Goal: Communication & Community: Answer question/provide support

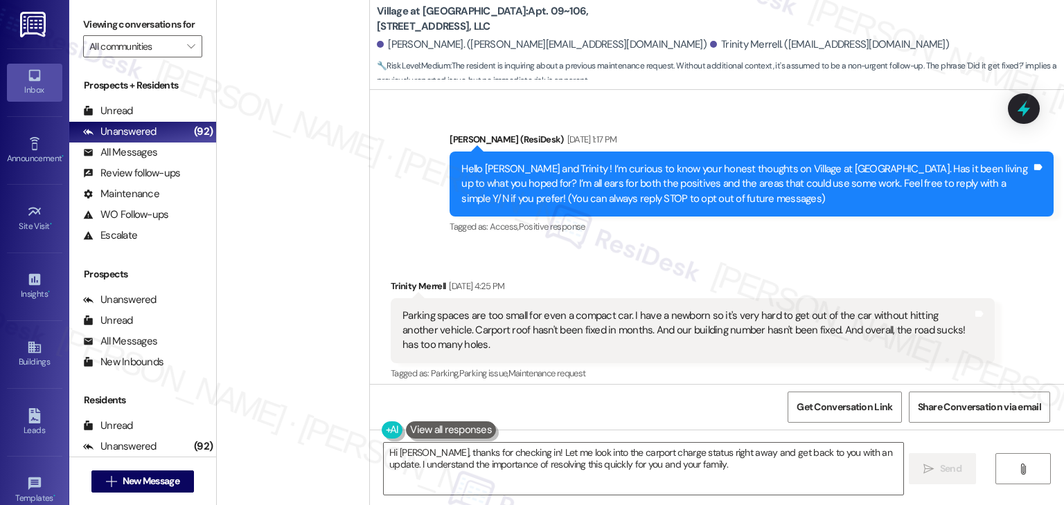
scroll to position [4683, 0]
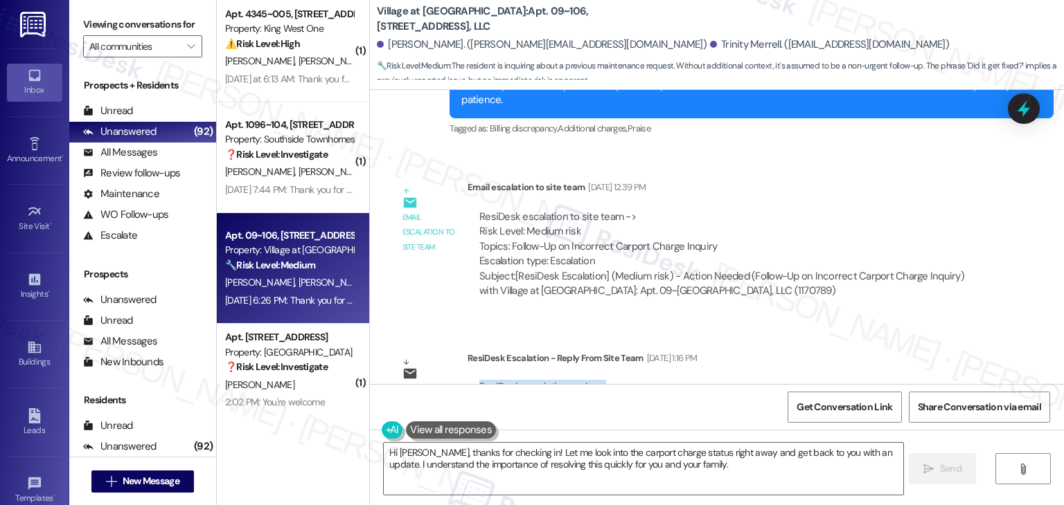
click at [845, 380] on div "ResiDesk escalation reply -> Will handle in house. Spoke with Resident. Best, […" at bounding box center [731, 498] width 506 height 237
click at [844, 380] on div "ResiDesk escalation reply -> Will handle in house. Spoke with Resident. Best, […" at bounding box center [731, 498] width 506 height 237
click at [792, 380] on div "ResiDesk escalation reply -> Will handle in house. Spoke with Resident. Best, […" at bounding box center [731, 498] width 506 height 237
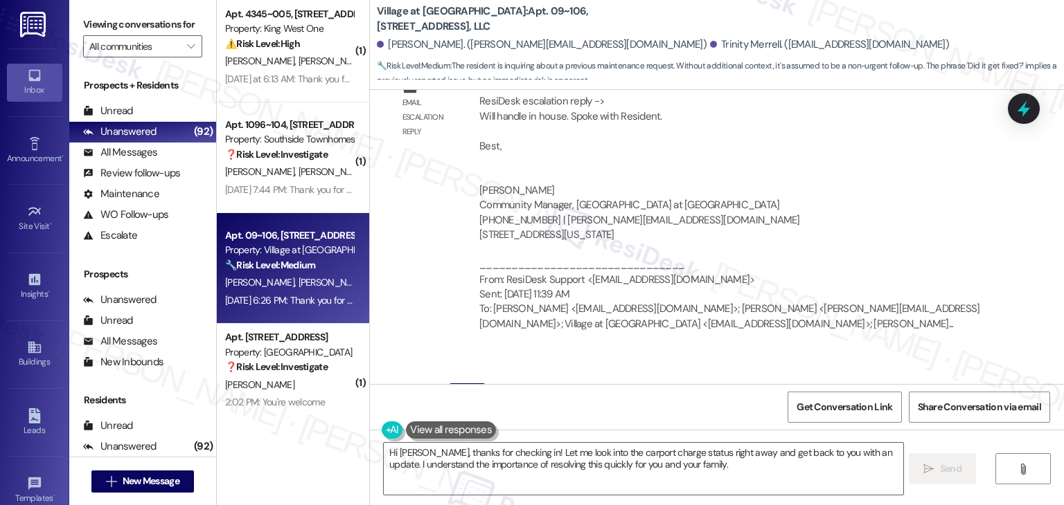
scroll to position [5098, 0]
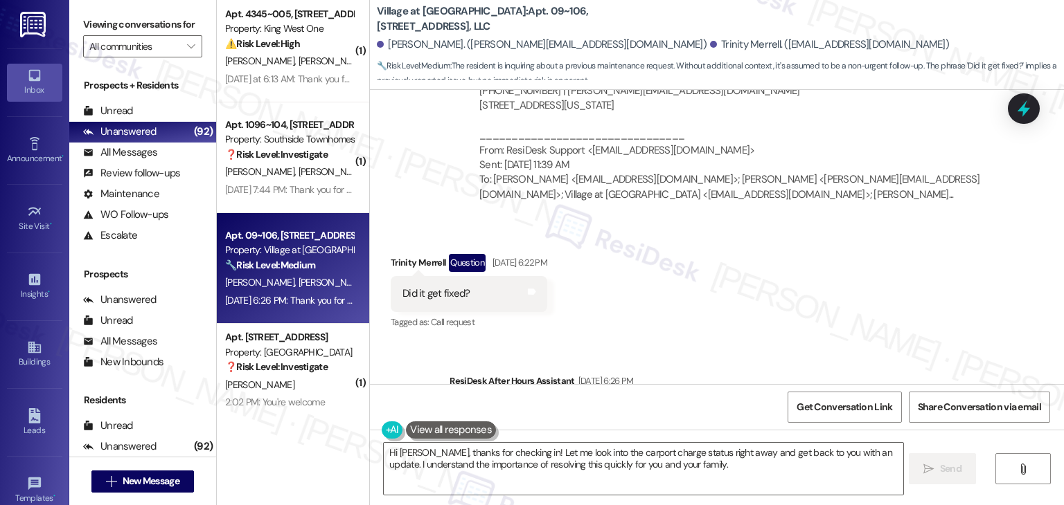
click at [798, 364] on div "Sent via SMS ResiDesk After Hours Assistant [DATE] 6:26 PM Thank you for your m…" at bounding box center [751, 419] width 625 height 111
click at [799, 364] on div "Sent via SMS ResiDesk After Hours Assistant [DATE] 6:26 PM Thank you for your m…" at bounding box center [751, 419] width 625 height 111
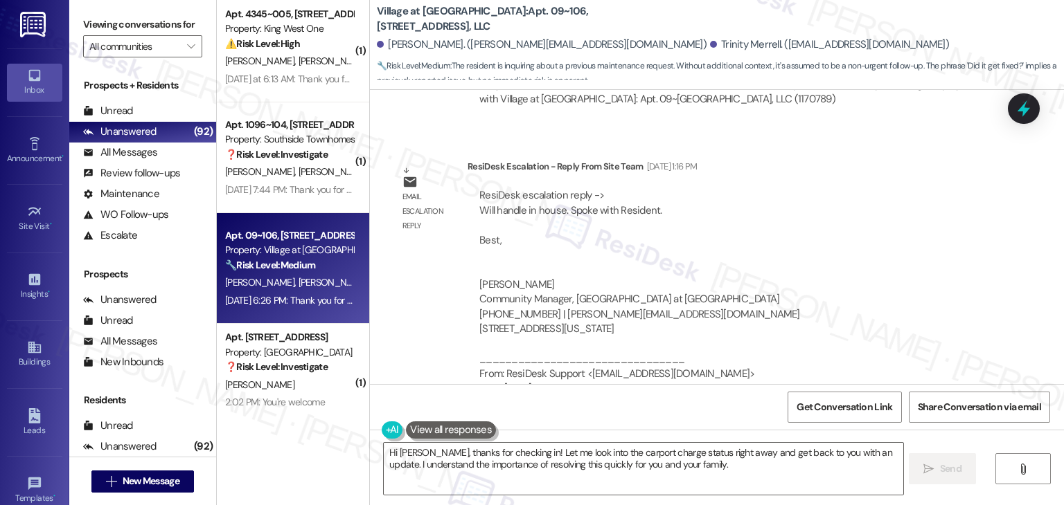
scroll to position [4960, 0]
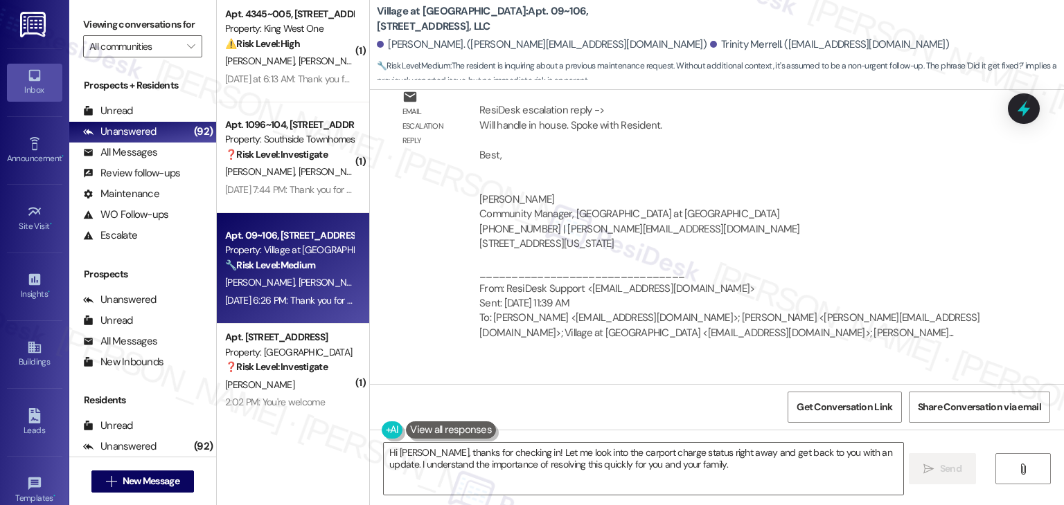
click at [450, 425] on div "Did it get fixed?" at bounding box center [435, 432] width 67 height 15
copy div "Did it get fixed? Tags and notes"
click at [486, 460] on textarea "Hi [PERSON_NAME], thanks for checking in! Let me look into the carport charge s…" at bounding box center [643, 469] width 519 height 52
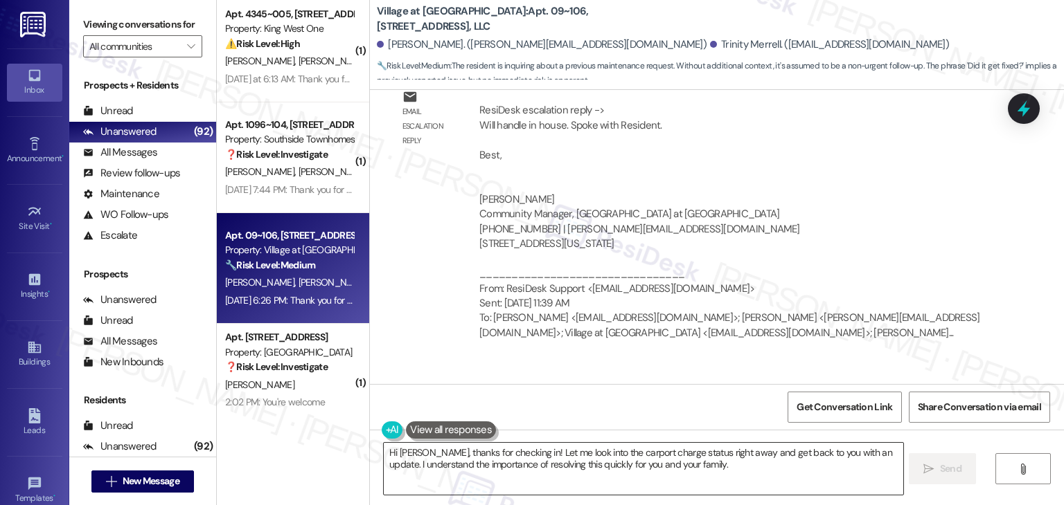
click at [486, 460] on textarea "Hi [PERSON_NAME], thanks for checking in! Let me look into the carport charge s…" at bounding box center [643, 469] width 519 height 52
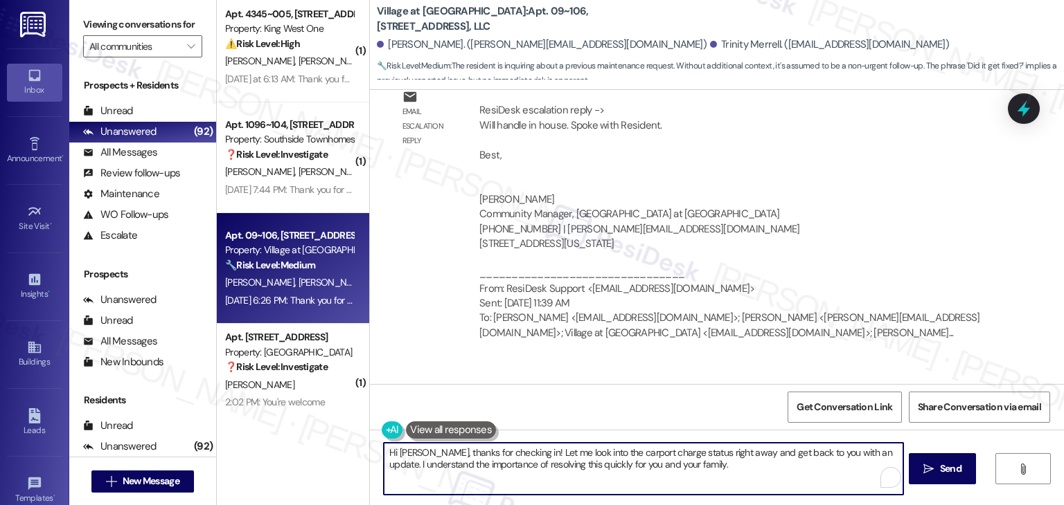
click at [486, 460] on textarea "Hi [PERSON_NAME], thanks for checking in! Let me look into the carport charge s…" at bounding box center [643, 469] width 519 height 52
paste textarea "! Thanks for checking in. Could you confirm which issue or work order you’re fo…"
click at [388, 458] on textarea "Hi! Thanks for checking in. Could you confirm which issue or work order you’re …" at bounding box center [643, 469] width 519 height 52
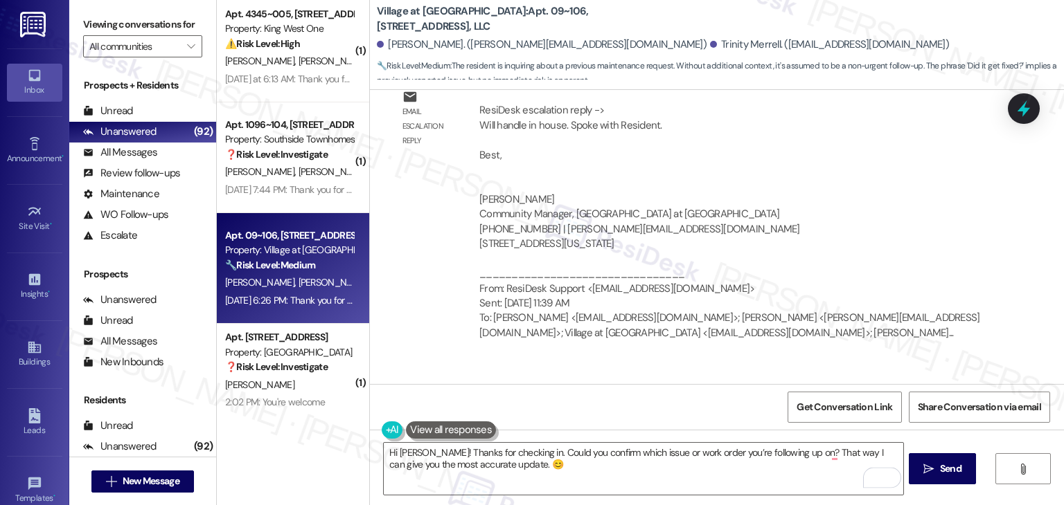
click at [715, 373] on div "Received via SMS Trinity Merrell Question [DATE] 6:22 PM Did it get fixed? Tags…" at bounding box center [717, 421] width 694 height 120
click at [722, 363] on div "Received via SMS Trinity Merrell Question [DATE] 6:22 PM Did it get fixed? Tags…" at bounding box center [717, 421] width 694 height 120
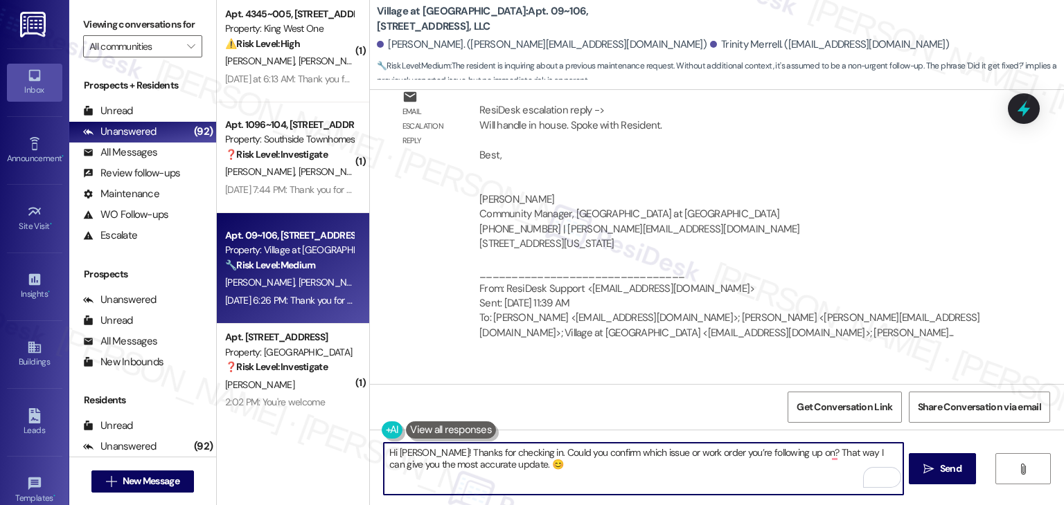
click at [505, 464] on textarea "Hi [PERSON_NAME]! Thanks for checking in. Could you confirm which issue or work…" at bounding box center [643, 469] width 519 height 52
type textarea "Hi [PERSON_NAME]! Thanks for checking in. Could you confirm which issue or work…"
click at [701, 454] on textarea "Hi [PERSON_NAME]! Thanks for checking in. Could you confirm which issue or work…" at bounding box center [643, 469] width 519 height 52
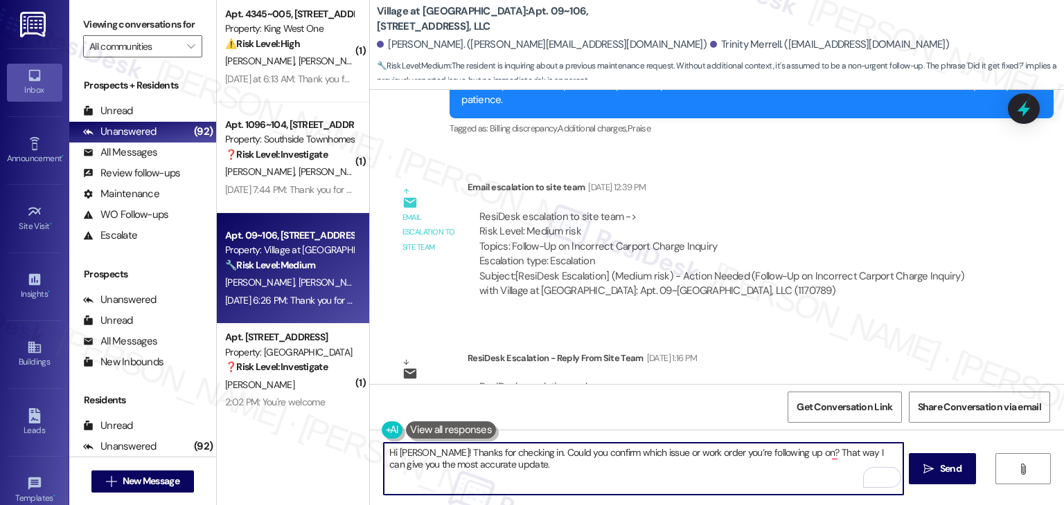
scroll to position [5098, 0]
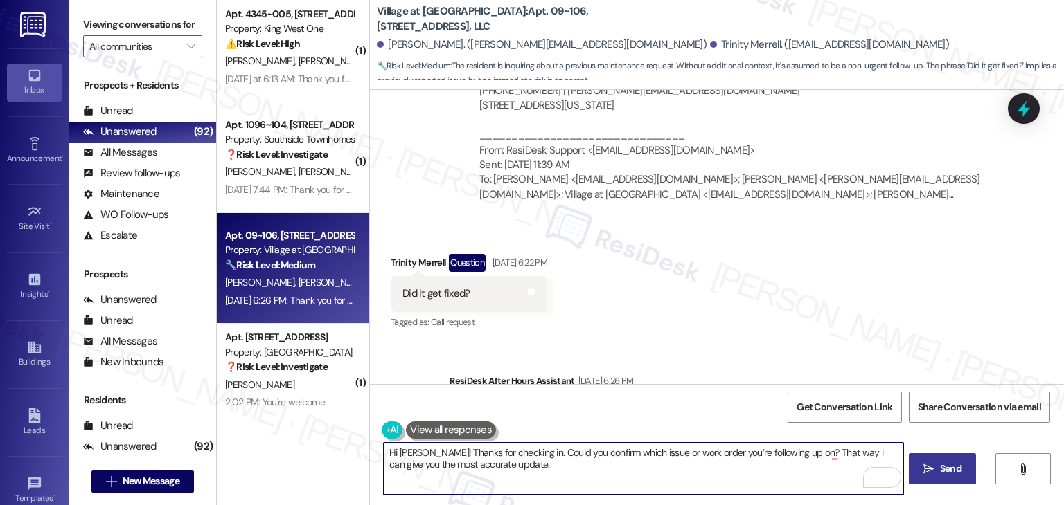
click at [957, 480] on button " Send" at bounding box center [941, 469] width 67 height 31
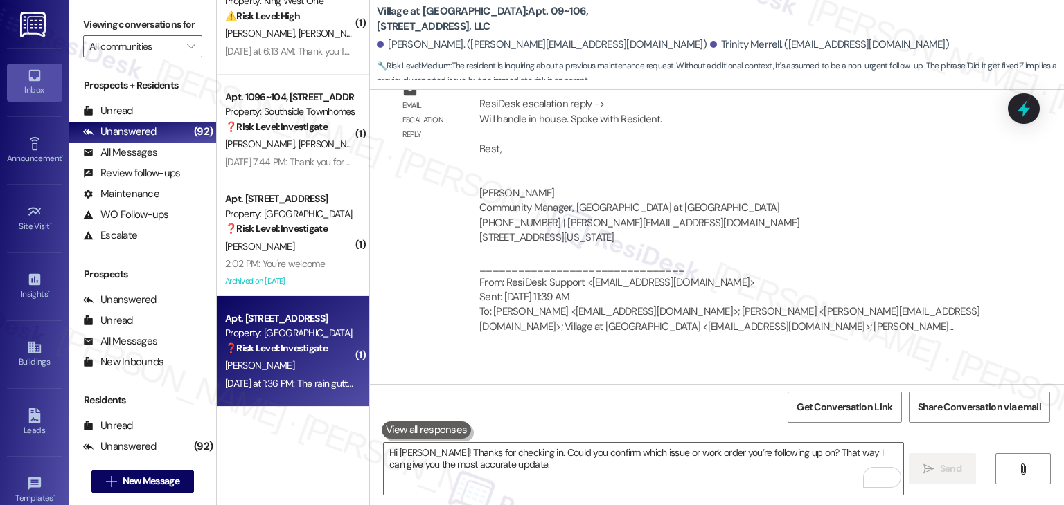
scroll to position [4993, 0]
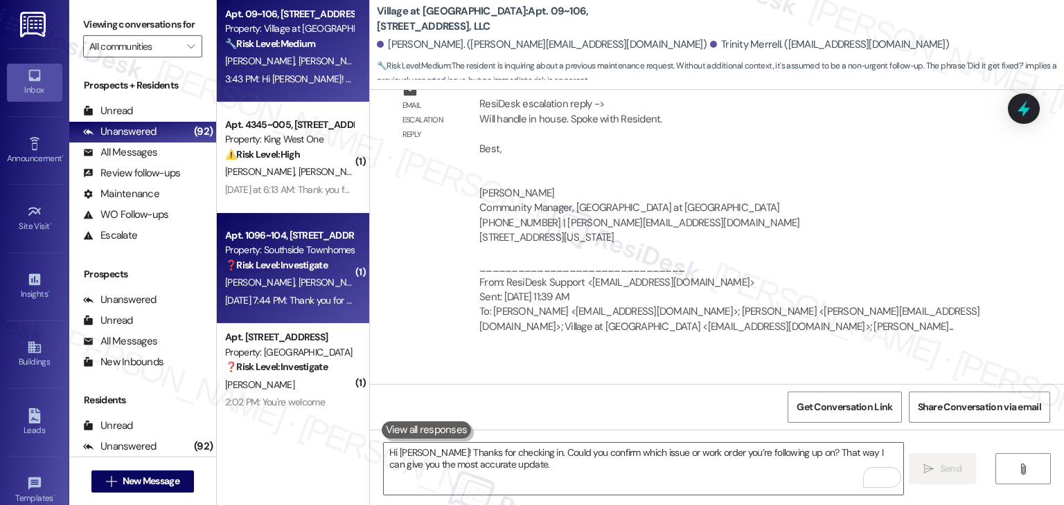
click at [291, 304] on div "[DATE] 7:44 PM: Thank you for your message. Our offices are currently closed, b…" at bounding box center [605, 300] width 760 height 12
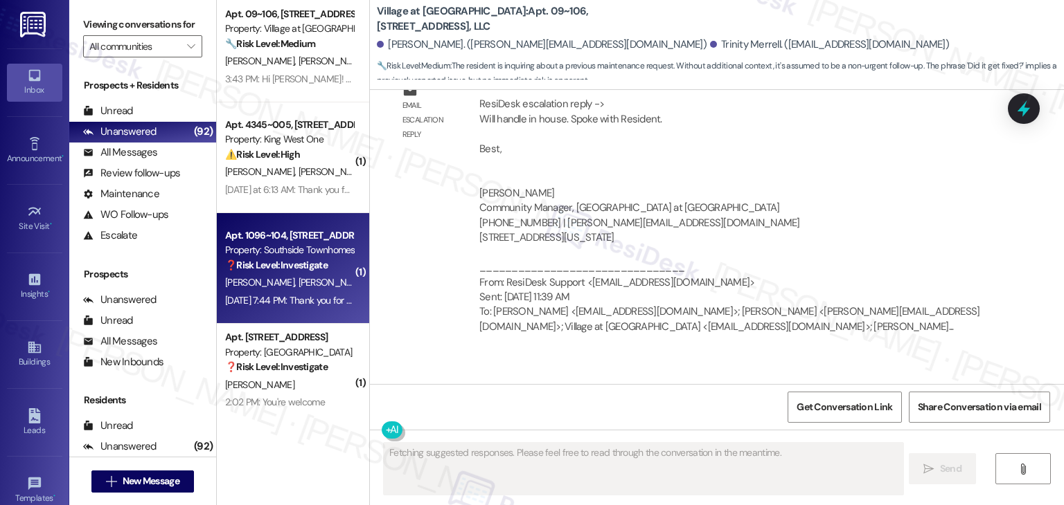
type textarea "Fetching suggested responses. Please feel free to read through the conversation…"
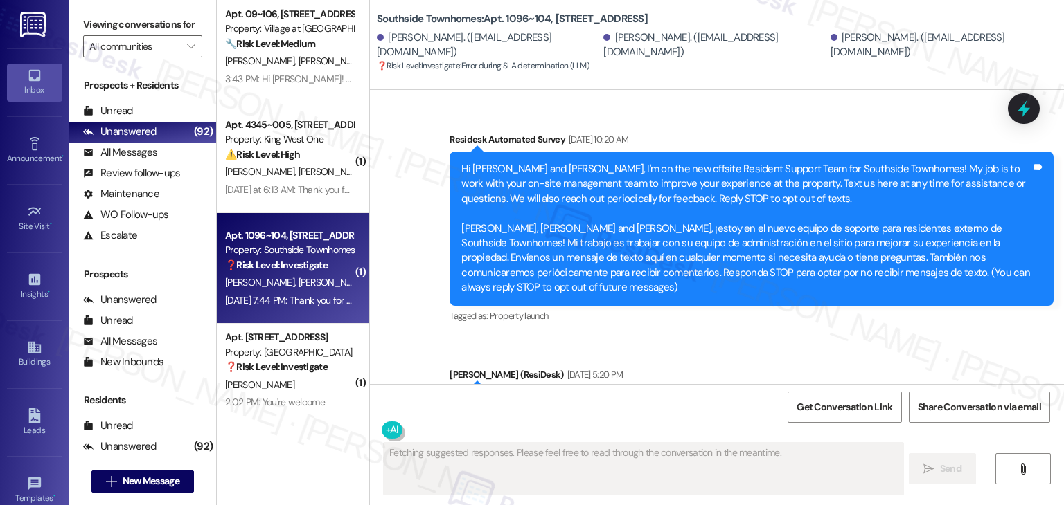
type textarea "Fetching suggested responses. Please feel free to read through the conversation…"
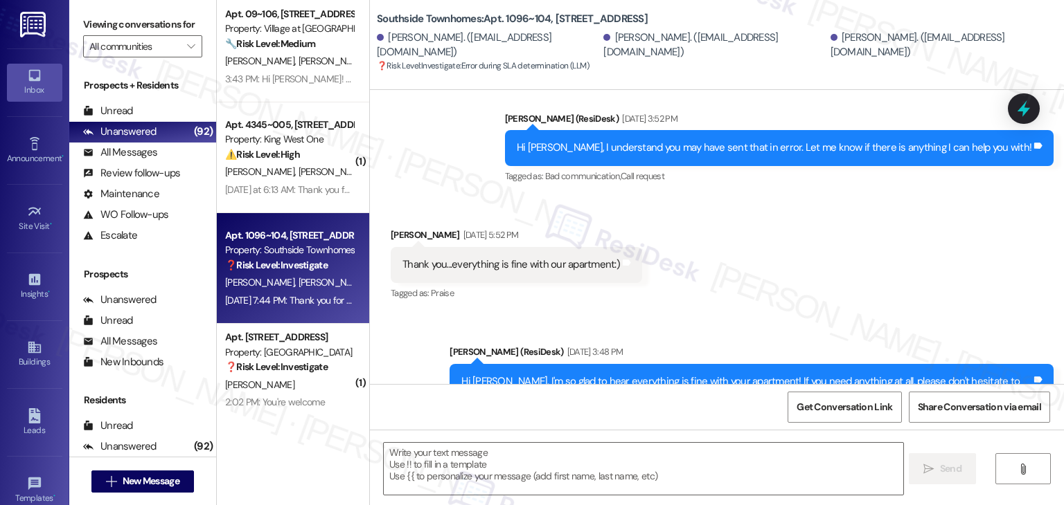
scroll to position [4664, 0]
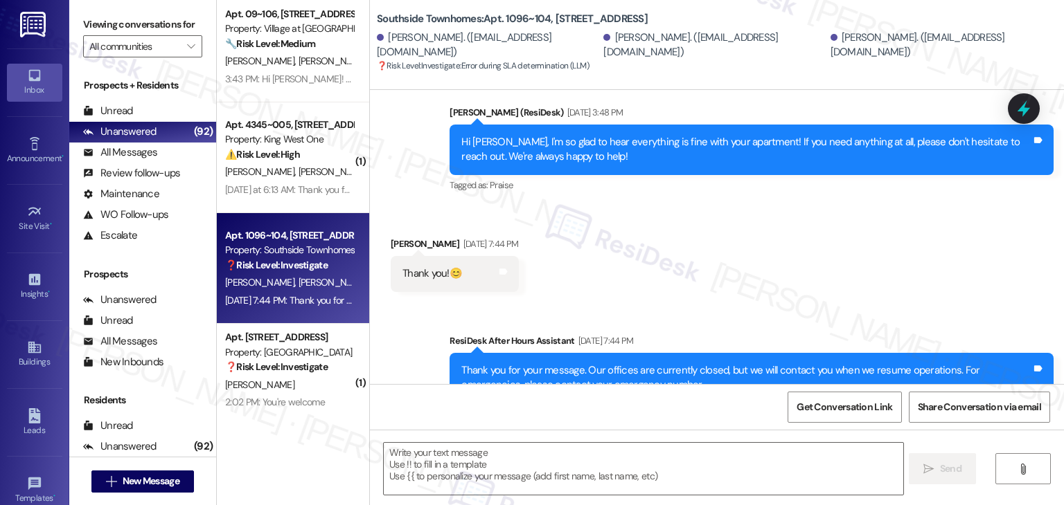
click at [412, 303] on div "Sent via SMS ResiDesk After Hours Assistant [DATE] 7:44 PM Thank you for your m…" at bounding box center [717, 358] width 694 height 111
click at [409, 303] on div "Sent via SMS ResiDesk After Hours Assistant [DATE] 7:44 PM Thank you for your m…" at bounding box center [717, 358] width 694 height 111
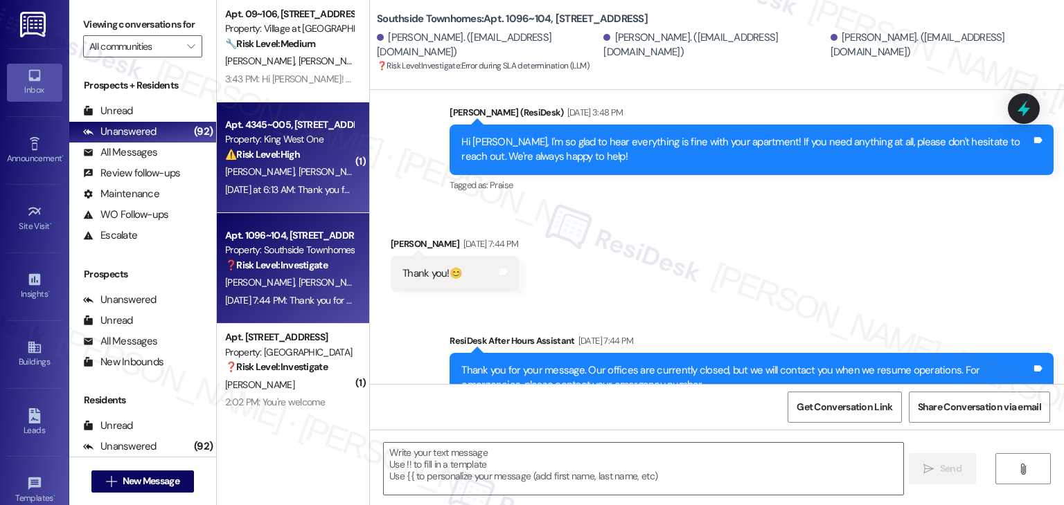
click at [260, 183] on div "[DATE] at 6:13 AM: Thank you for your message. Our offices are currently closed…" at bounding box center [648, 189] width 847 height 12
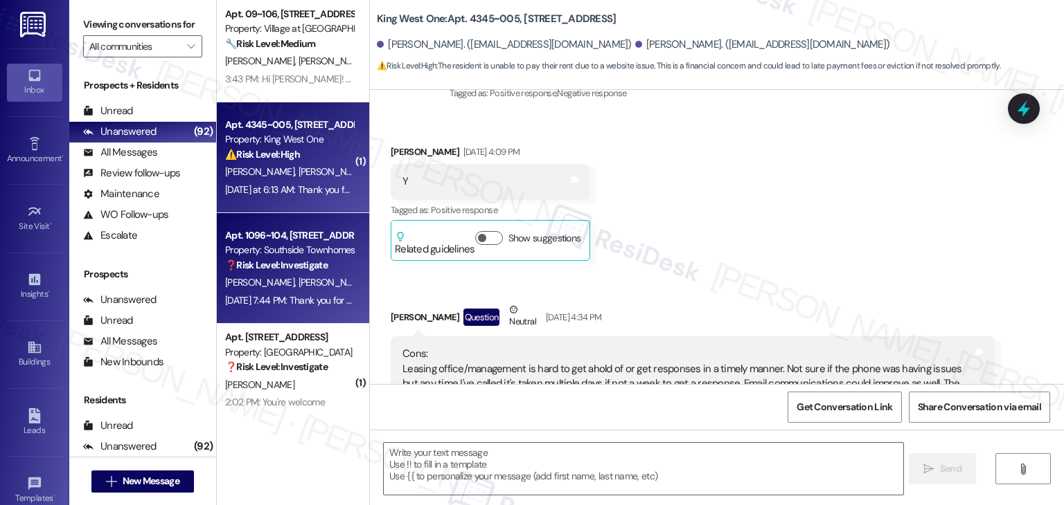
type textarea "Fetching suggested responses. Please feel free to read through the conversation…"
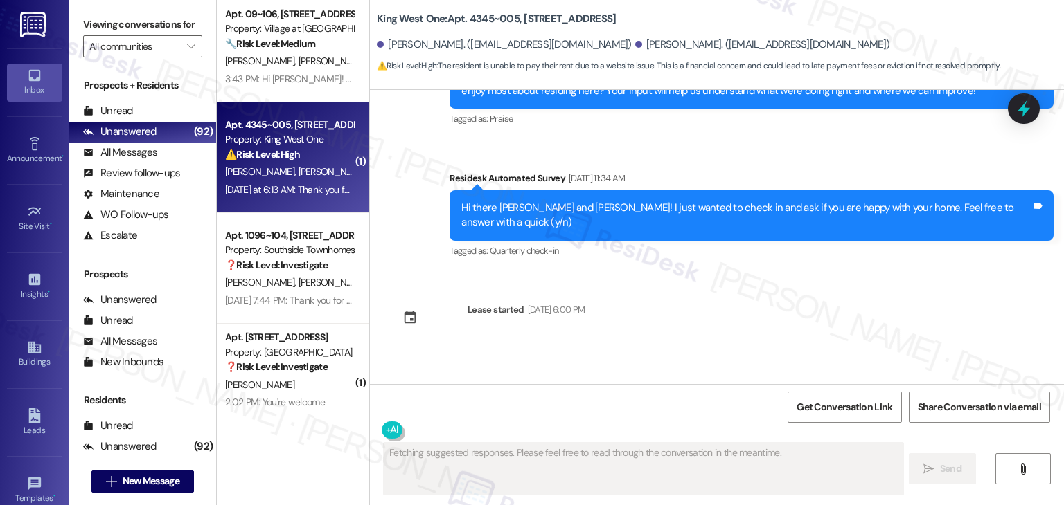
click at [298, 280] on span "[PERSON_NAME]" at bounding box center [334, 282] width 73 height 12
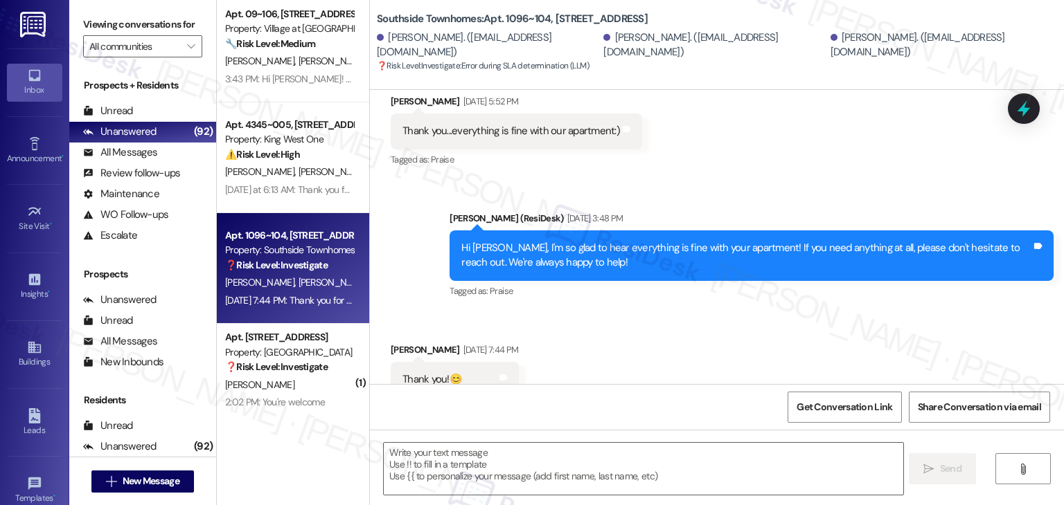
scroll to position [4552, 0]
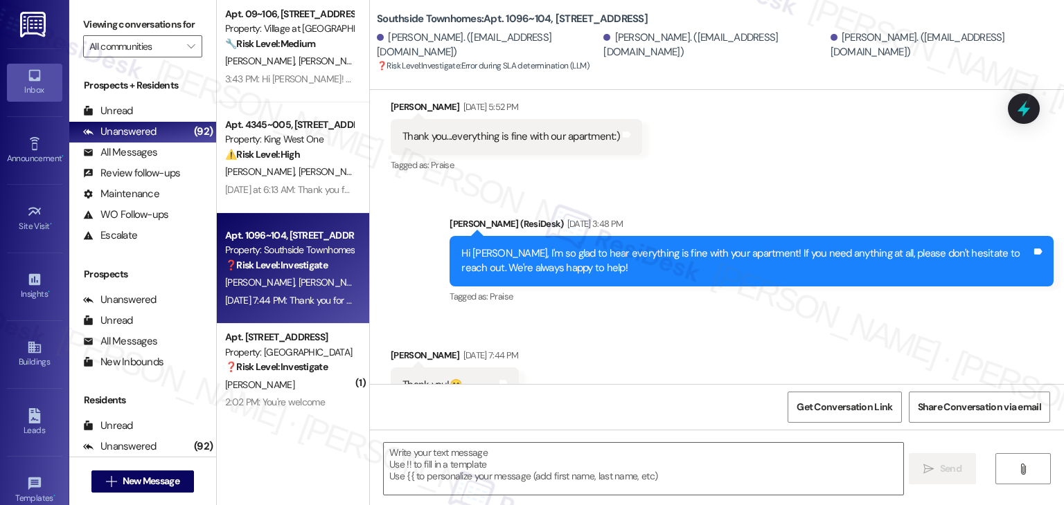
type textarea "Fetching suggested responses. Please feel free to read through the conversation…"
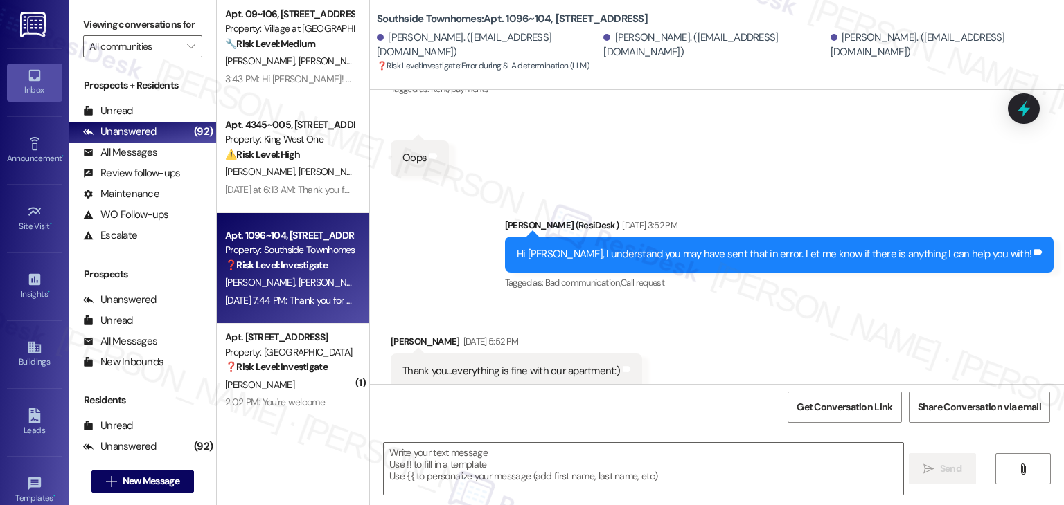
scroll to position [4664, 0]
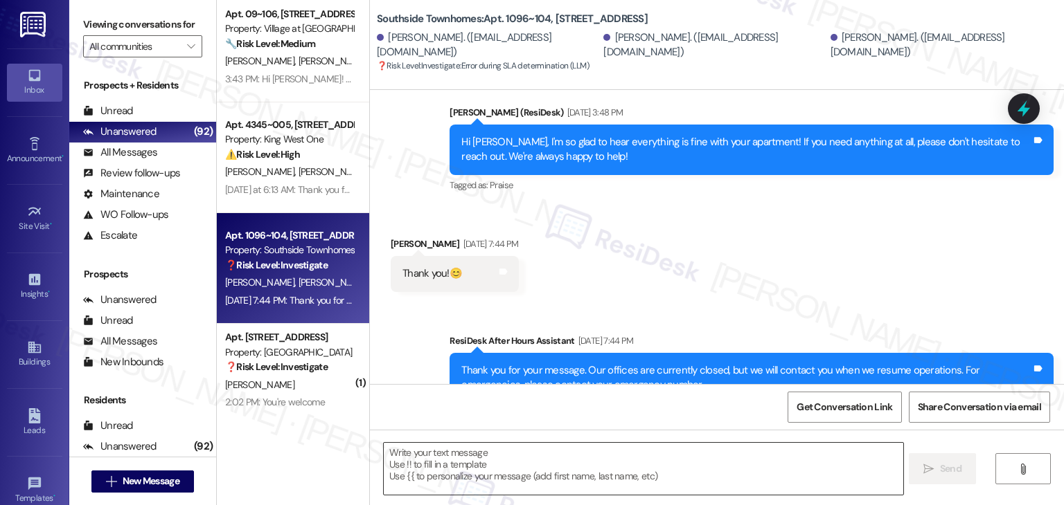
click at [479, 464] on textarea at bounding box center [643, 469] width 519 height 52
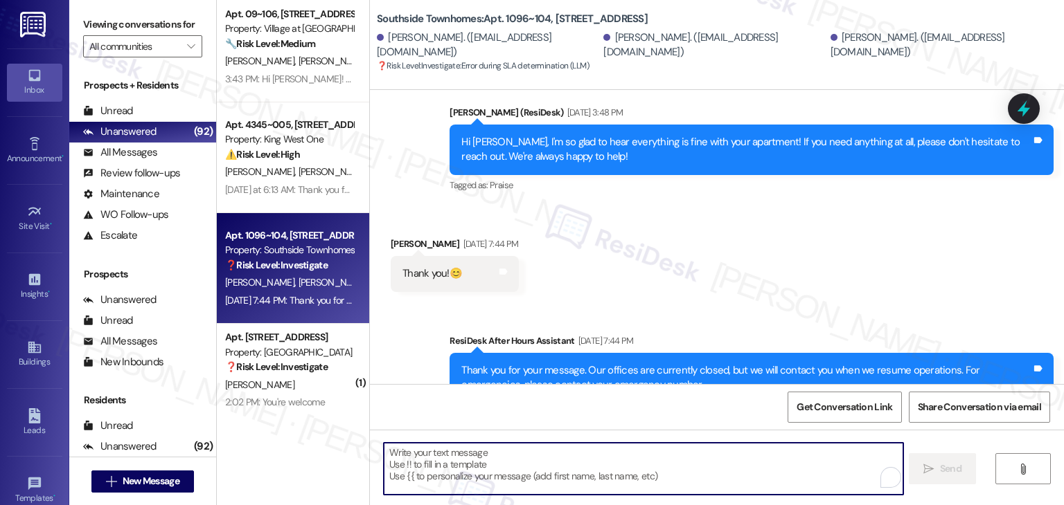
paste textarea "Hi {{first_name}}, hope you're having a wonderful day! Just wanted to follow up…"
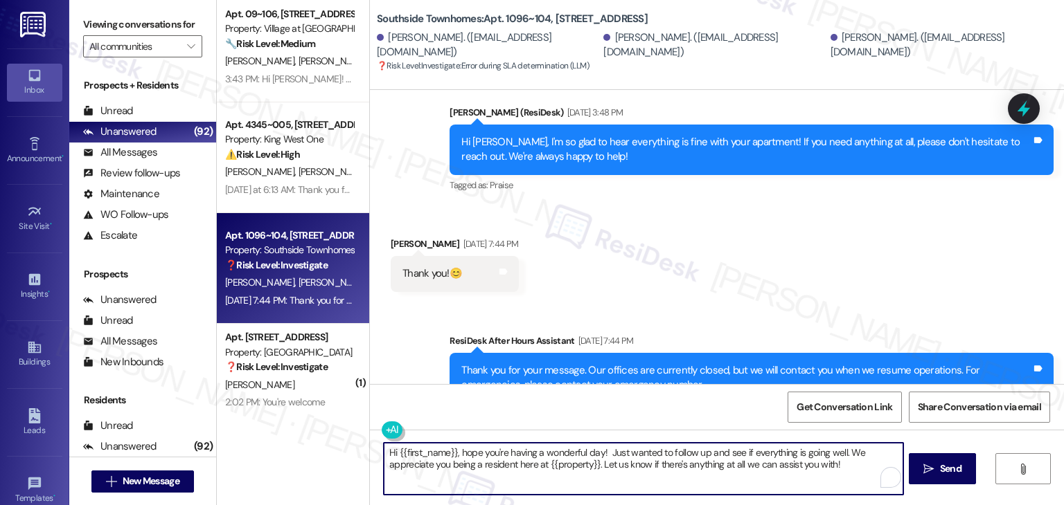
type textarea "Hi {{first_name}}, hope you're having a wonderful day! Just wanted to follow up…"
click at [676, 461] on textarea "Hi {{first_name}}, hope you're having a wonderful day! Just wanted to follow up…" at bounding box center [643, 469] width 519 height 52
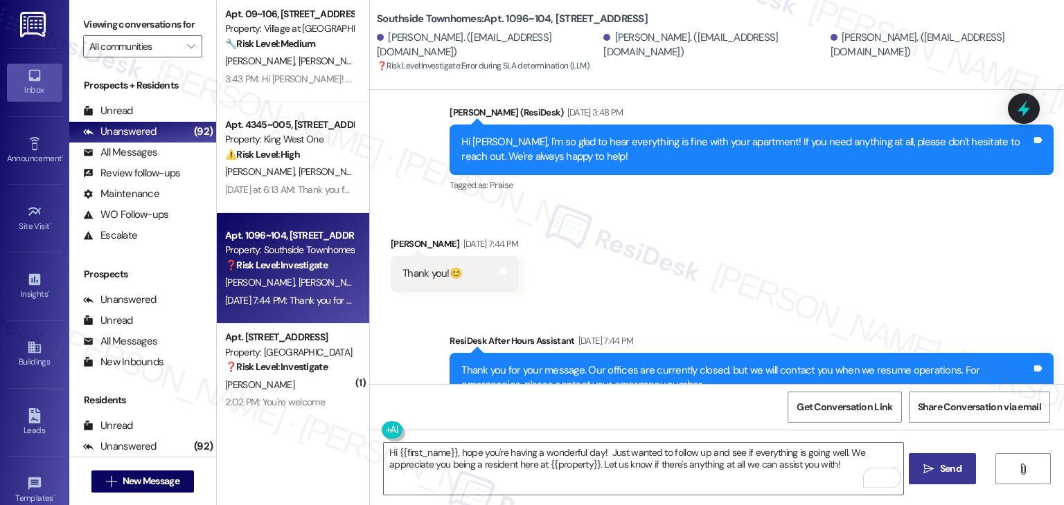
drag, startPoint x: 784, startPoint y: 458, endPoint x: 944, endPoint y: 457, distance: 160.6
click at [944, 457] on button " Send" at bounding box center [941, 469] width 67 height 31
click at [746, 206] on div "Received via SMS [PERSON_NAME] [DATE] 7:44 PM Thank you!😊 Tags and notes" at bounding box center [717, 254] width 694 height 96
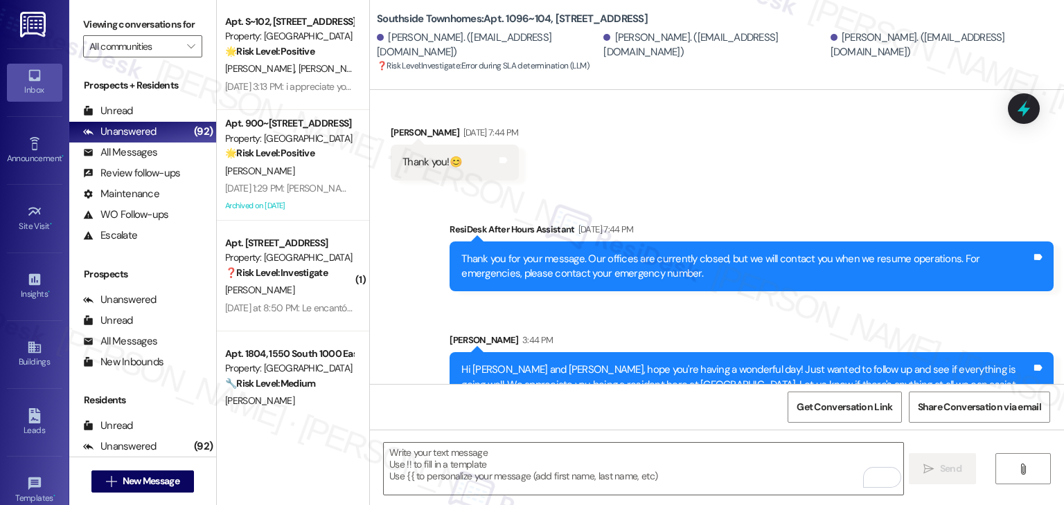
scroll to position [4093, 0]
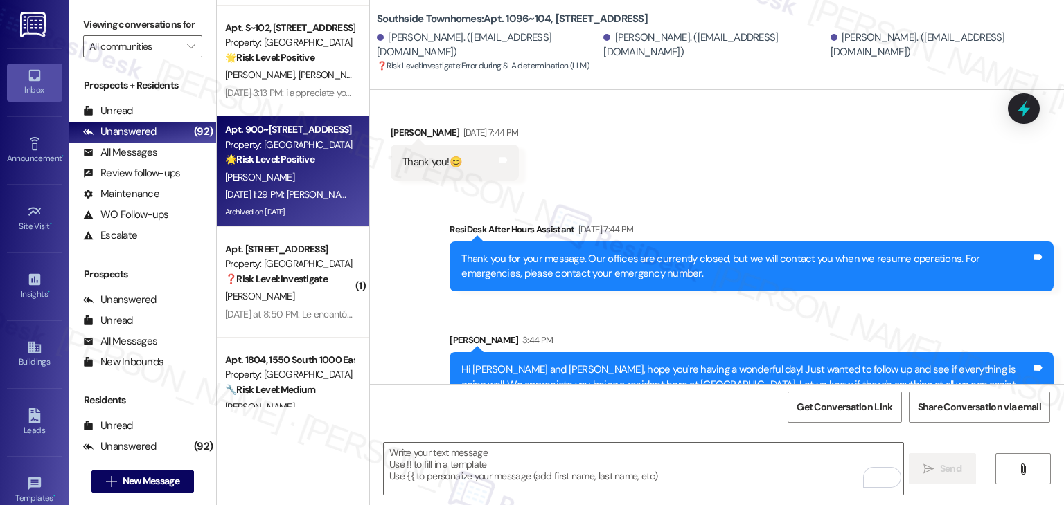
click at [296, 180] on div "[PERSON_NAME]" at bounding box center [289, 177] width 131 height 17
type textarea "Fetching suggested responses. Please feel free to read through the conversation…"
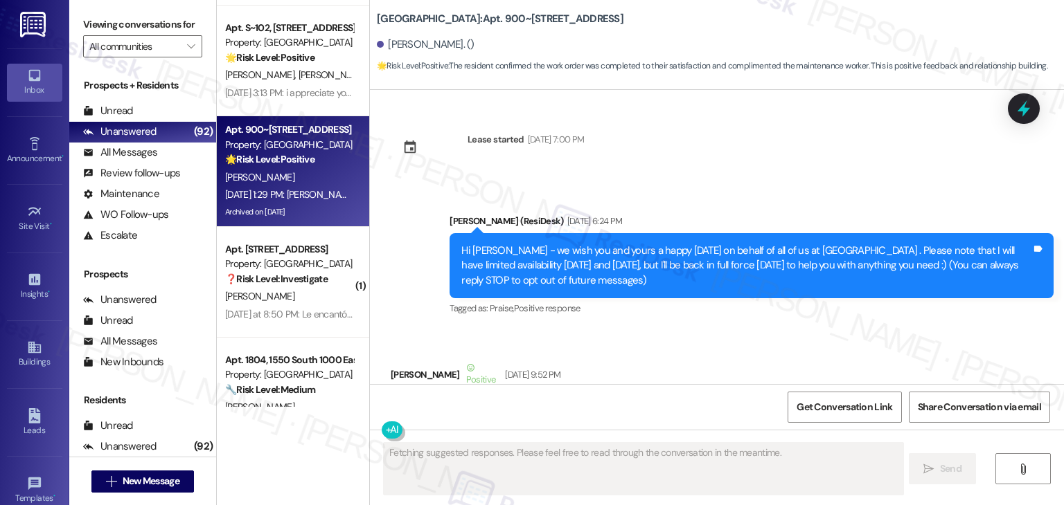
scroll to position [10195, 0]
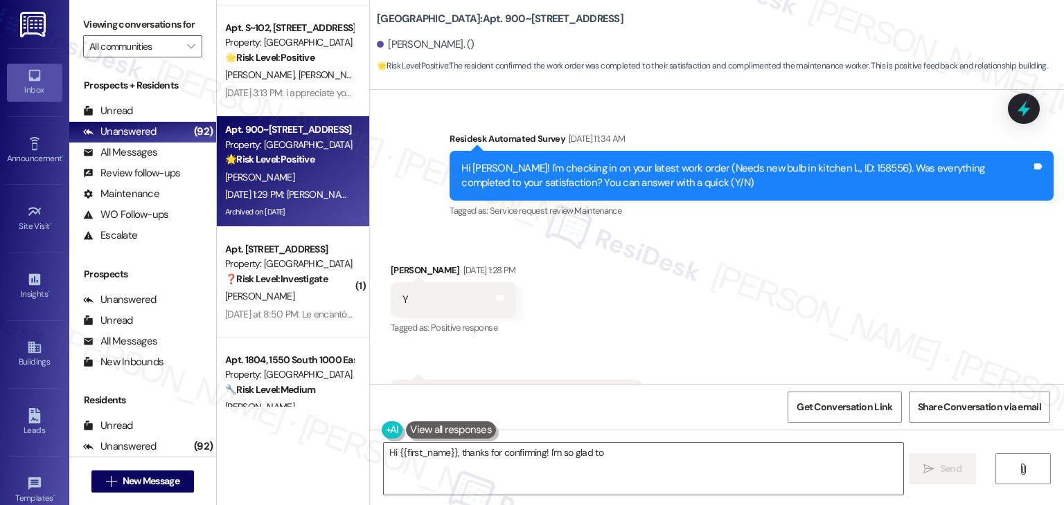
click at [767, 317] on div "Received via SMS [PERSON_NAME] [DATE] 1:28 PM Y Tags and notes Tagged as: Posit…" at bounding box center [717, 339] width 694 height 215
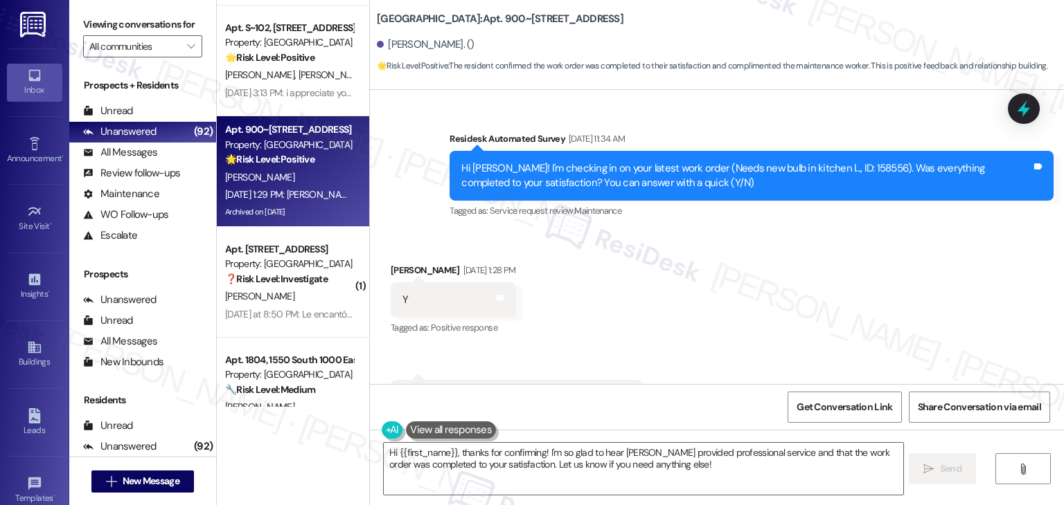
click at [721, 303] on div "Received via SMS [PERSON_NAME] [DATE] 1:28 PM Y Tags and notes Tagged as: Posit…" at bounding box center [717, 339] width 694 height 215
click at [703, 280] on div "Received via SMS [PERSON_NAME] [DATE] 1:28 PM Y Tags and notes Tagged as: Posit…" at bounding box center [717, 339] width 694 height 215
click at [764, 280] on div "Received via SMS [PERSON_NAME] [DATE] 1:28 PM Y Tags and notes Tagged as: Posit…" at bounding box center [717, 339] width 694 height 215
click at [698, 474] on textarea "Hi {{first_name}}, thanks for confirming! I'm so glad to hear [PERSON_NAME] pro…" at bounding box center [643, 469] width 519 height 52
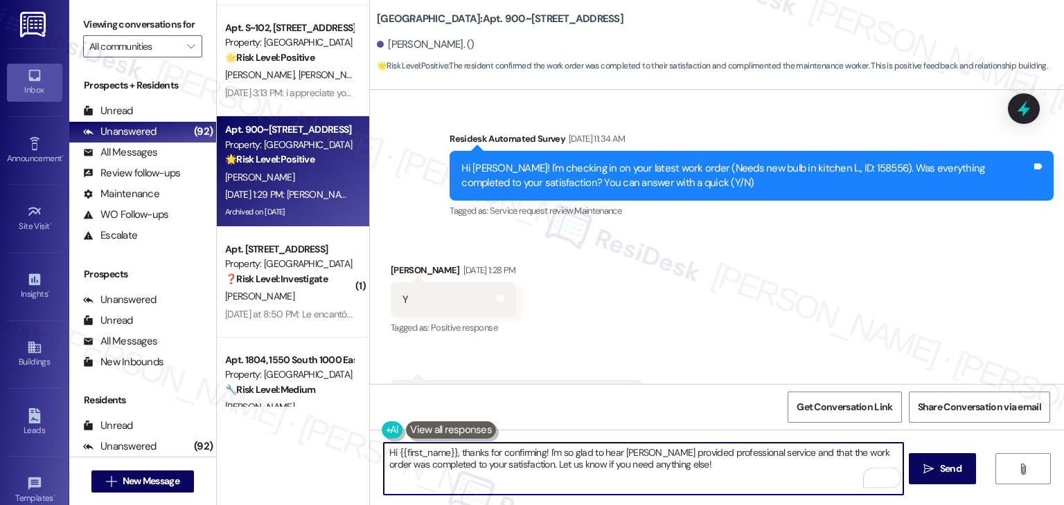
drag, startPoint x: 701, startPoint y: 460, endPoint x: 508, endPoint y: 471, distance: 193.5
click at [508, 471] on textarea "Hi {{first_name}}, thanks for confirming! I'm so glad to hear [PERSON_NAME] pro…" at bounding box center [643, 469] width 519 height 52
paste textarea "If you ever need anything, please don’t hesitate to reach out. We're here to he…"
type textarea "Hi {{first_name}}, thanks for confirming! I'm so glad to hear [PERSON_NAME] pro…"
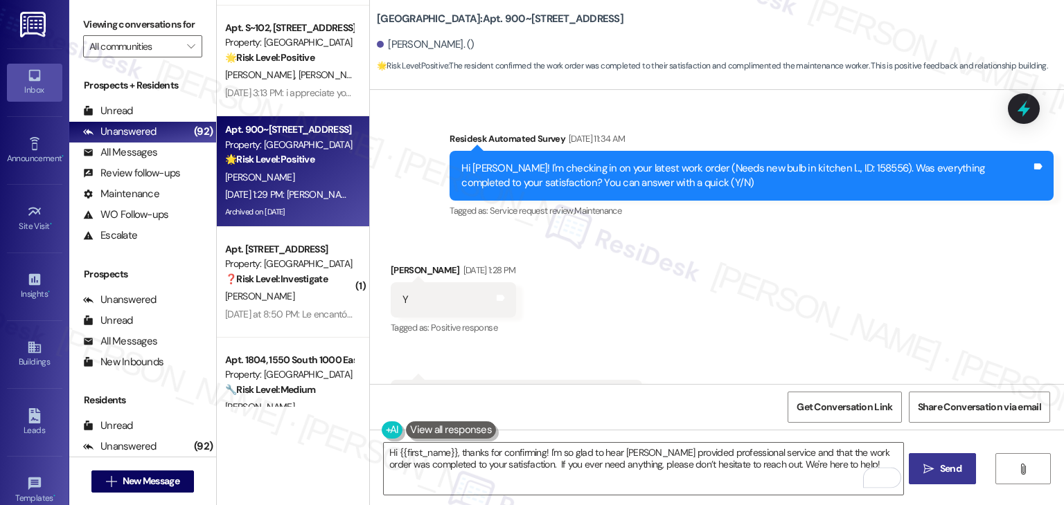
click at [940, 467] on span "Send" at bounding box center [950, 469] width 21 height 15
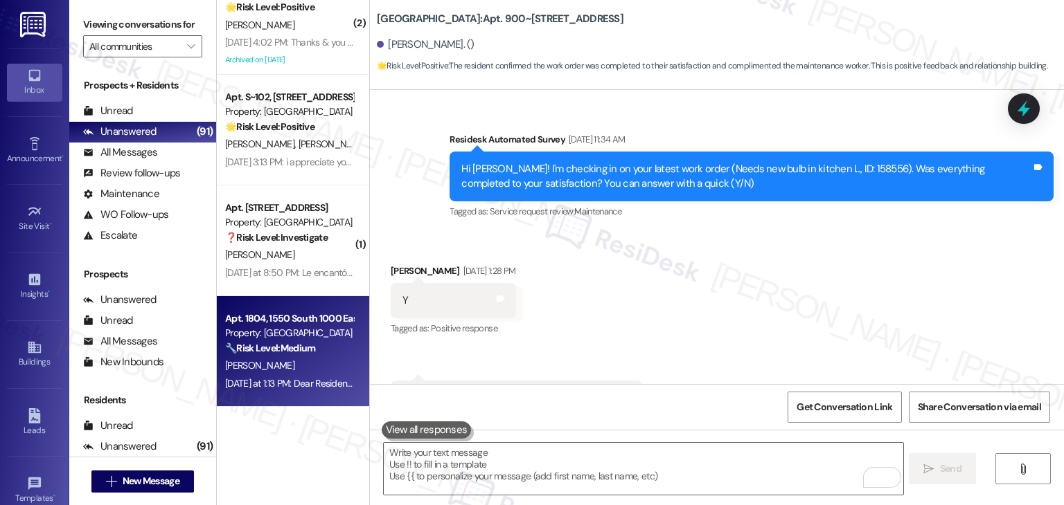
scroll to position [3886, 0]
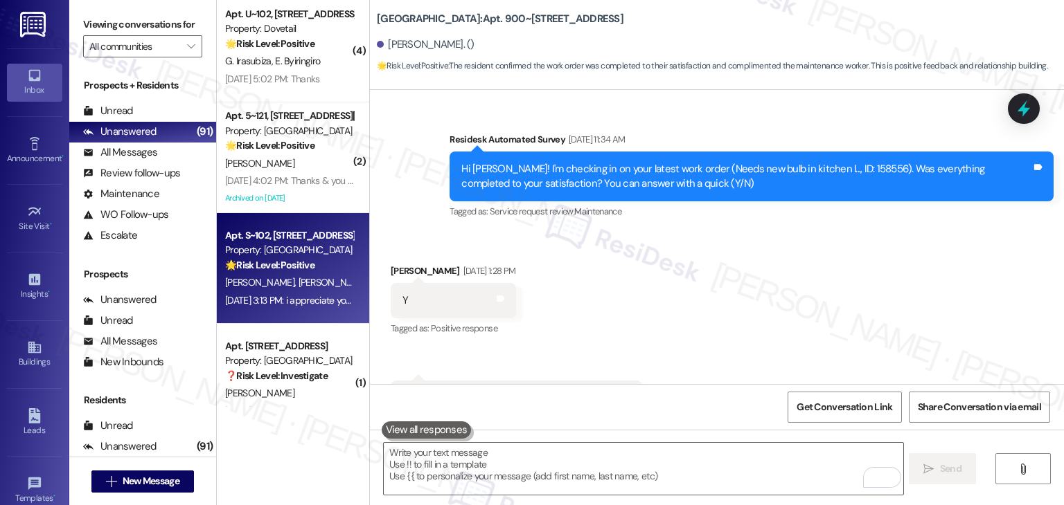
click at [296, 307] on div "[DATE] 3:13 PM: i appreciate your help and support when we need it, thank you […" at bounding box center [289, 300] width 131 height 17
type textarea "Fetching suggested responses. Please feel free to read through the conversation…"
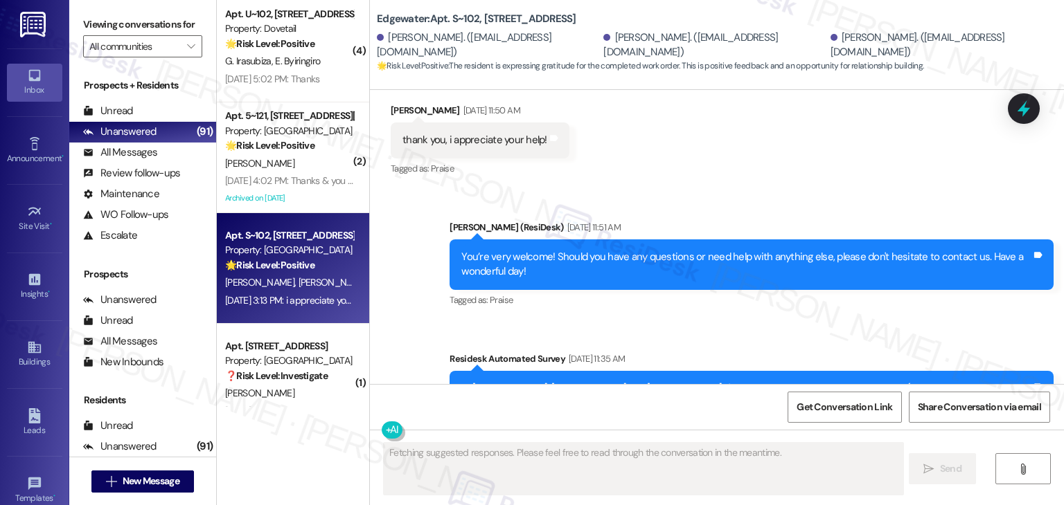
scroll to position [4429, 0]
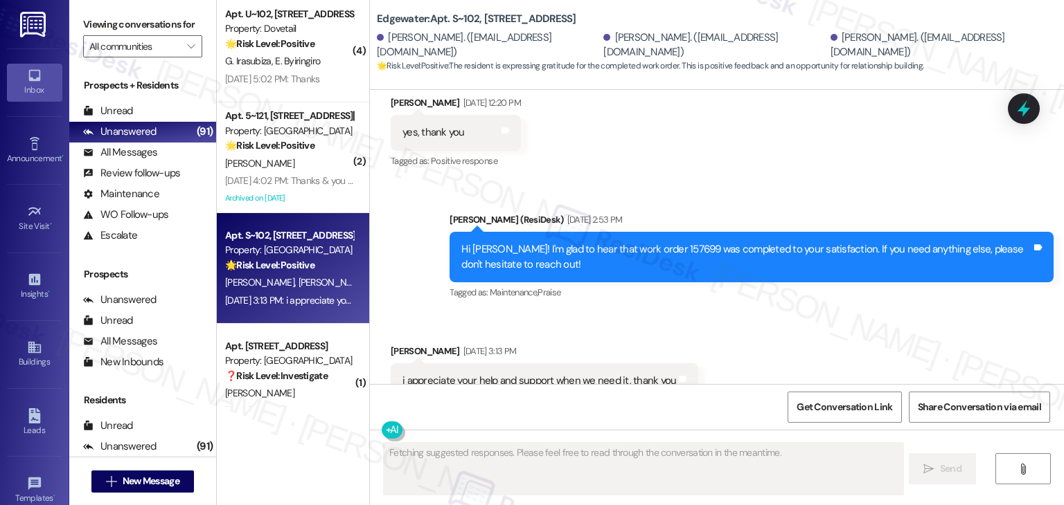
click at [840, 313] on div "Received via SMS [PERSON_NAME] [DATE] 3:13 PM i appreciate your help and suppor…" at bounding box center [717, 371] width 694 height 117
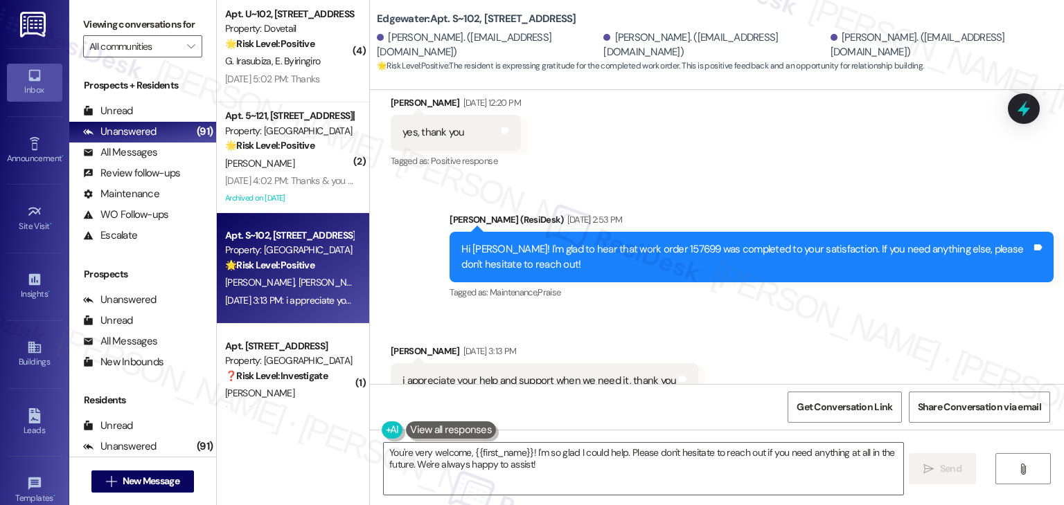
click at [834, 313] on div "Received via SMS [PERSON_NAME] [DATE] 3:13 PM i appreciate your help and suppor…" at bounding box center [717, 371] width 694 height 117
click at [826, 313] on div "Received via SMS [PERSON_NAME] [DATE] 3:13 PM i appreciate your help and suppor…" at bounding box center [717, 371] width 694 height 117
click at [791, 325] on div "Received via SMS [PERSON_NAME] [DATE] 3:13 PM i appreciate your help and suppor…" at bounding box center [717, 371] width 694 height 117
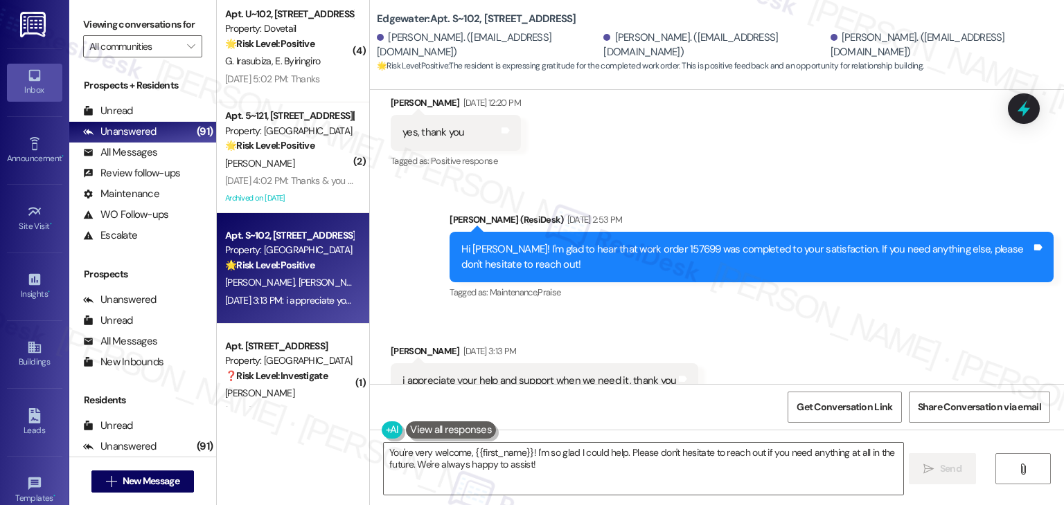
click at [534, 440] on div "You're very welcome, {{first_name}}! I'm so glad I could help. Please don't hes…" at bounding box center [717, 482] width 694 height 104
drag, startPoint x: 424, startPoint y: 303, endPoint x: 384, endPoint y: 303, distance: 40.9
click at [391, 344] on div "[PERSON_NAME] [DATE] 3:13 PM" at bounding box center [544, 353] width 307 height 19
copy div "[PERSON_NAME]"
click at [504, 470] on textarea "You're very welcome, {{first_name}}! I'm so glad I could help. Please don't hes…" at bounding box center [643, 469] width 519 height 52
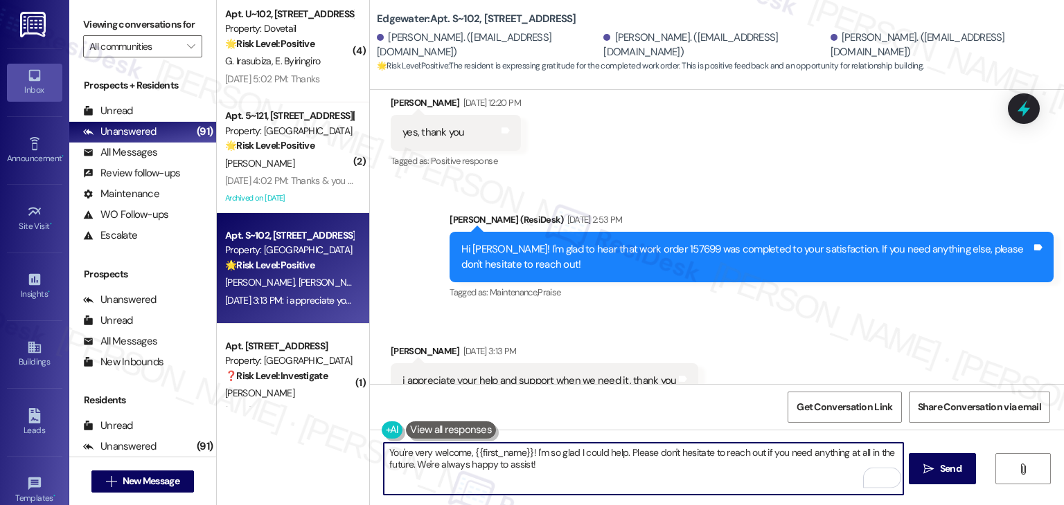
drag, startPoint x: 526, startPoint y: 451, endPoint x: 467, endPoint y: 444, distance: 58.7
click at [467, 444] on textarea "You're very welcome, {{first_name}}! I'm so glad I could help. Please don't hes…" at bounding box center [643, 469] width 519 height 52
paste textarea "[PERSON_NAME]"
click at [798, 350] on div "Received via SMS [PERSON_NAME] [DATE] 3:13 PM i appreciate your help and suppor…" at bounding box center [717, 371] width 694 height 117
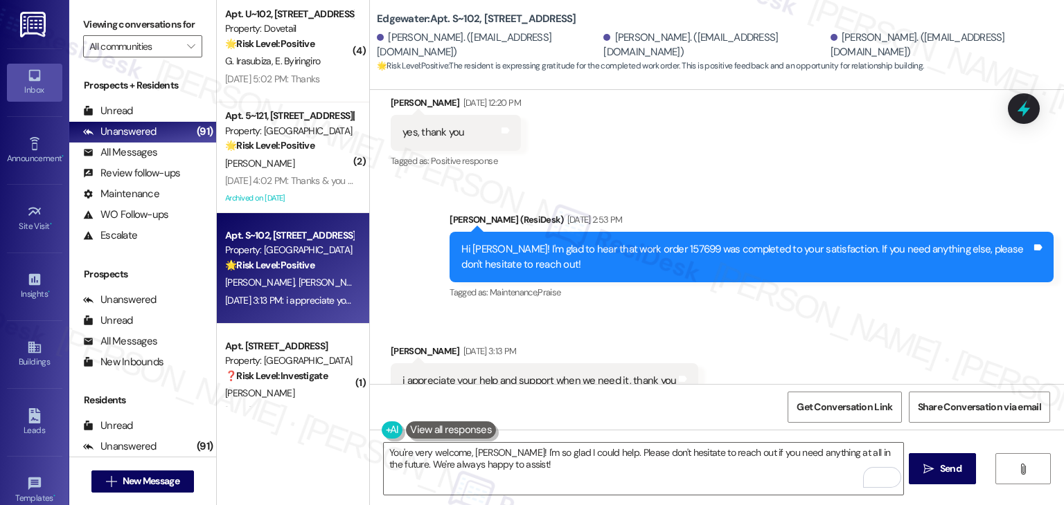
click at [500, 400] on div "Tagged as: Praise Click to highlight conversations about Praise" at bounding box center [544, 410] width 307 height 20
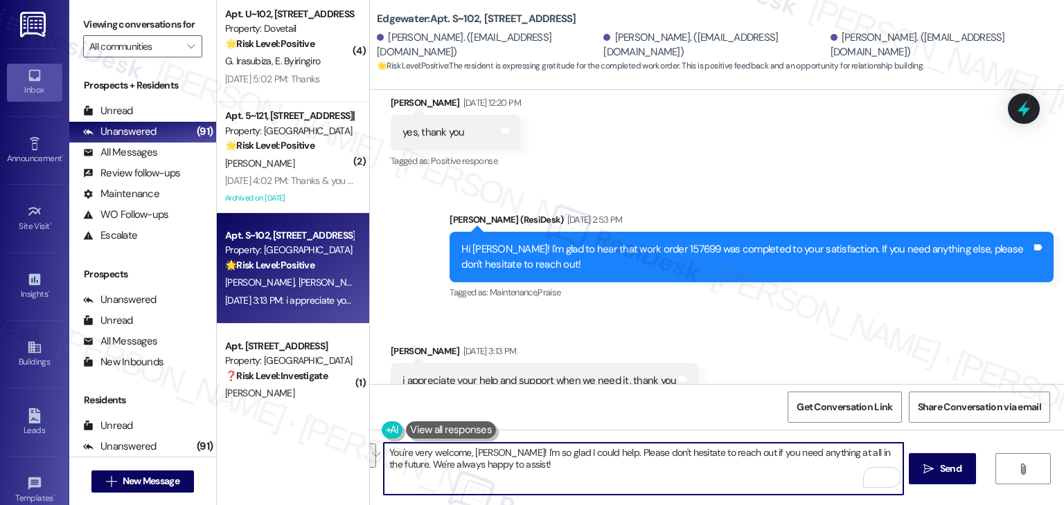
drag, startPoint x: 751, startPoint y: 478, endPoint x: 648, endPoint y: 452, distance: 106.5
click at [648, 452] on textarea "You're very welcome, [PERSON_NAME]! I'm so glad I could help. Please don't hesi…" at bounding box center [643, 469] width 519 height 52
paste textarea "If you ever need anything, please don’t hesitate to reach out. We're here to he…"
type textarea "You're very welcome, [PERSON_NAME]! I'm so glad I could help. If you ever need …"
click at [949, 478] on button " Send" at bounding box center [941, 469] width 67 height 31
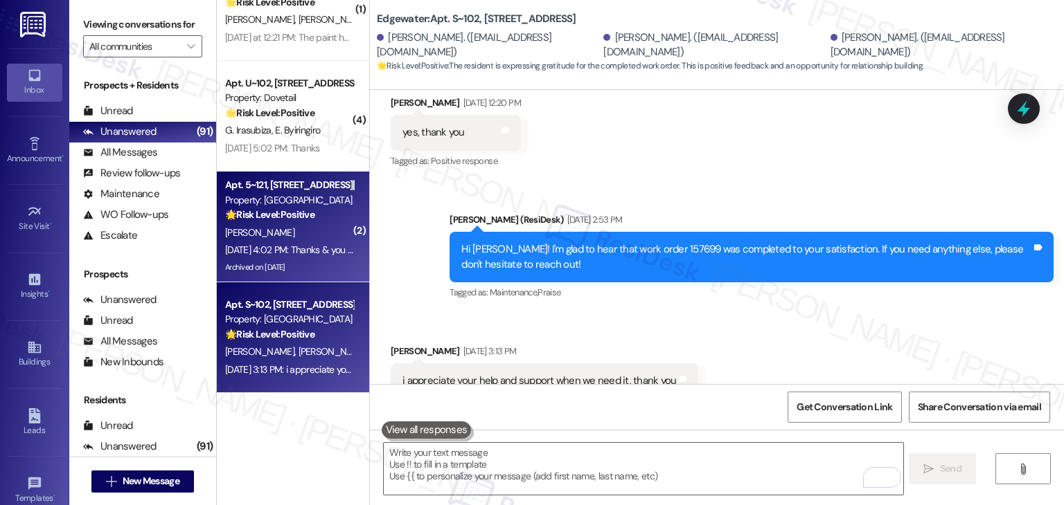
scroll to position [4428, 0]
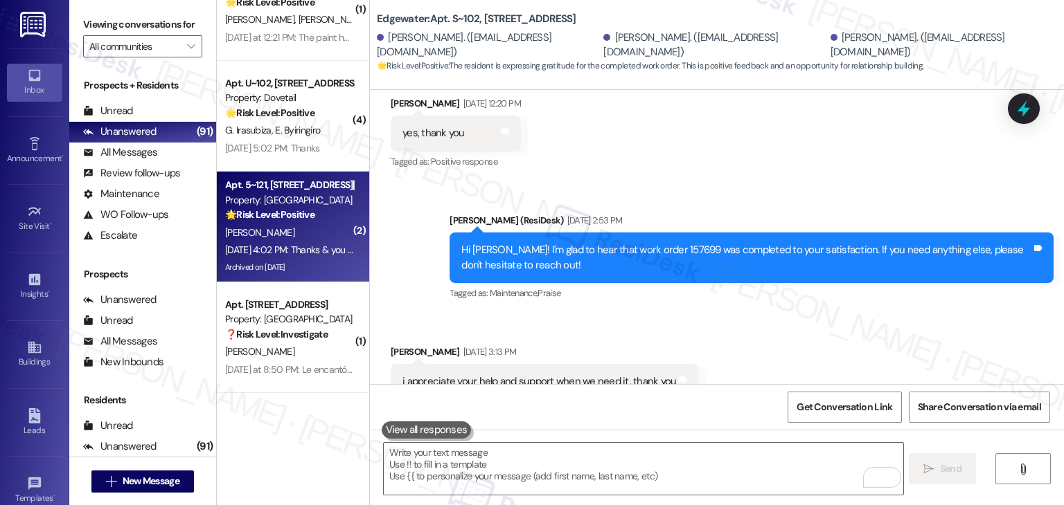
click at [307, 259] on div "Archived on [DATE]" at bounding box center [289, 267] width 131 height 17
type textarea "Fetching suggested responses. Please feel free to read through the conversation…"
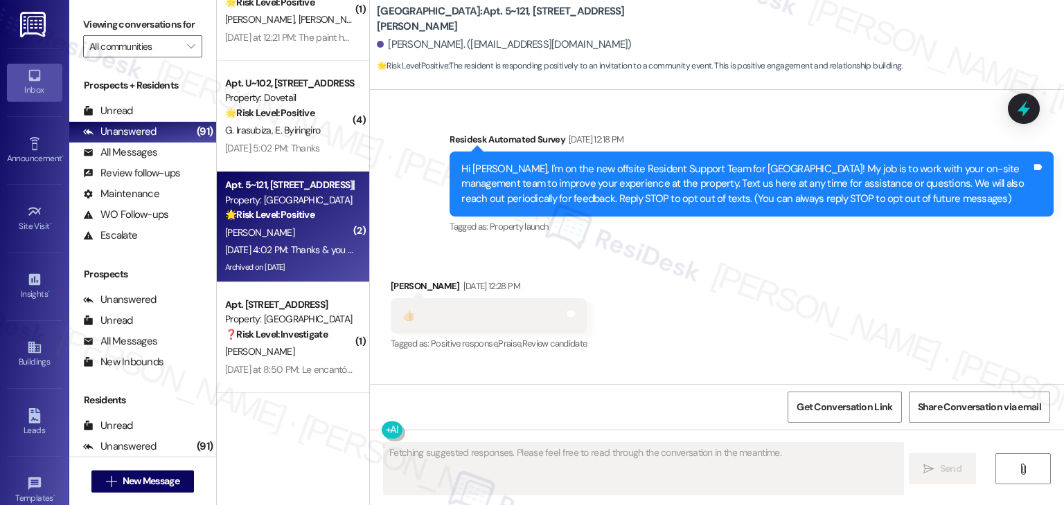
scroll to position [45952, 0]
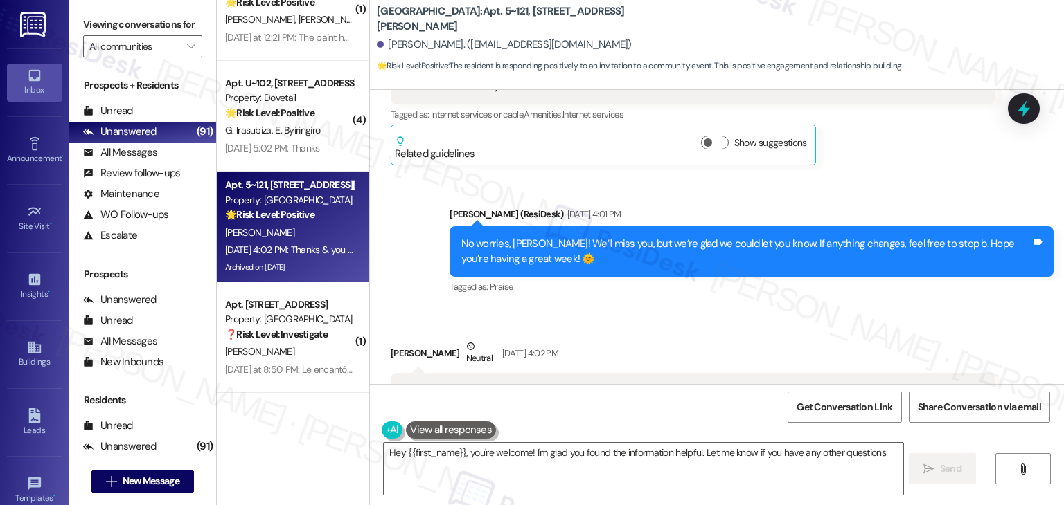
type textarea "Hey {{first_name}}, you're welcome! I'm glad you found the information helpful.…"
click at [909, 339] on div "[PERSON_NAME] Neutral [DATE] 4:02 PM  ​👍​ to “ [PERSON_NAME] ([PERSON_NAME][GEO…" at bounding box center [693, 513] width 604 height 348
click at [908, 329] on div "Received via SMS [PERSON_NAME] Neutral [DATE] 4:02 PM  ​👍​ to “ [PERSON_NAME] (…" at bounding box center [692, 513] width 625 height 369
click at [907, 329] on div "Received via SMS [PERSON_NAME] Neutral [DATE] 4:02 PM  ​👍​ to “ [PERSON_NAME] (…" at bounding box center [692, 513] width 625 height 369
click at [906, 329] on div "Received via SMS [PERSON_NAME] Neutral [DATE] 4:02 PM  ​👍​ to “ [PERSON_NAME] (…" at bounding box center [692, 513] width 625 height 369
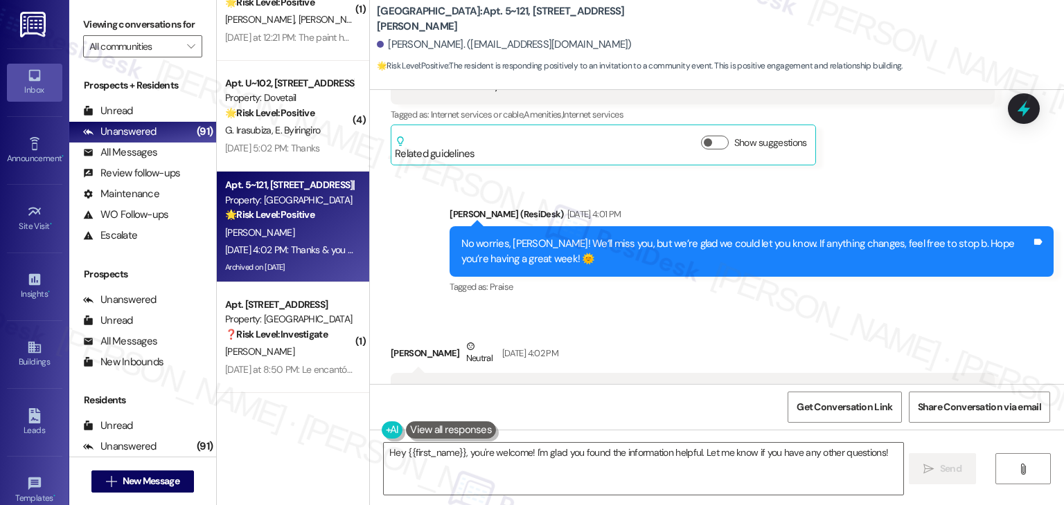
click at [902, 329] on div "Received via SMS [PERSON_NAME] Neutral [DATE] 4:02 PM  ​👍​ to “ [PERSON_NAME] (…" at bounding box center [692, 513] width 625 height 369
click at [1018, 105] on icon at bounding box center [1024, 109] width 24 height 24
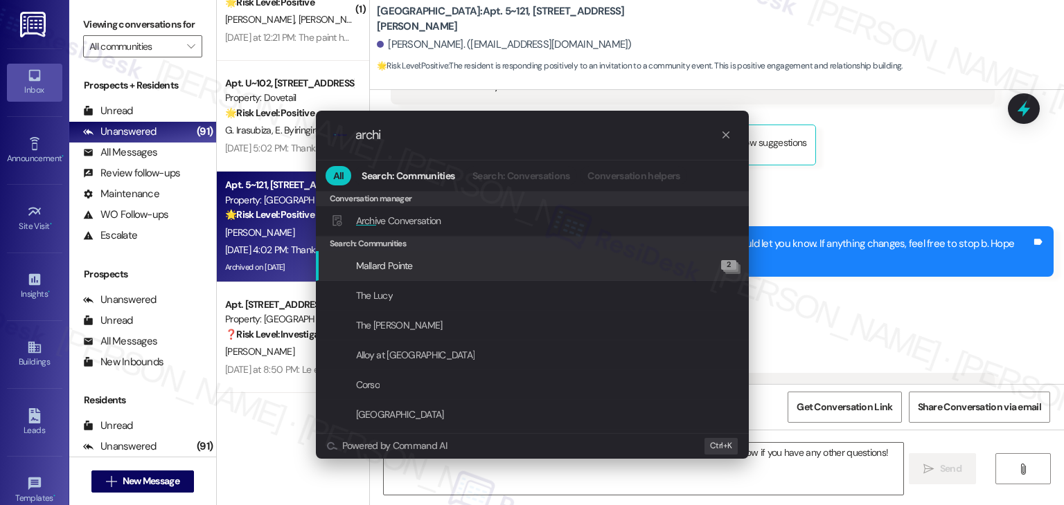
type input "archi"
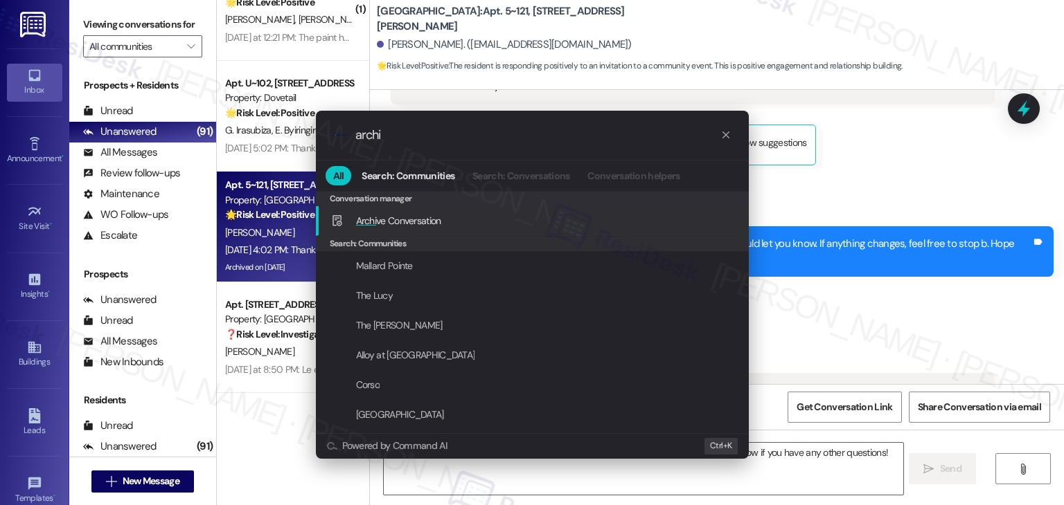
click at [460, 214] on div "Archi ve Conversation Add shortcut" at bounding box center [533, 220] width 405 height 15
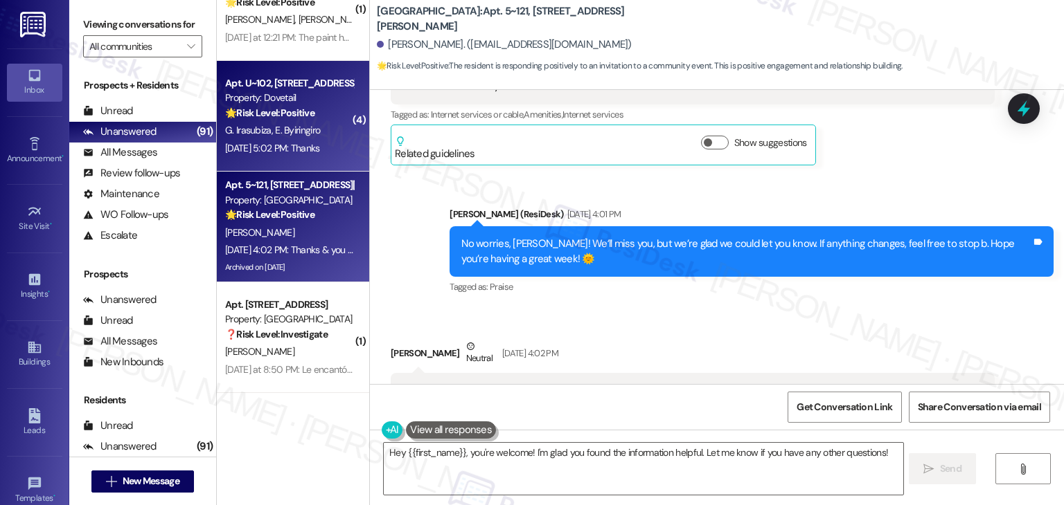
click at [285, 142] on div "[DATE] 5:02 PM: Thanks [DATE] 5:02 PM: Thanks" at bounding box center [272, 148] width 95 height 12
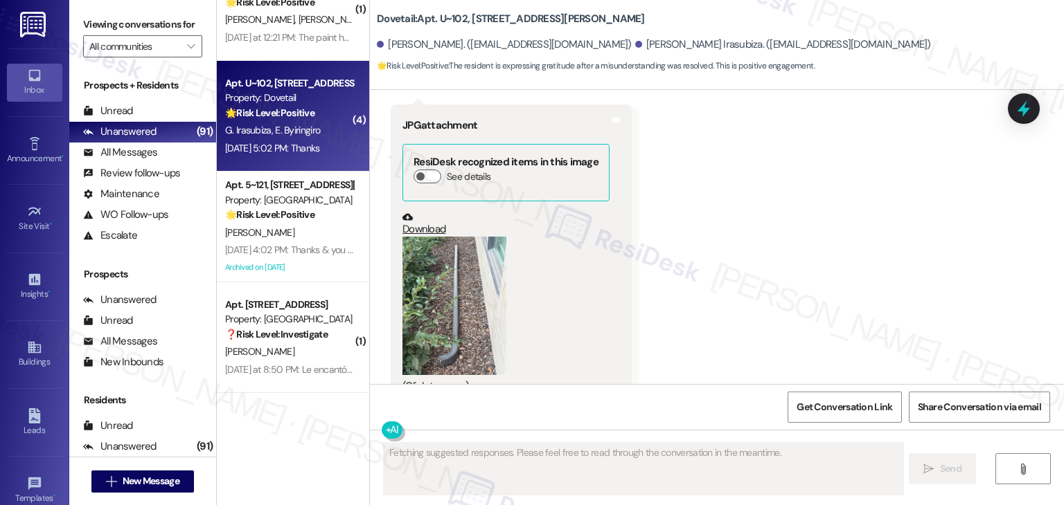
scroll to position [1231, 0]
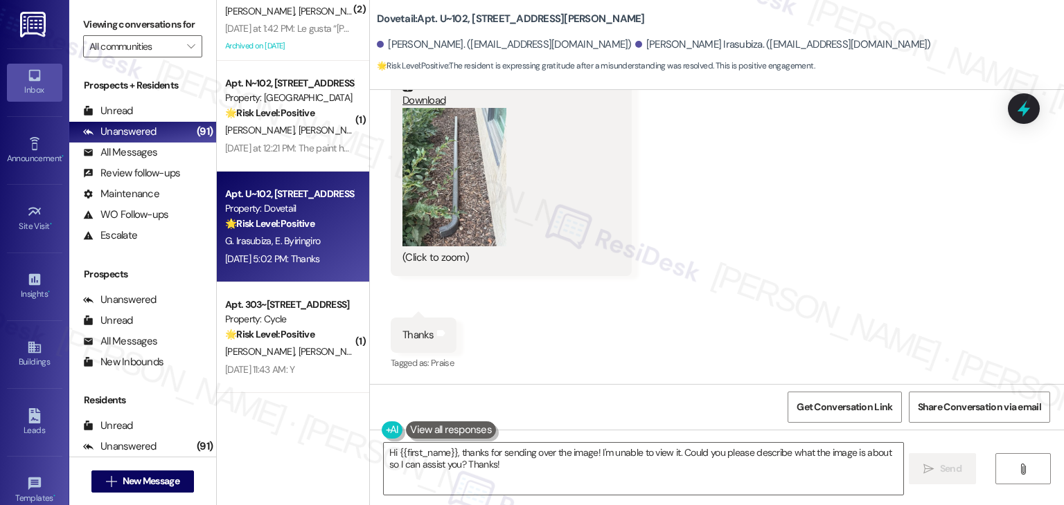
click at [590, 339] on div "Received via SMS Egide Byiringiro [DATE] 5:02 PM Thanks Tags and notes Tagged a…" at bounding box center [717, 67] width 694 height 633
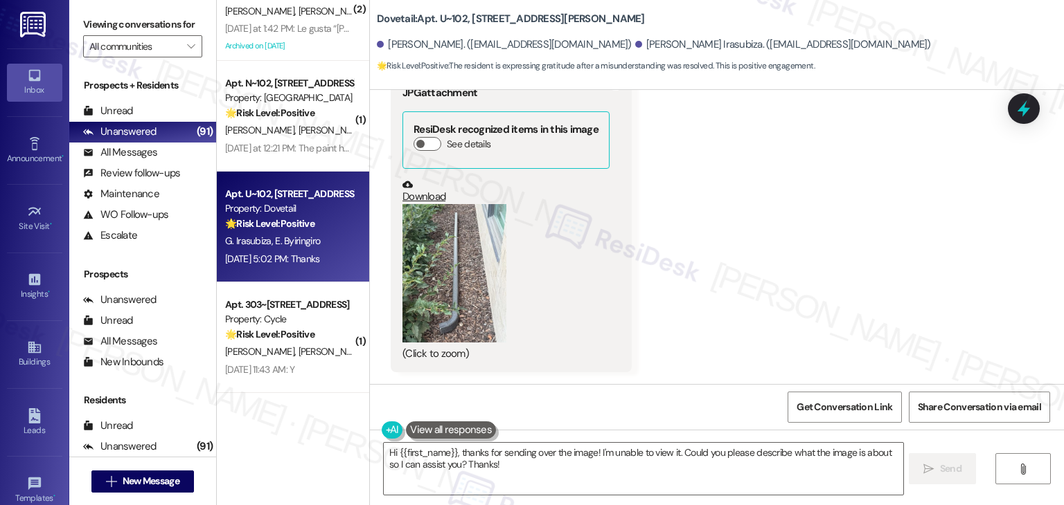
scroll to position [1093, 0]
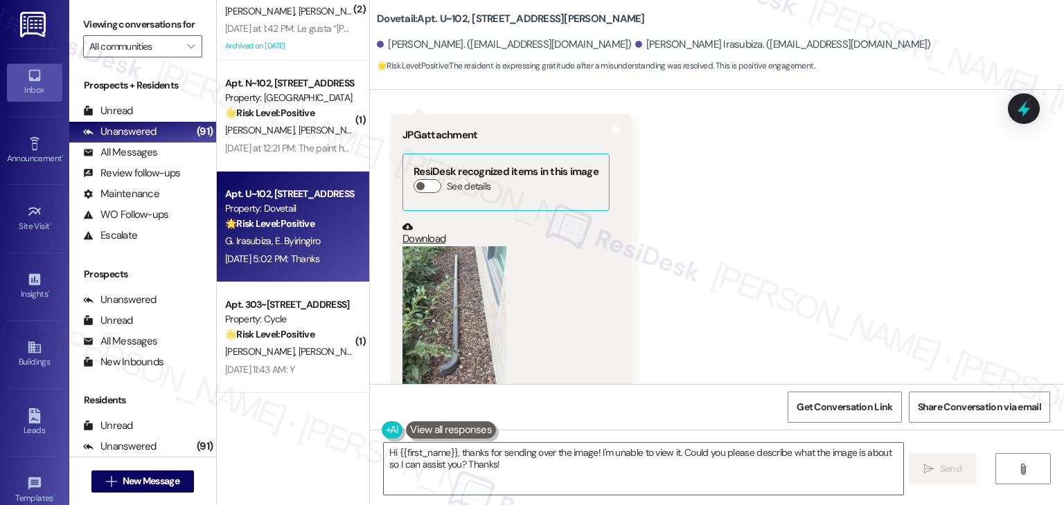
click at [474, 327] on button "Zoom image" at bounding box center [454, 315] width 104 height 138
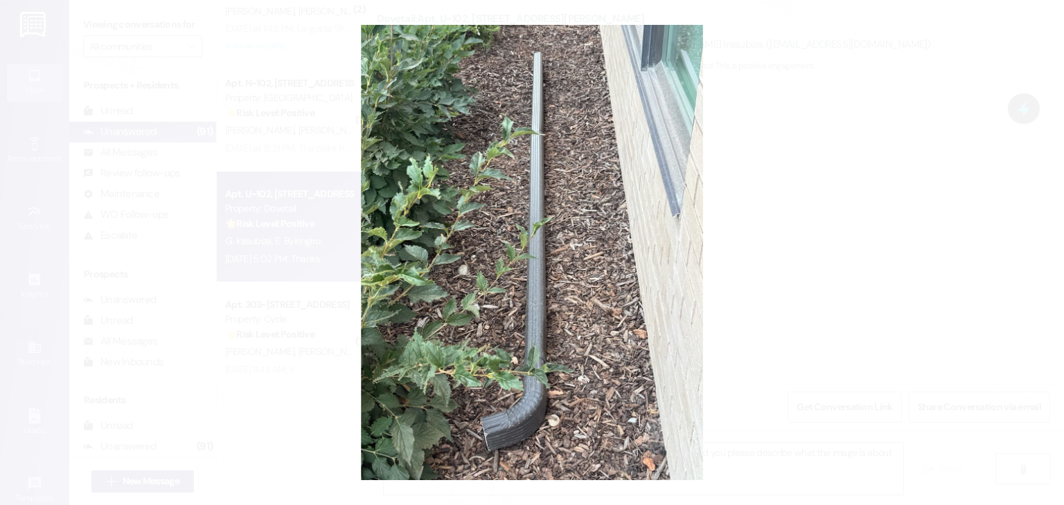
click at [823, 359] on button "Unzoom image" at bounding box center [532, 252] width 1064 height 505
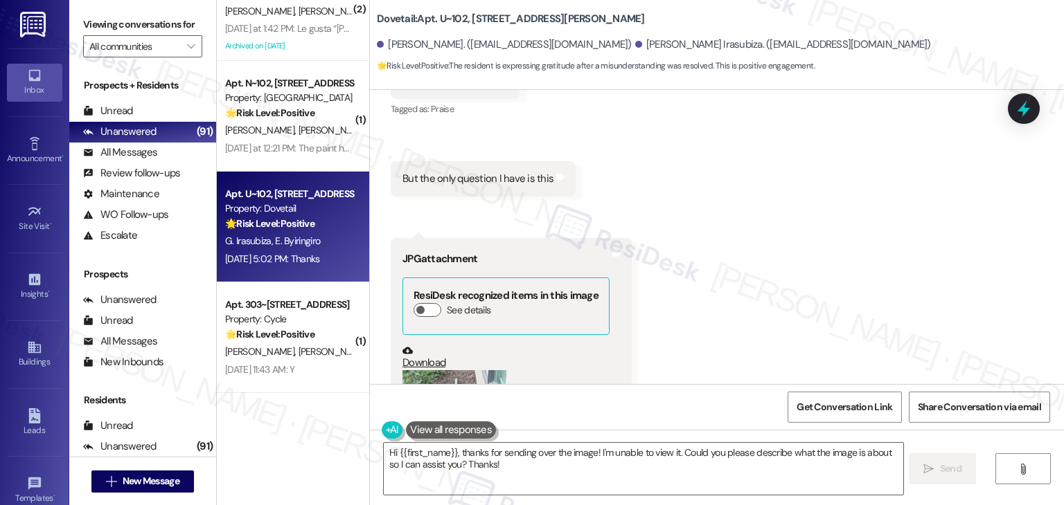
scroll to position [885, 0]
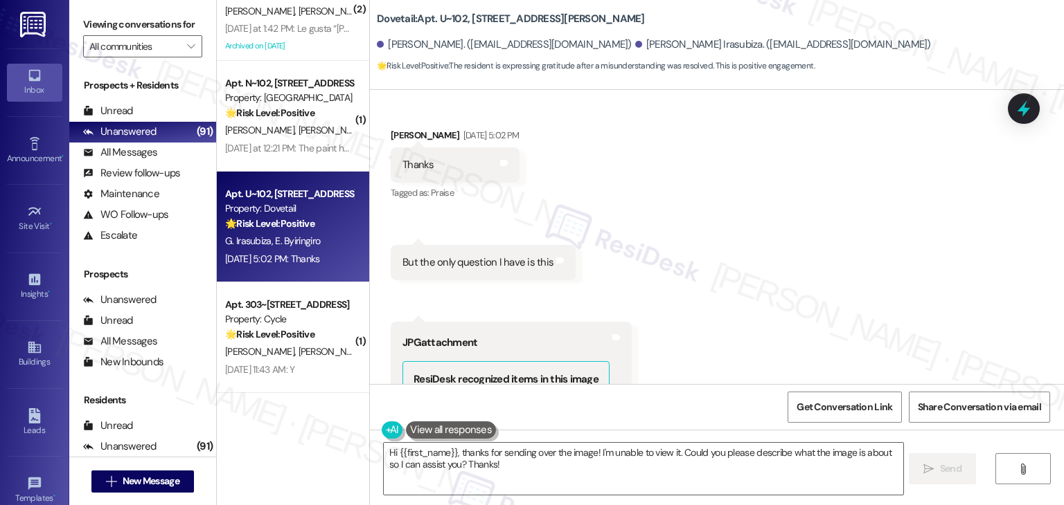
click at [714, 300] on div "Received via SMS Egide Byiringiro [DATE] 5:02 PM Thanks Tags and notes Tagged a…" at bounding box center [717, 413] width 694 height 633
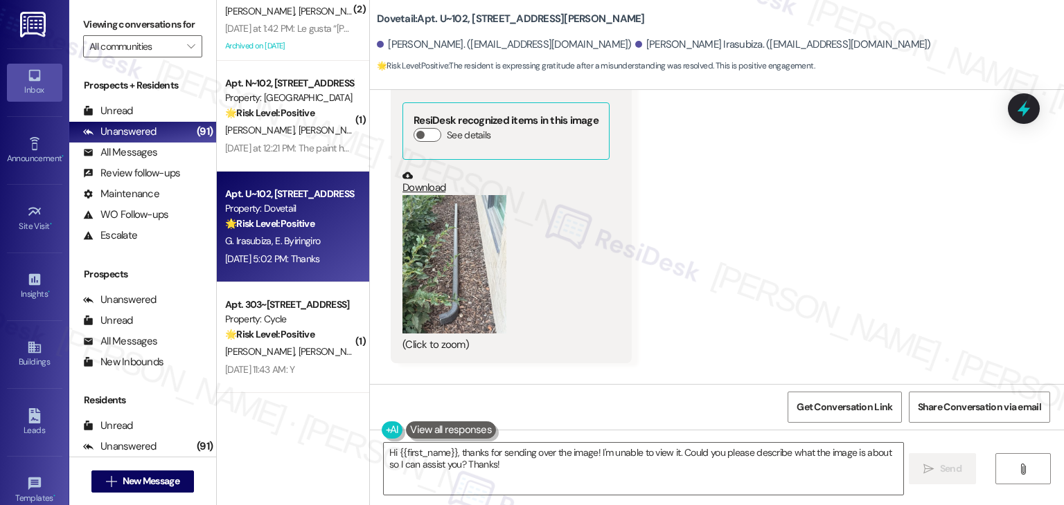
scroll to position [1231, 0]
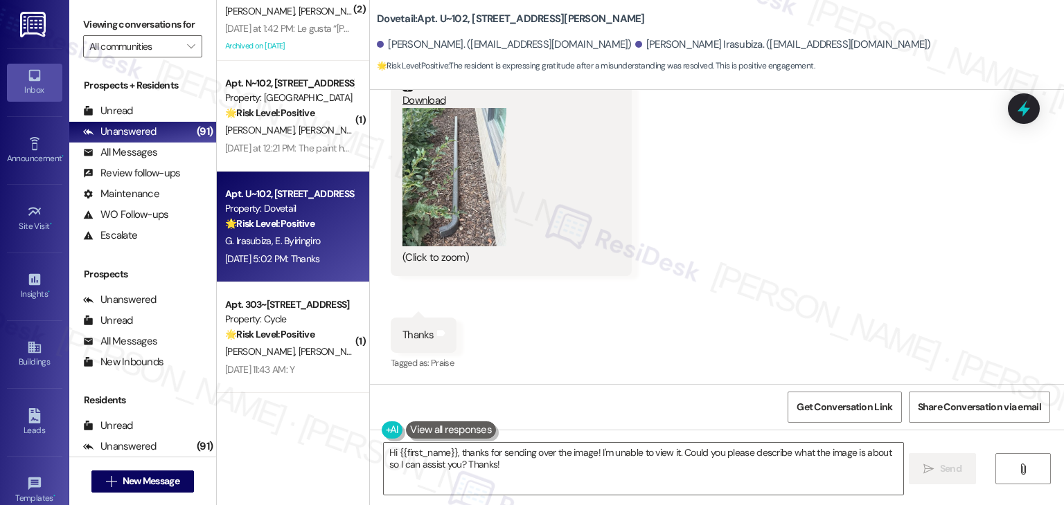
click at [785, 296] on div "Received via SMS Egide Byiringiro [DATE] 5:02 PM Thanks Tags and notes Tagged a…" at bounding box center [717, 67] width 694 height 633
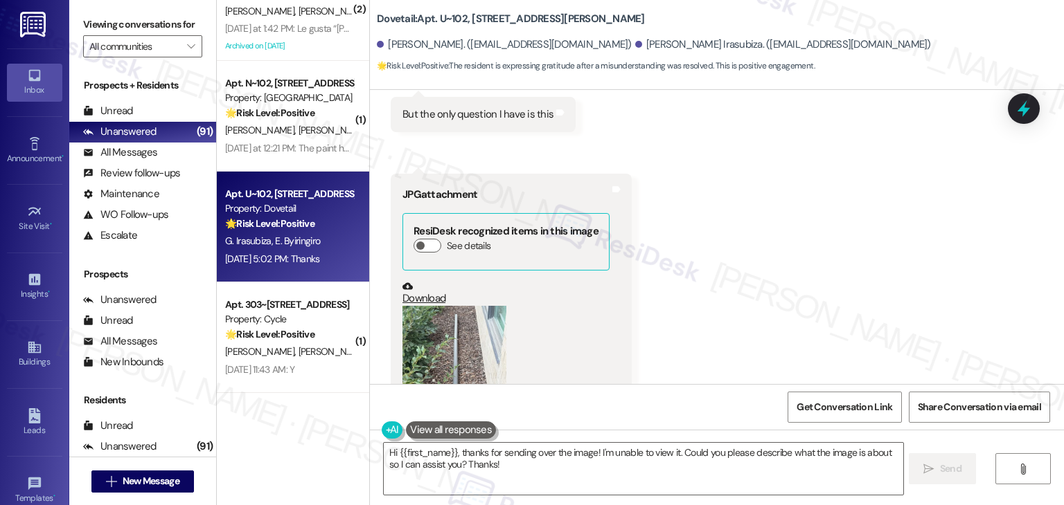
scroll to position [1023, 0]
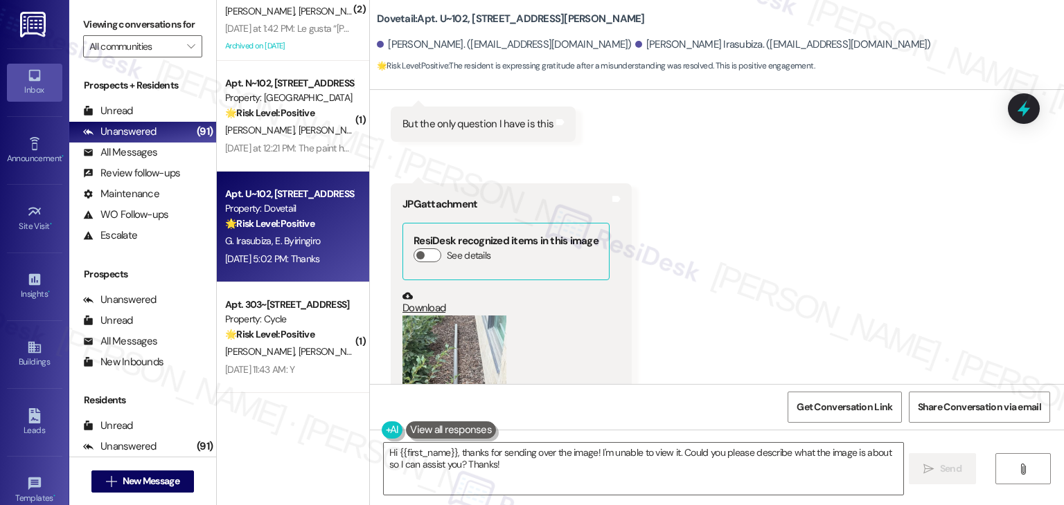
click at [474, 123] on div "But the only question I have is this" at bounding box center [477, 124] width 151 height 15
copy div "But the only question I have is this Tags and notes Received via SMS 5:02 PM Eg…"
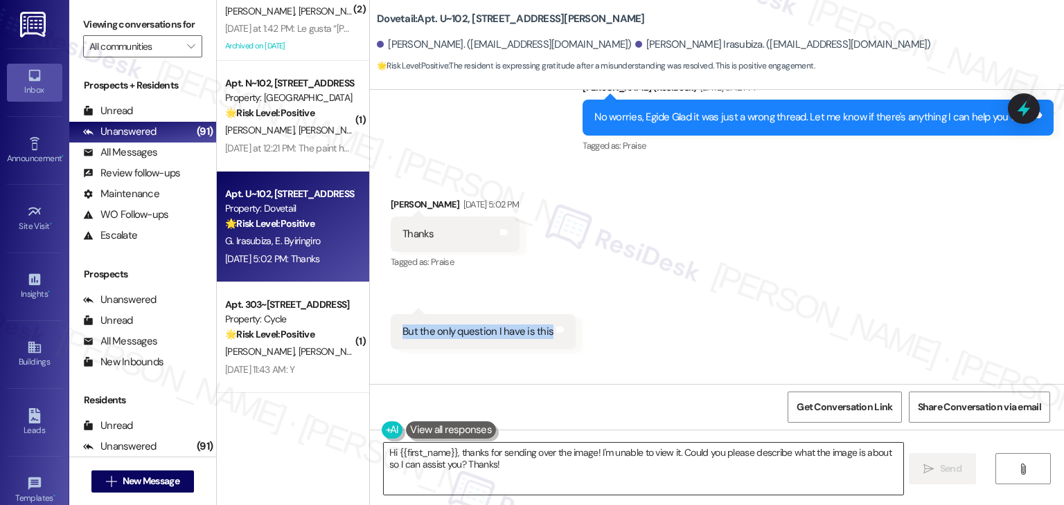
click at [510, 460] on textarea "Hi {{first_name}}, thanks for sending over the image! I'm unable to view it. Co…" at bounding box center [643, 469] width 519 height 52
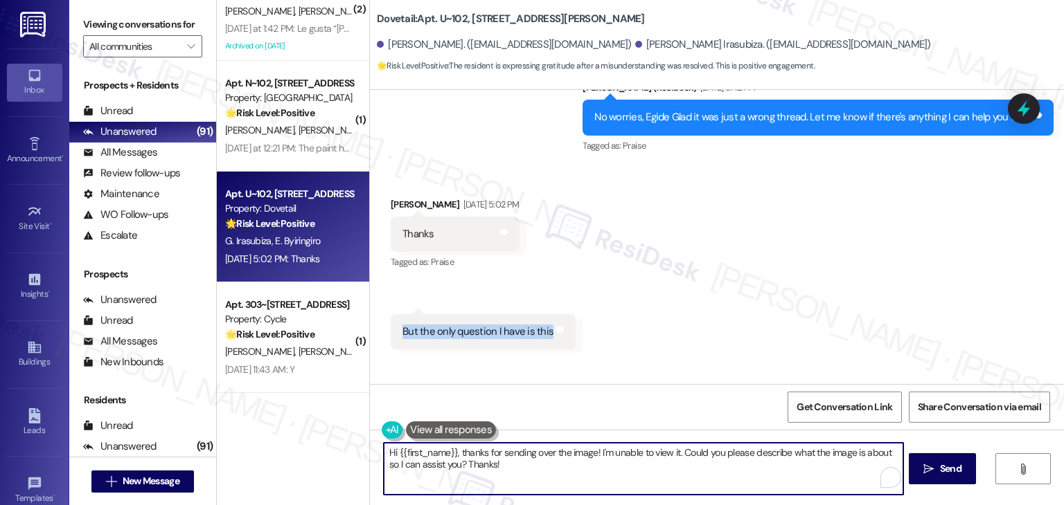
click at [510, 460] on textarea "Hi {{first_name}}, thanks for sending over the image! I'm unable to view it. Co…" at bounding box center [643, 469] width 519 height 52
paste textarea "Egide, thanks for your message! It looks like your question didn’t come through…"
click at [523, 449] on textarea "Hi [PERSON_NAME], thanks for your message! It looks like your question didn’t c…" at bounding box center [643, 469] width 519 height 52
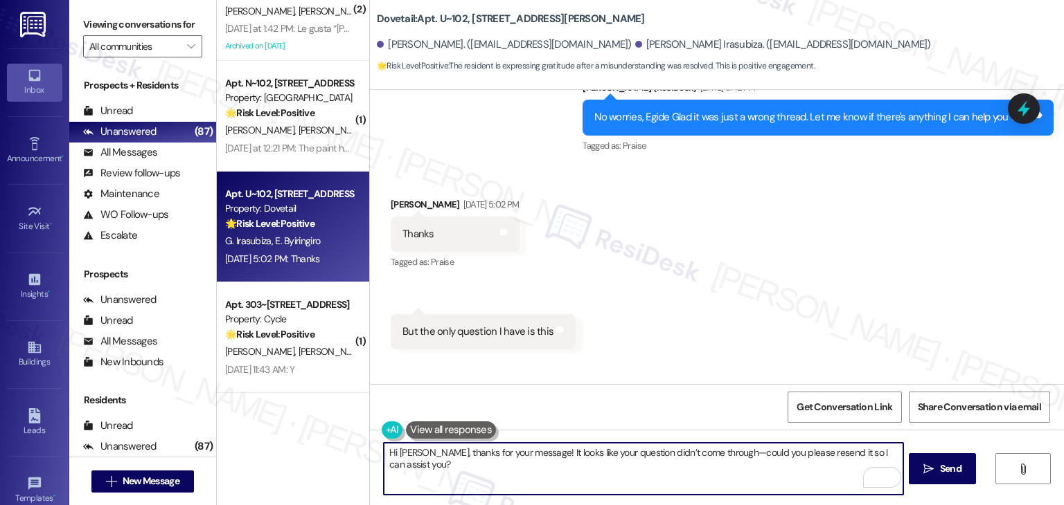
click at [523, 449] on textarea "Hi [PERSON_NAME], thanks for your message! It looks like your question didn’t c…" at bounding box center [643, 469] width 519 height 52
paste textarea "could you please share your question with us? We’ll be happy to assist you once…"
type textarea "Hi [PERSON_NAME], could you please share your question with us? We’ll be happy …"
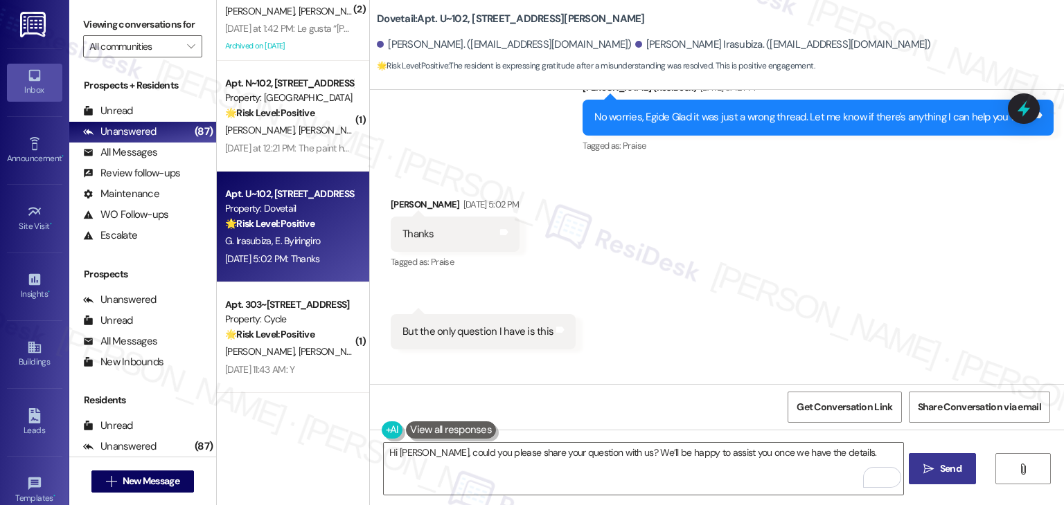
click at [941, 462] on span "Send" at bounding box center [950, 469] width 21 height 15
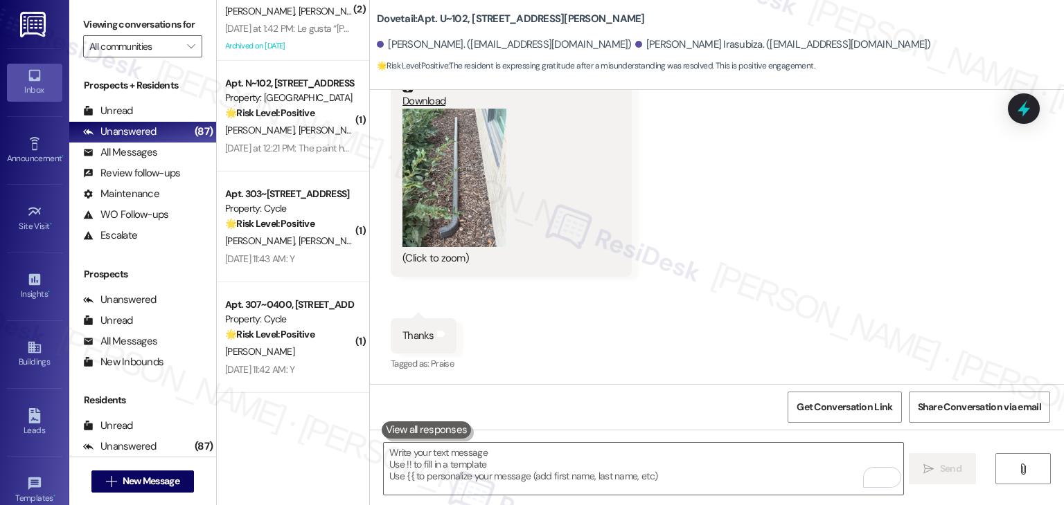
scroll to position [1327, 0]
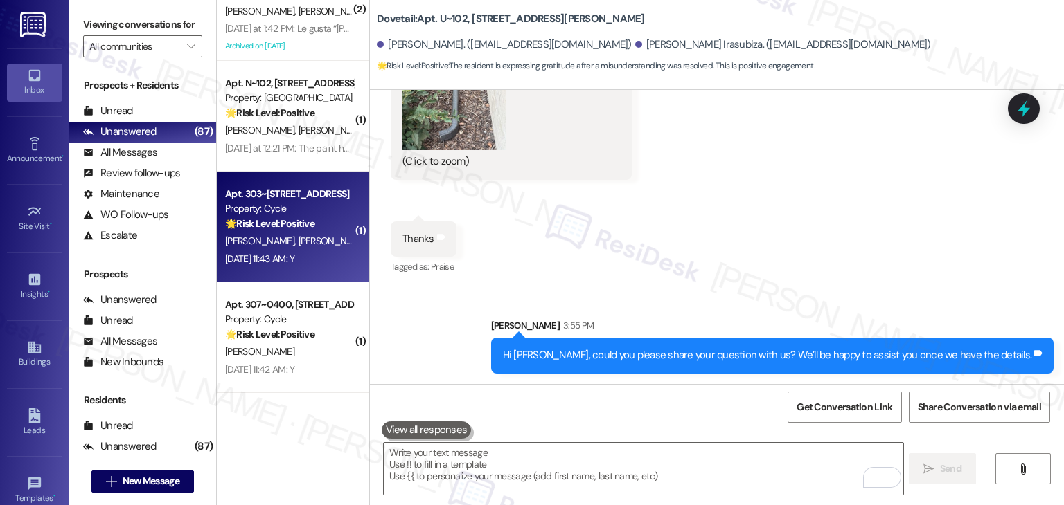
click at [292, 261] on div "[DATE] 11:43 AM: Y [DATE] 11:43 AM: Y" at bounding box center [259, 259] width 69 height 12
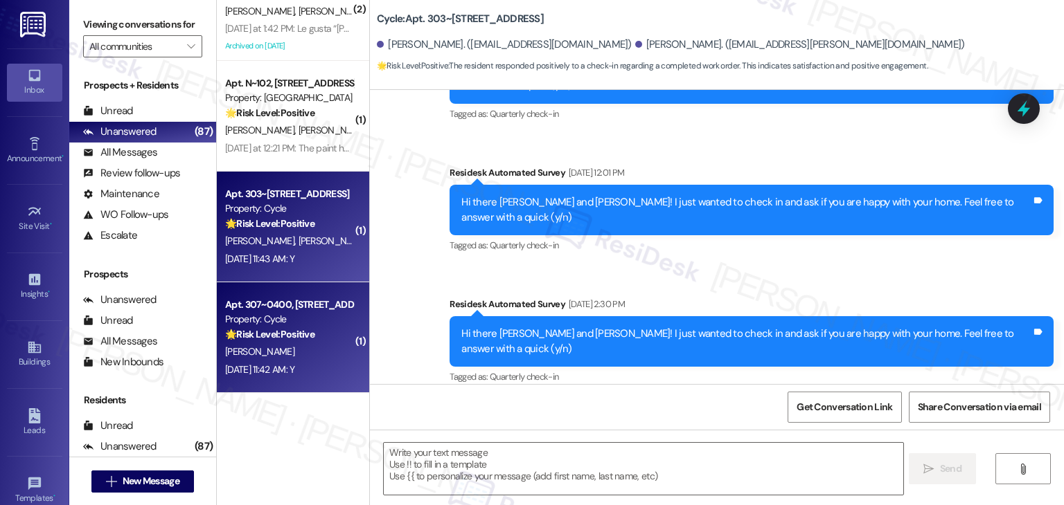
type textarea "Fetching suggested responses. Please feel free to read through the conversation…"
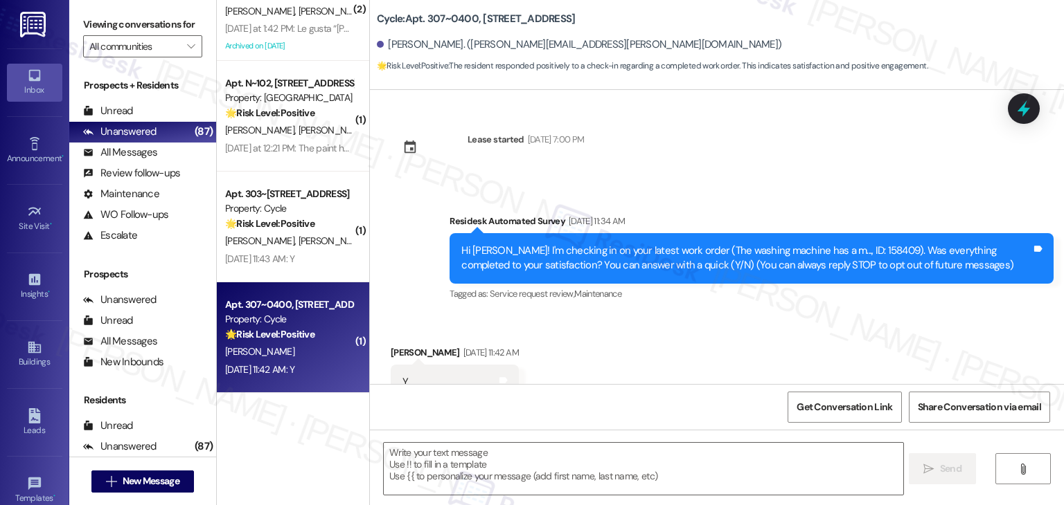
scroll to position [47, 0]
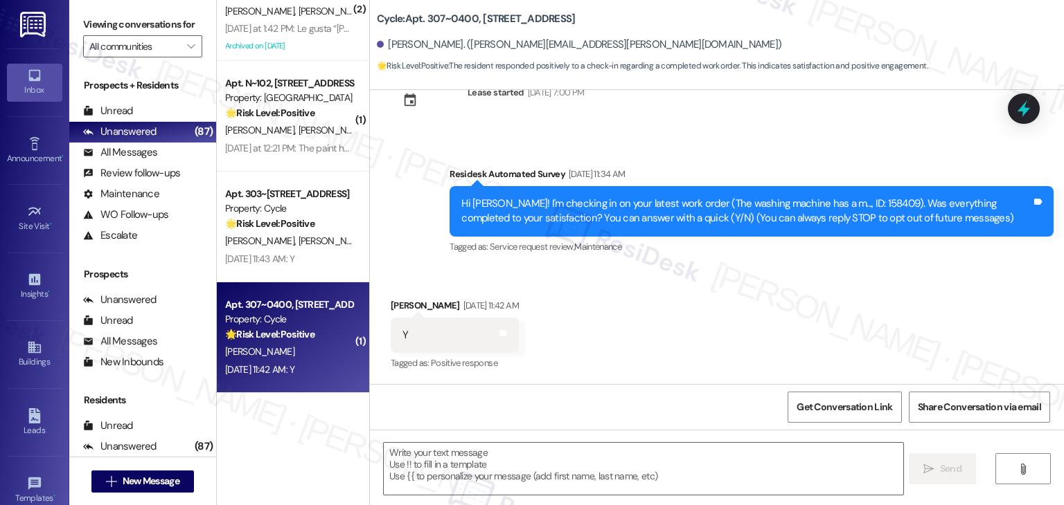
type textarea "Fetching suggested responses. Please feel free to read through the conversation…"
click at [751, 314] on div "Received via SMS [PERSON_NAME] [DATE] 11:42 AM Y Tags and notes Tagged as: Posi…" at bounding box center [717, 325] width 694 height 117
click at [690, 321] on div "Received via SMS [PERSON_NAME] [DATE] 11:42 AM Y Tags and notes Tagged as: Posi…" at bounding box center [717, 325] width 694 height 117
click at [499, 459] on textarea at bounding box center [643, 469] width 519 height 52
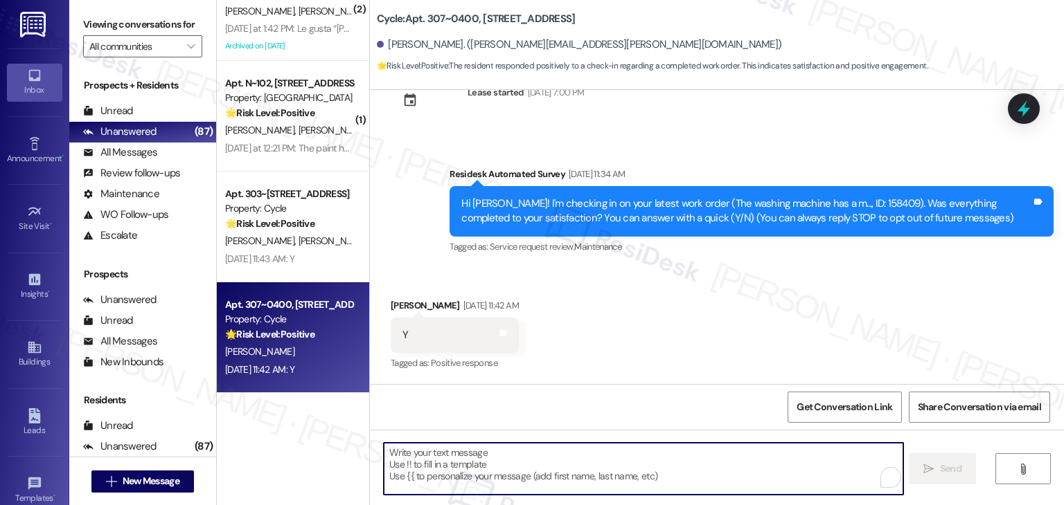
paste textarea "Hey [PERSON_NAME]! I’m glad your latest work order was completed to your satisf…"
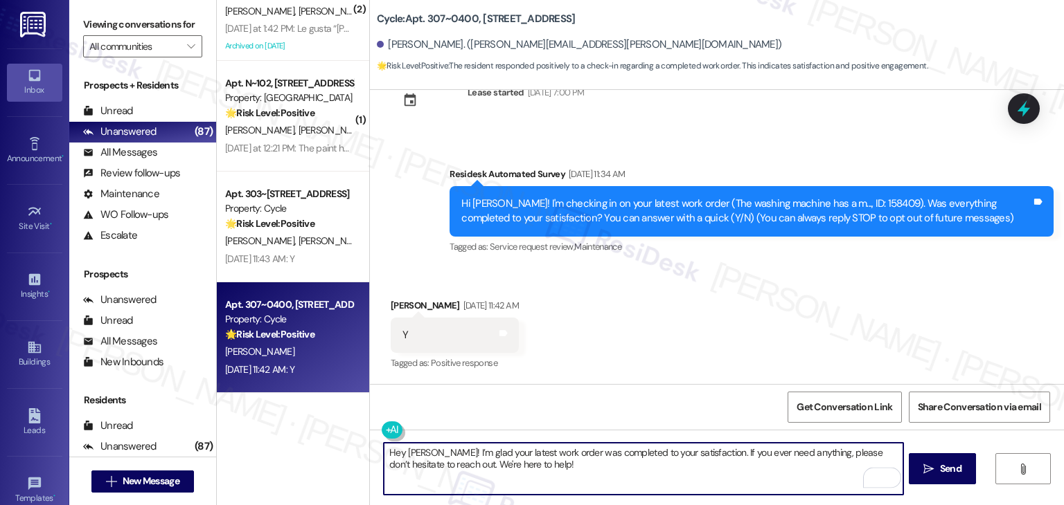
click at [411, 443] on textarea "Hey [PERSON_NAME]! I’m glad your latest work order was completed to your satisf…" at bounding box center [643, 469] width 519 height 52
type textarea "Hey [PERSON_NAME]! I’m glad your latest work order was completed to your satisf…"
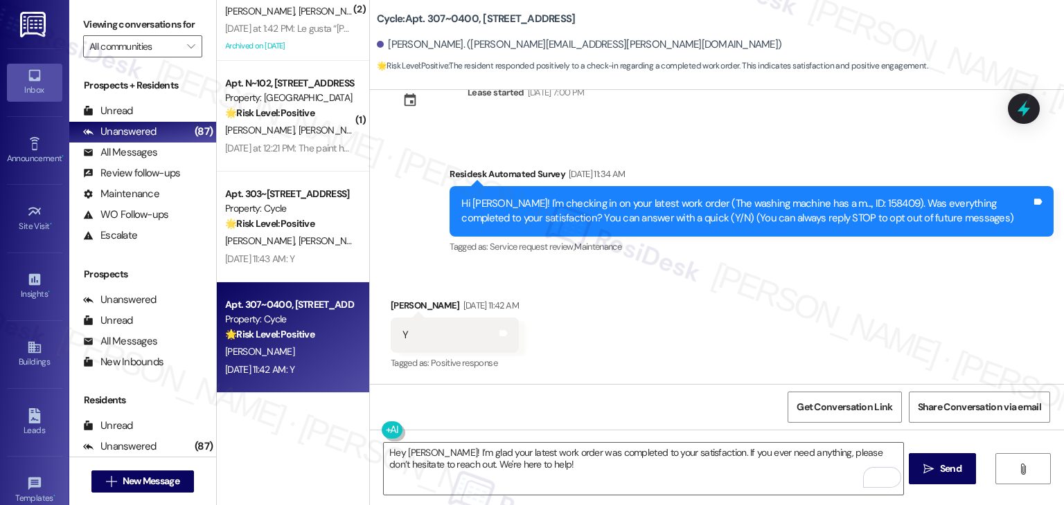
click at [588, 323] on div "Received via SMS [PERSON_NAME] [DATE] 11:42 AM Y Tags and notes Tagged as: Posi…" at bounding box center [717, 325] width 694 height 117
click at [607, 329] on div "Received via SMS [PERSON_NAME] [DATE] 11:42 AM Y Tags and notes Tagged as: Posi…" at bounding box center [717, 325] width 694 height 117
click at [604, 335] on div "Received via SMS [PERSON_NAME] [DATE] 11:42 AM Y Tags and notes Tagged as: Posi…" at bounding box center [717, 325] width 694 height 117
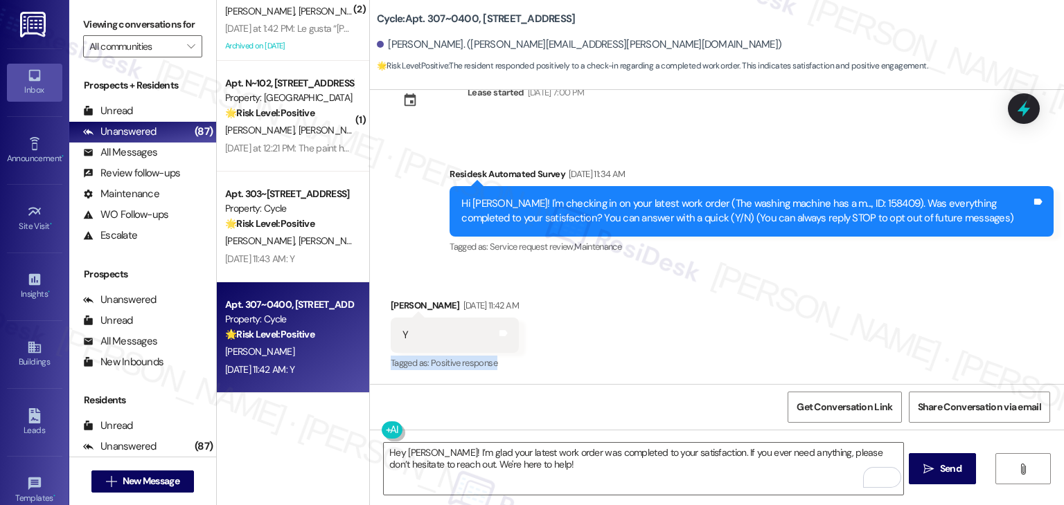
click at [604, 335] on div "Received via SMS [PERSON_NAME] [DATE] 11:42 AM Y Tags and notes Tagged as: Posi…" at bounding box center [717, 325] width 694 height 117
click at [604, 332] on div "Received via SMS [PERSON_NAME] [DATE] 11:42 AM Y Tags and notes Tagged as: Posi…" at bounding box center [717, 325] width 694 height 117
click at [605, 332] on div "Received via SMS [PERSON_NAME] [DATE] 11:42 AM Y Tags and notes Tagged as: Posi…" at bounding box center [717, 325] width 694 height 117
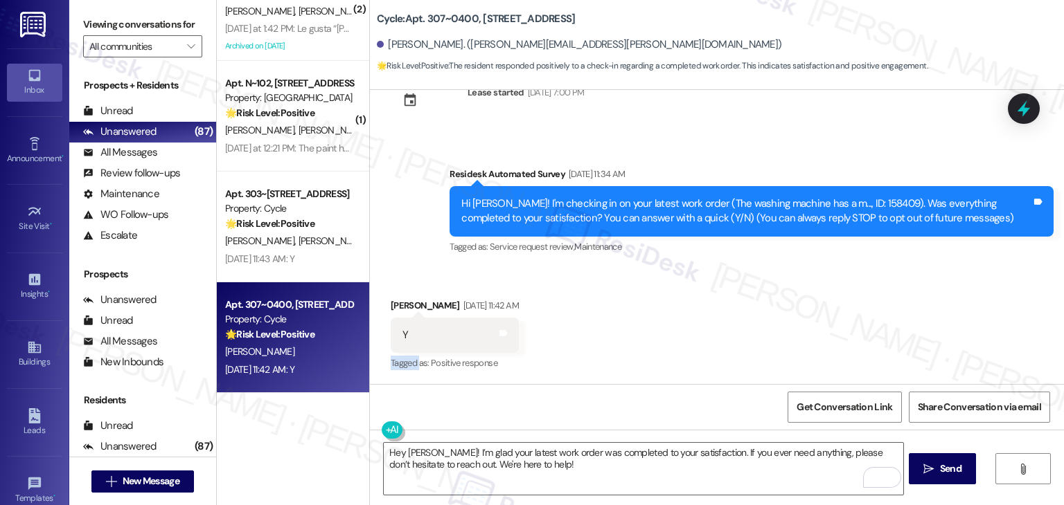
click at [605, 332] on div "Received via SMS [PERSON_NAME] [DATE] 11:42 AM Y Tags and notes Tagged as: Posi…" at bounding box center [717, 325] width 694 height 117
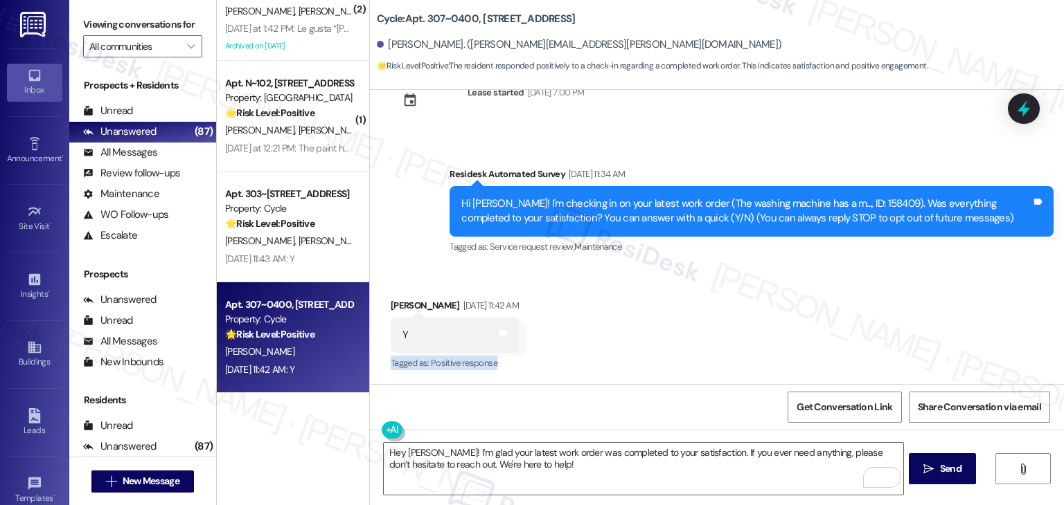
click at [605, 332] on div "Received via SMS [PERSON_NAME] [DATE] 11:42 AM Y Tags and notes Tagged as: Posi…" at bounding box center [717, 325] width 694 height 117
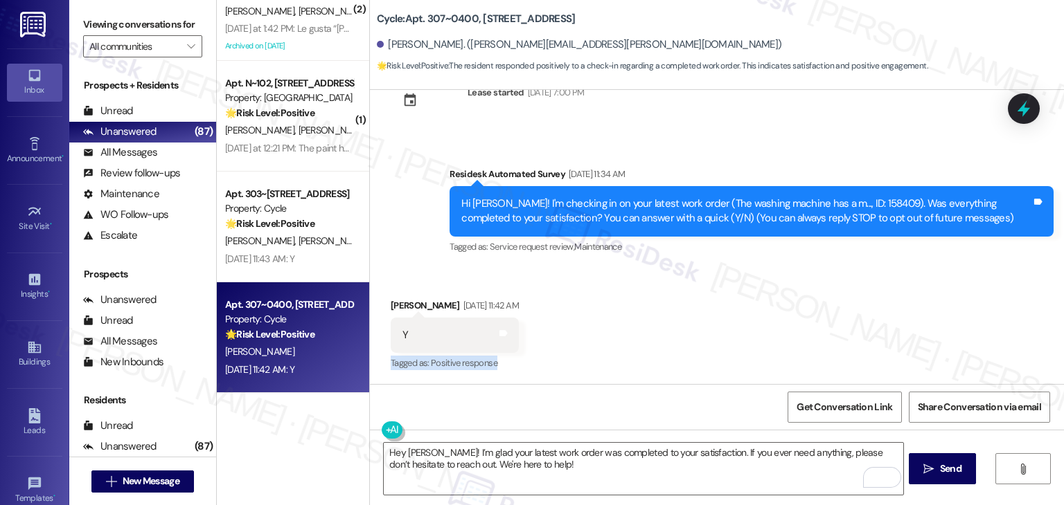
click at [605, 332] on div "Received via SMS [PERSON_NAME] [DATE] 11:42 AM Y Tags and notes Tagged as: Posi…" at bounding box center [717, 325] width 694 height 117
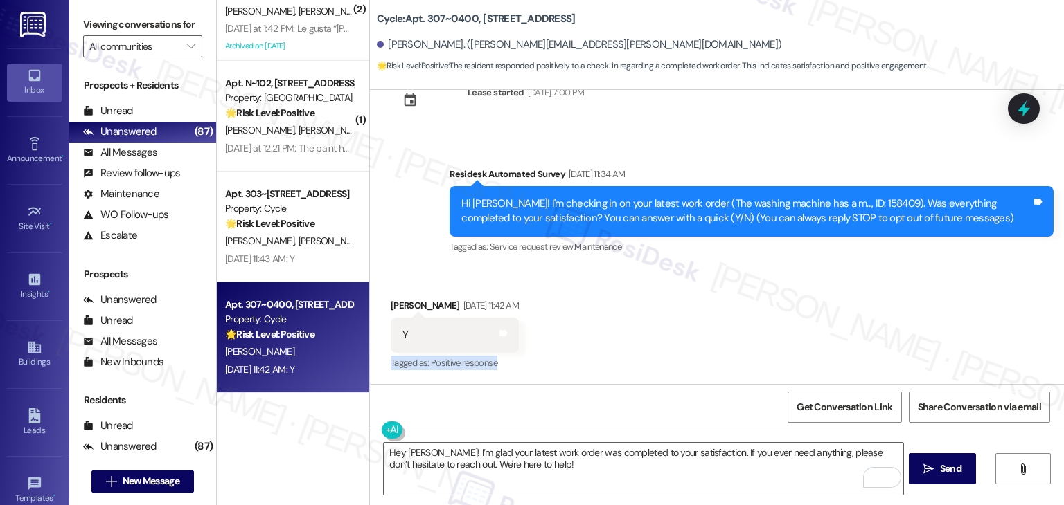
click at [605, 332] on div "Received via SMS [PERSON_NAME] [DATE] 11:42 AM Y Tags and notes Tagged as: Posi…" at bounding box center [717, 325] width 694 height 117
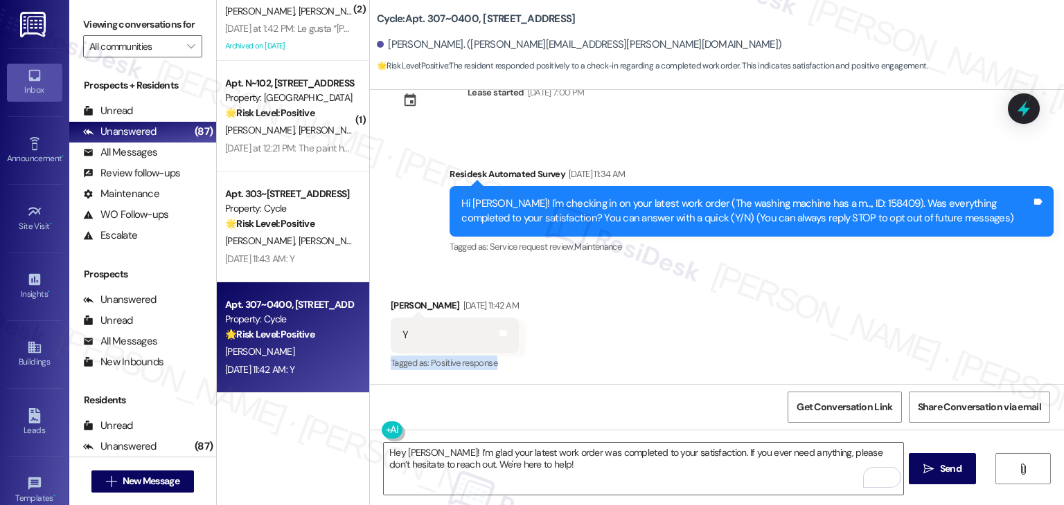
click at [605, 332] on div "Received via SMS [PERSON_NAME] [DATE] 11:42 AM Y Tags and notes Tagged as: Posi…" at bounding box center [717, 325] width 694 height 117
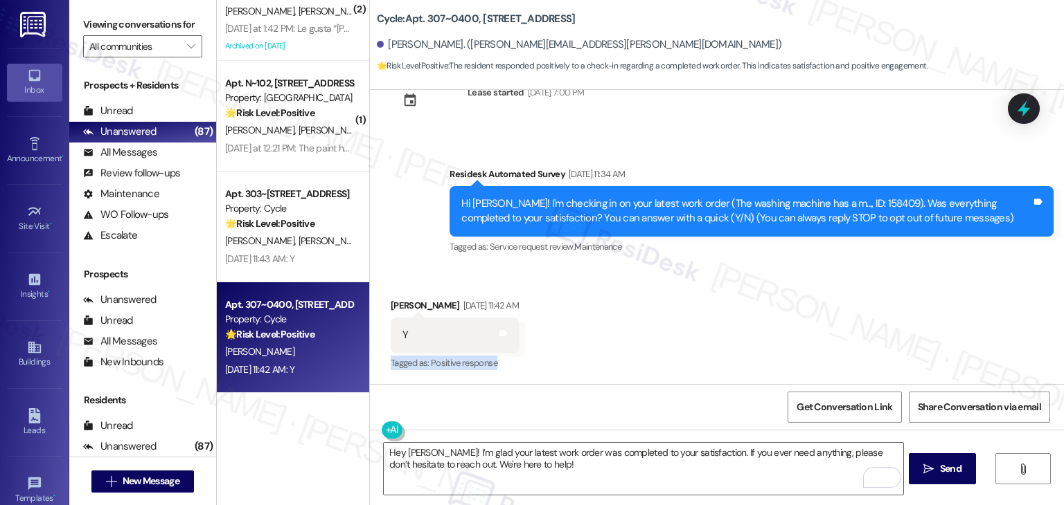
click at [605, 332] on div "Received via SMS [PERSON_NAME] [DATE] 11:42 AM Y Tags and notes Tagged as: Posi…" at bounding box center [717, 325] width 694 height 117
click at [587, 458] on textarea "Hey [PERSON_NAME]! I’m glad your latest work order was completed to your satisf…" at bounding box center [643, 469] width 519 height 52
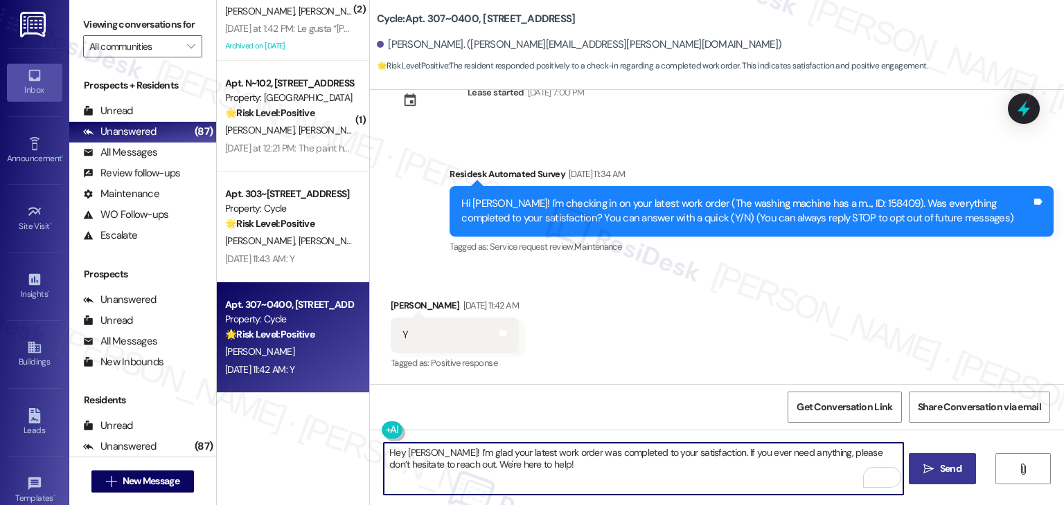
click at [958, 472] on span "Send" at bounding box center [950, 469] width 21 height 15
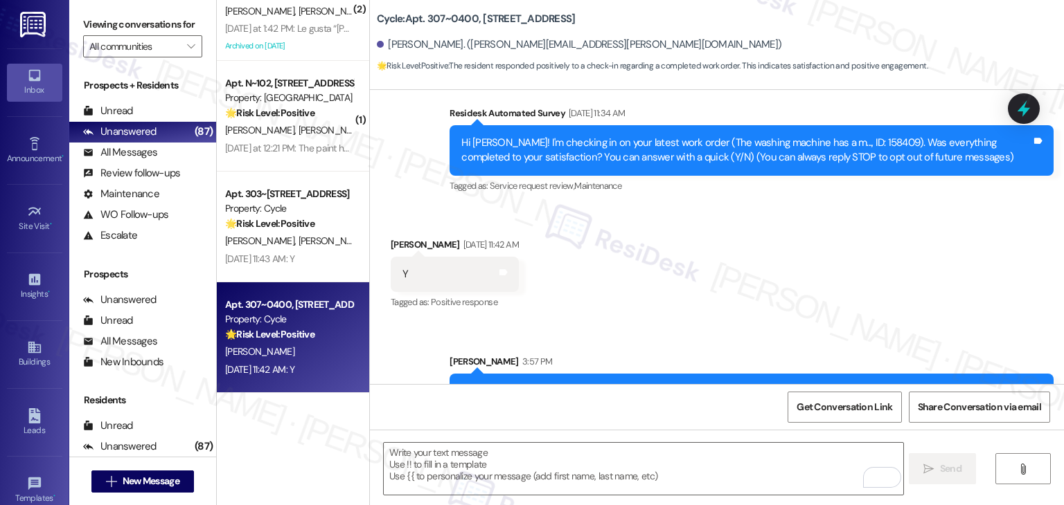
scroll to position [159, 0]
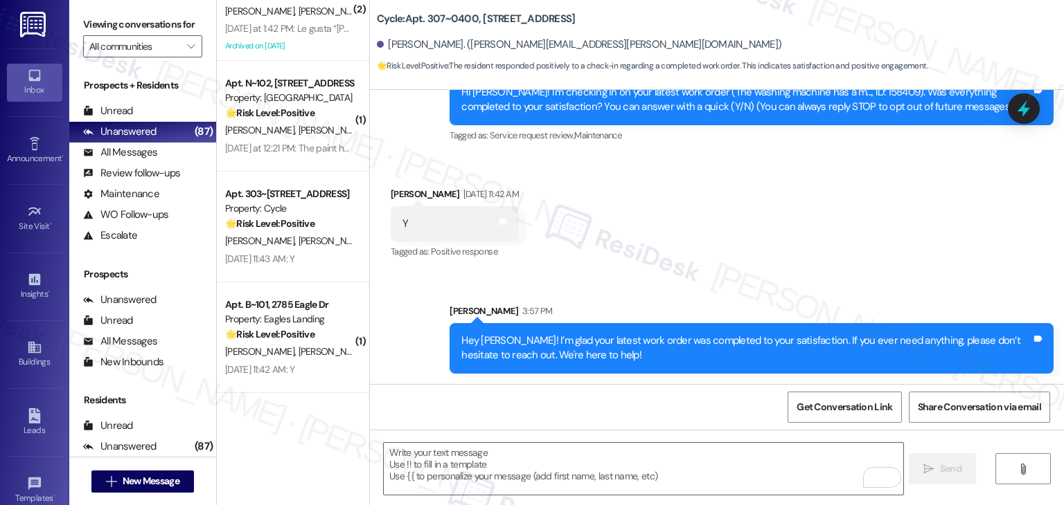
click at [709, 288] on div "Sent via SMS [PERSON_NAME] 3:57 PM Hey [PERSON_NAME]! I’m glad your latest work…" at bounding box center [717, 328] width 694 height 111
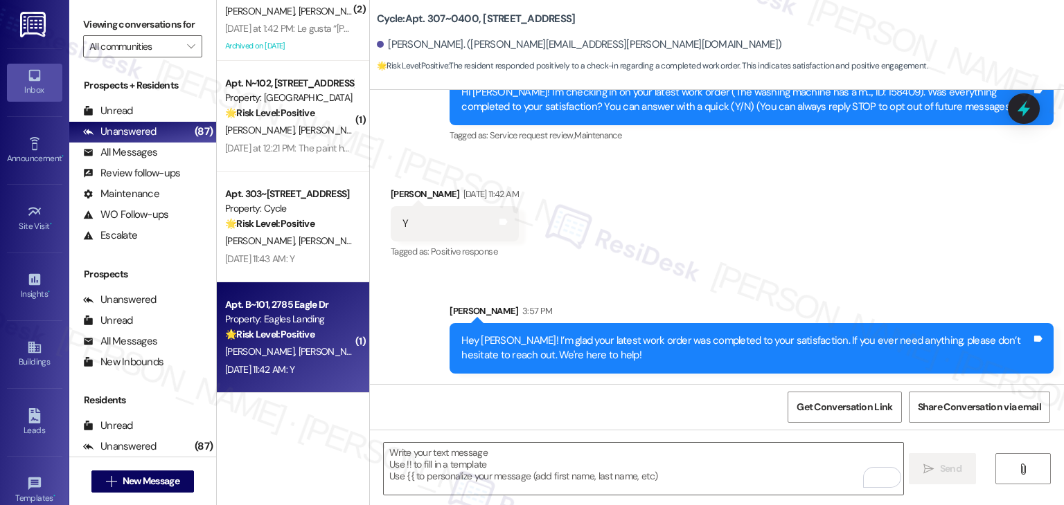
click at [318, 359] on div "[PERSON_NAME] [PERSON_NAME]" at bounding box center [289, 351] width 131 height 17
type textarea "Fetching suggested responses. Please feel free to read through the conversation…"
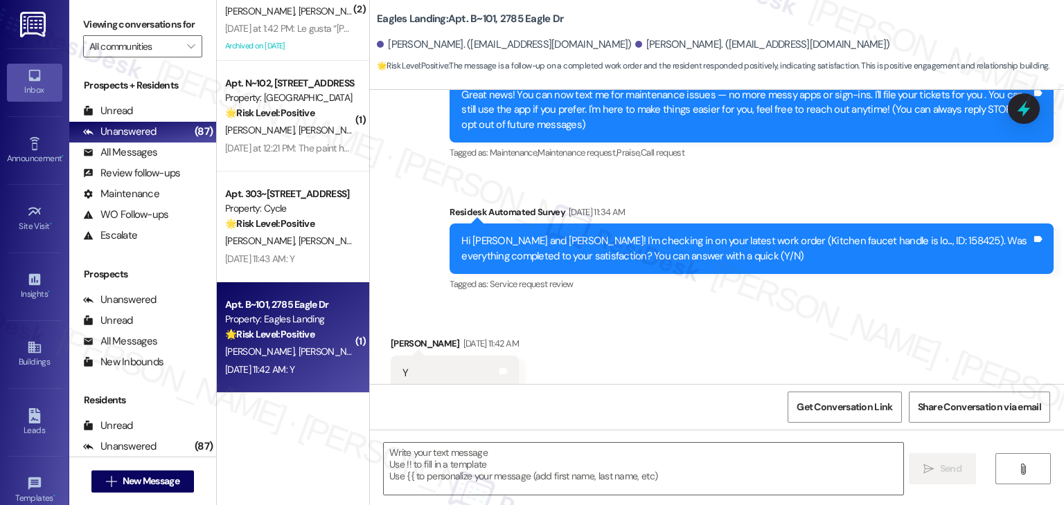
scroll to position [194, 0]
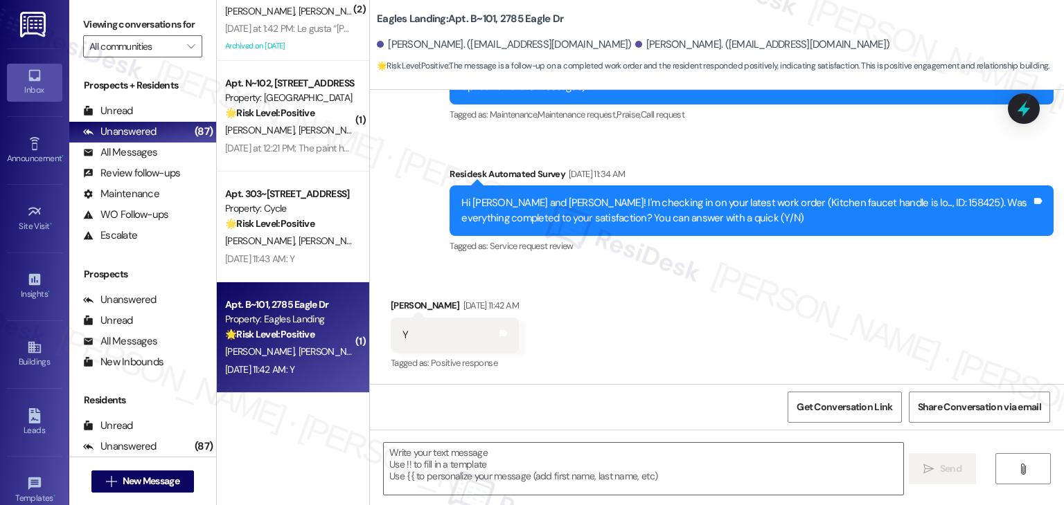
type textarea "Fetching suggested responses. Please feel free to read through the conversation…"
click at [681, 312] on div "Received via SMS [PERSON_NAME] [DATE] 11:42 AM Y Tags and notes Tagged as: Posi…" at bounding box center [717, 325] width 694 height 117
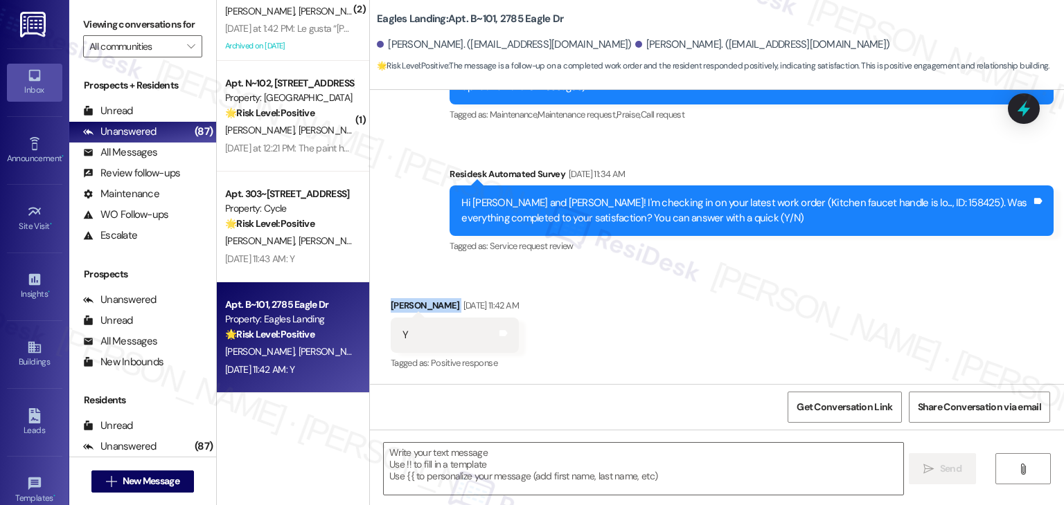
click at [681, 312] on div "Received via SMS [PERSON_NAME] [DATE] 11:42 AM Y Tags and notes Tagged as: Posi…" at bounding box center [717, 325] width 694 height 117
click at [481, 468] on textarea at bounding box center [643, 469] width 519 height 52
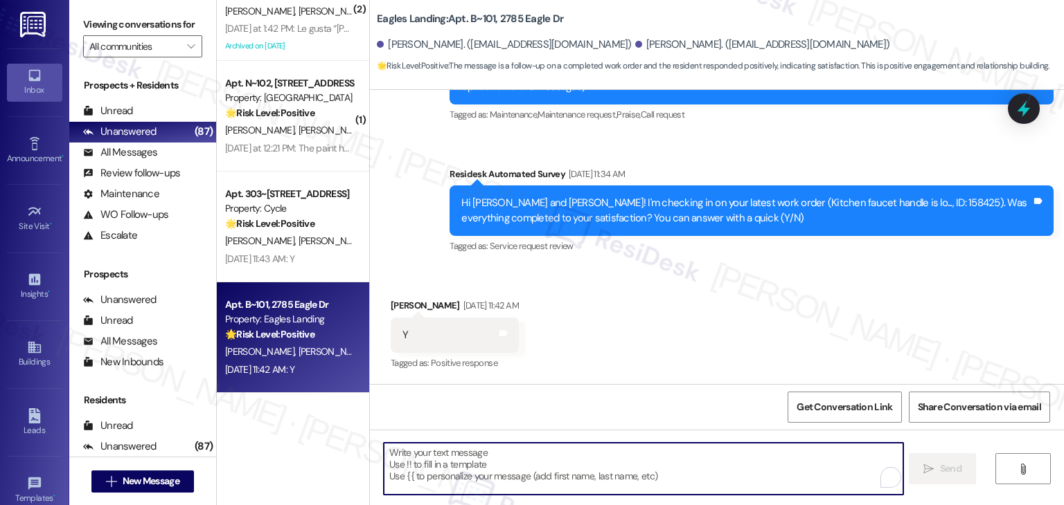
paste textarea "Hey [PERSON_NAME]! I’m glad your latest work order was completed to your satisf…"
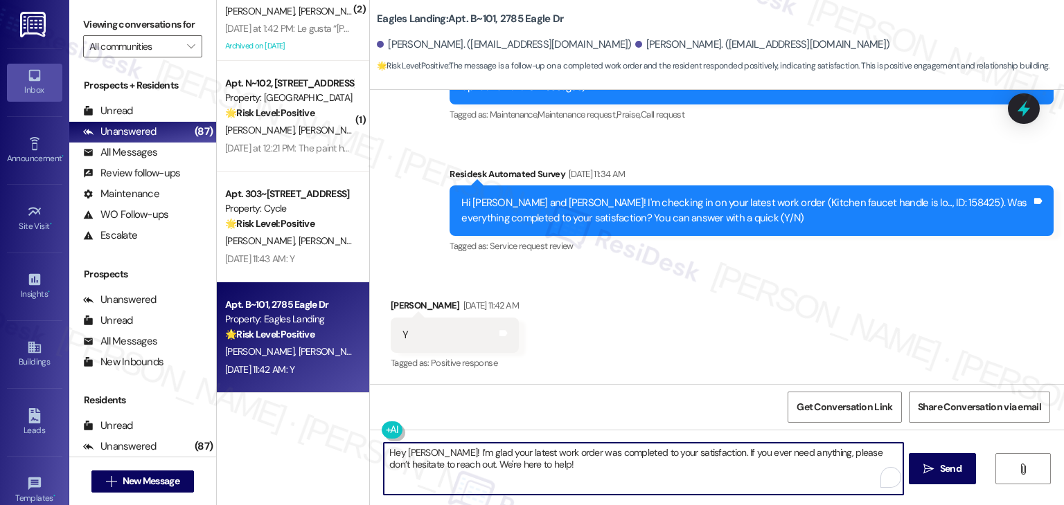
click at [399, 451] on textarea "Hey [PERSON_NAME]! I’m glad your latest work order was completed to your satisf…" at bounding box center [643, 469] width 519 height 52
click at [409, 460] on textarea "Hey [PERSON_NAME]! I’m glad your latest work order was completed to your satisf…" at bounding box center [643, 469] width 519 height 52
click at [409, 450] on textarea "Hey [PERSON_NAME]! I’m glad your latest work order was completed to your satisf…" at bounding box center [643, 469] width 519 height 52
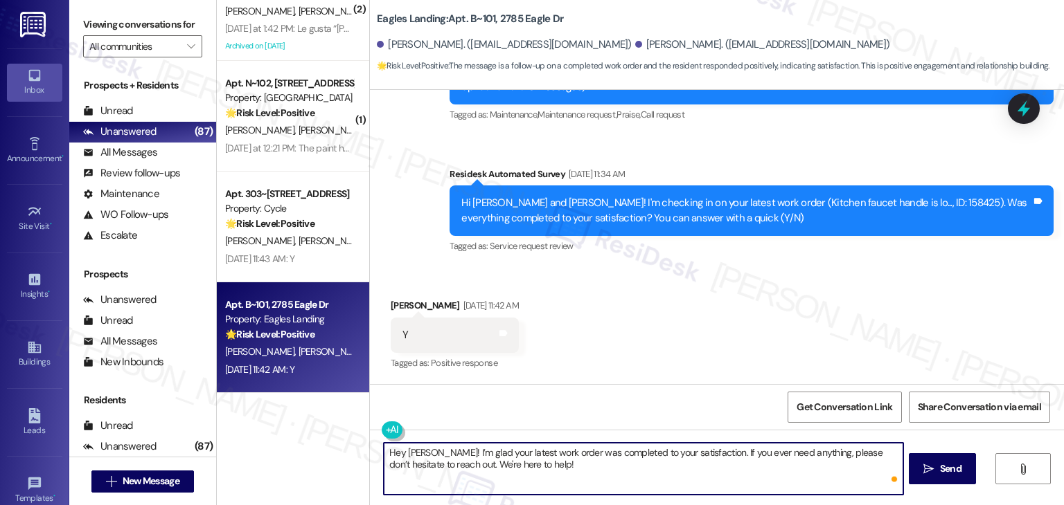
type textarea "Hey [PERSON_NAME]! I’m glad your latest work order was completed to your satisf…"
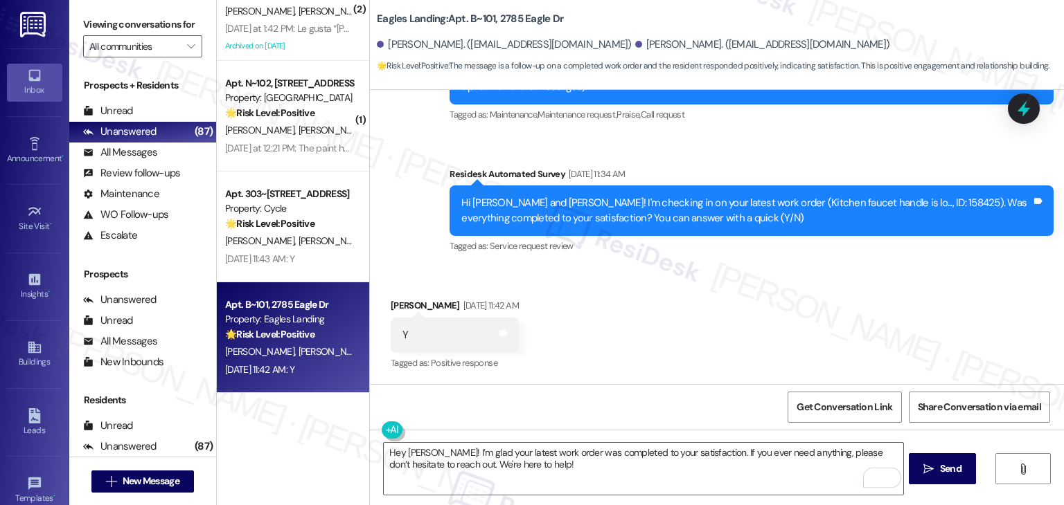
click at [590, 379] on div "Received via SMS [PERSON_NAME] [DATE] 11:42 AM Y Tags and notes Tagged as: Posi…" at bounding box center [717, 325] width 694 height 117
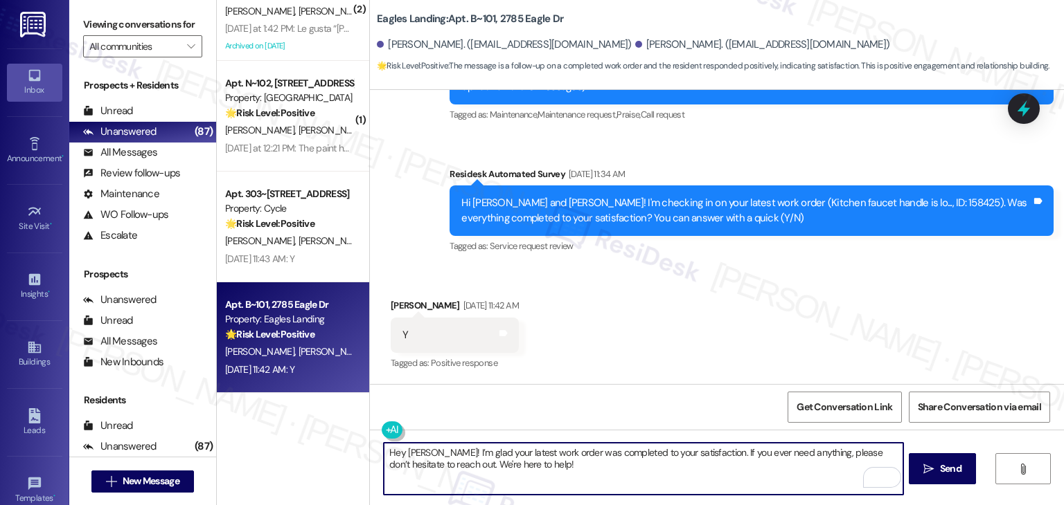
click at [571, 458] on textarea "Hey [PERSON_NAME]! I’m glad your latest work order was completed to your satisf…" at bounding box center [643, 469] width 519 height 52
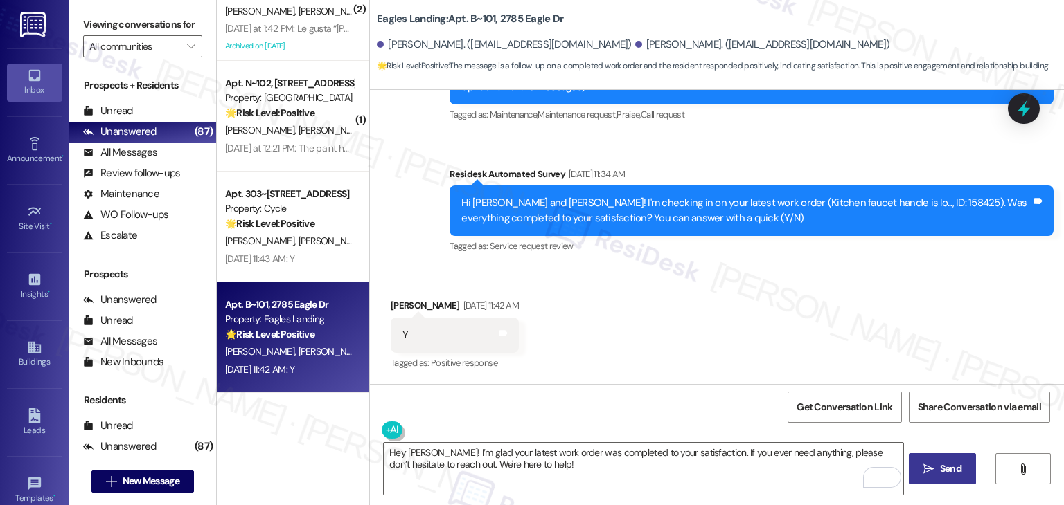
click at [944, 469] on span "Send" at bounding box center [950, 469] width 21 height 15
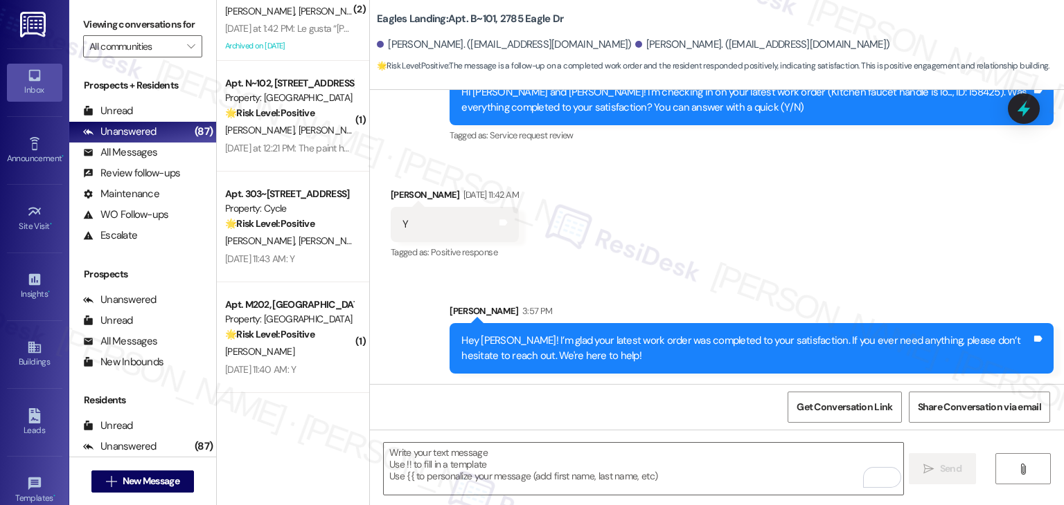
scroll to position [305, 0]
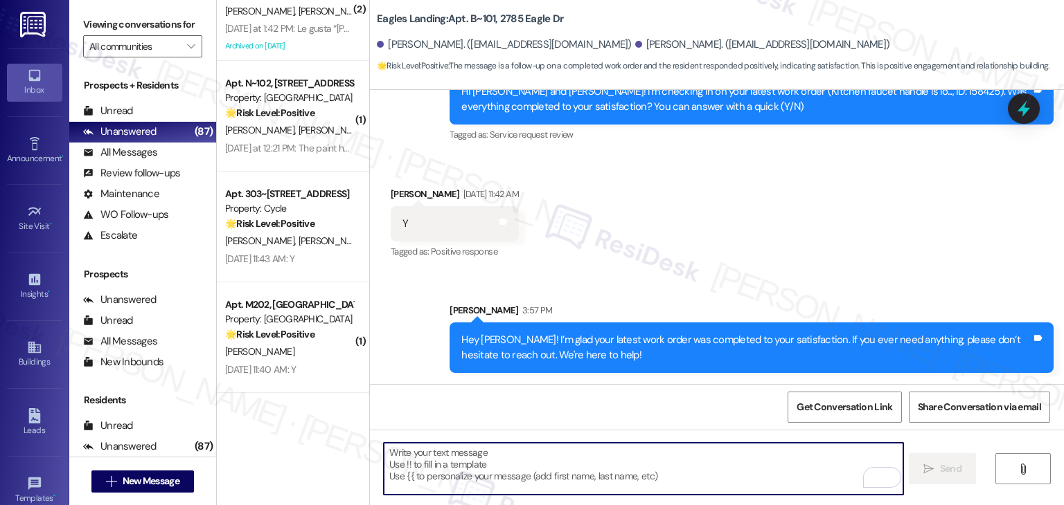
click at [476, 479] on textarea "To enrich screen reader interactions, please activate Accessibility in Grammarl…" at bounding box center [643, 469] width 519 height 52
paste textarea "We're eager to know if {{property}} has met your expectations. Your feedback is…"
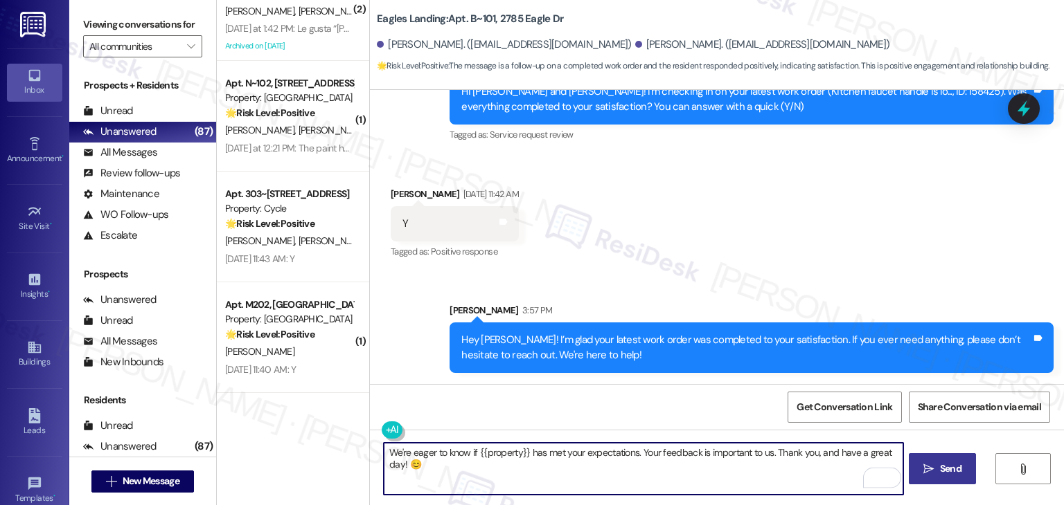
type textarea "We're eager to know if {{property}} has met your expectations. Your feedback is…"
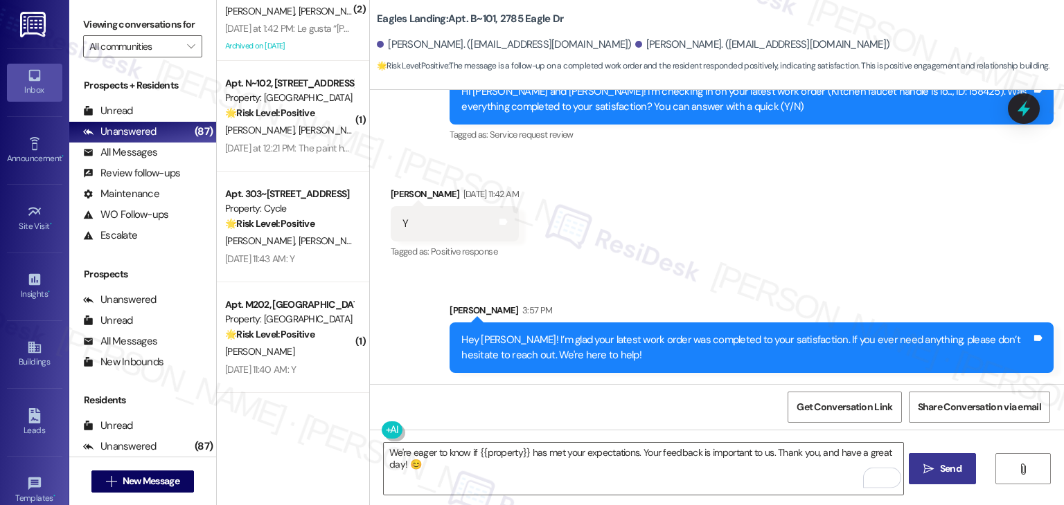
click at [937, 470] on span "Send" at bounding box center [950, 469] width 27 height 15
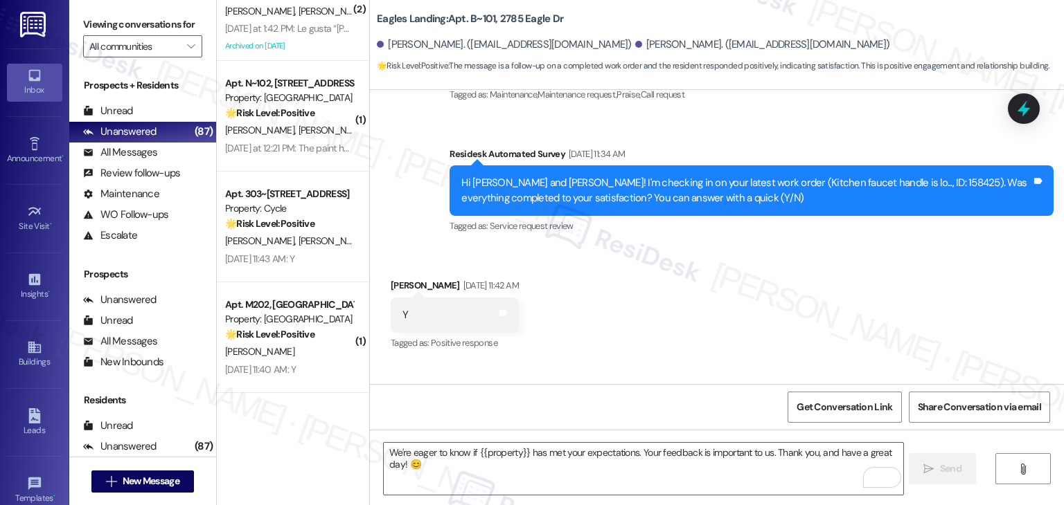
scroll to position [194, 0]
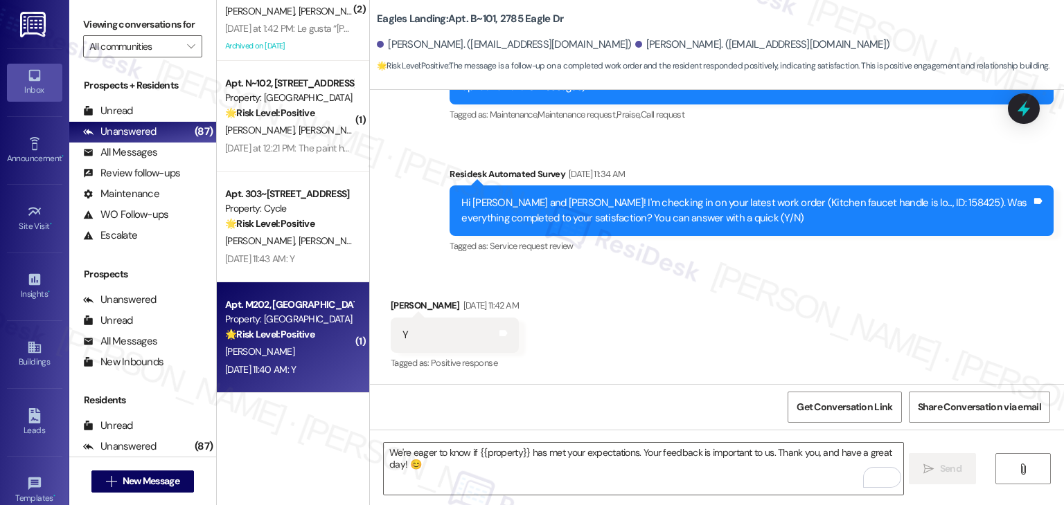
click at [312, 341] on div "🌟 Risk Level: Positive The resident responded positively to a check-in regardin…" at bounding box center [289, 334] width 128 height 15
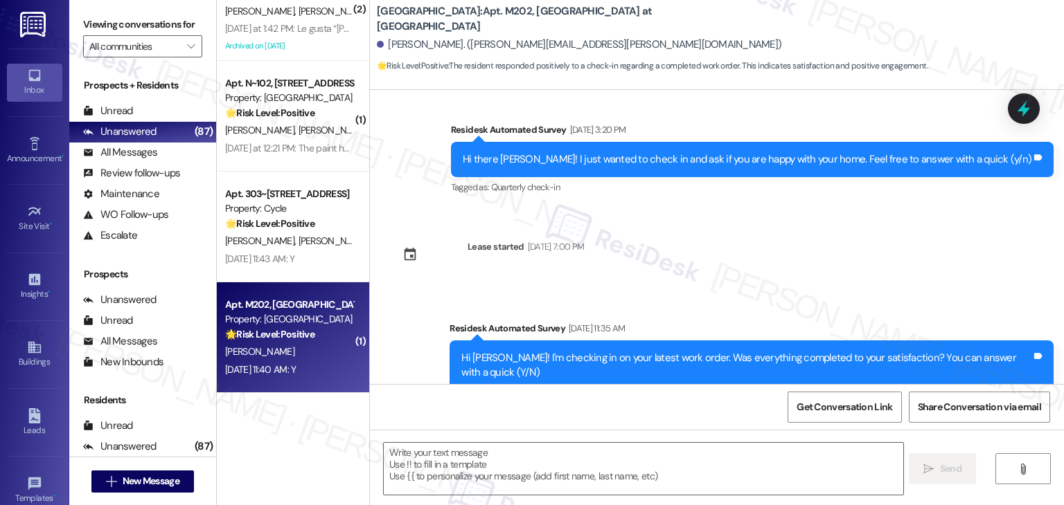
type textarea "Fetching suggested responses. Please feel free to read through the conversation…"
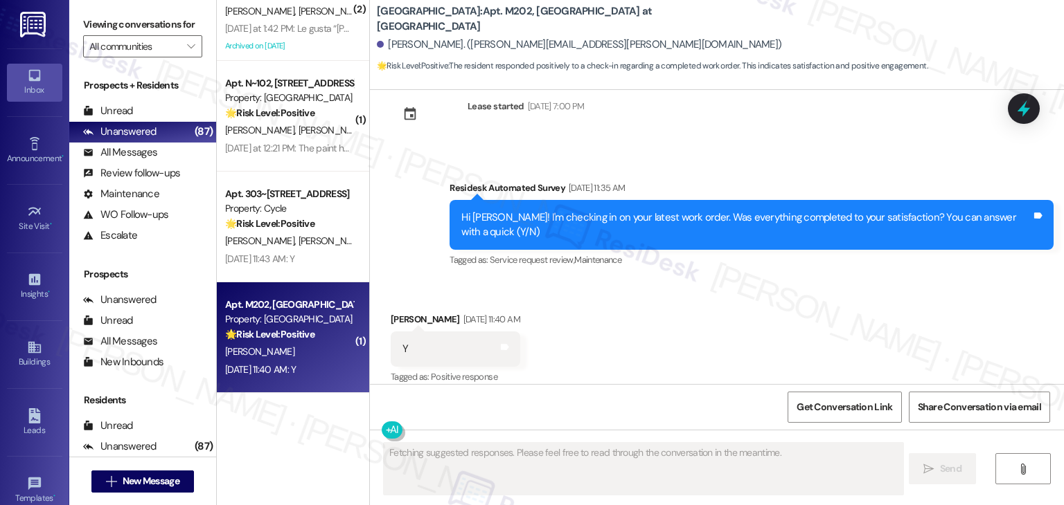
scroll to position [661, 0]
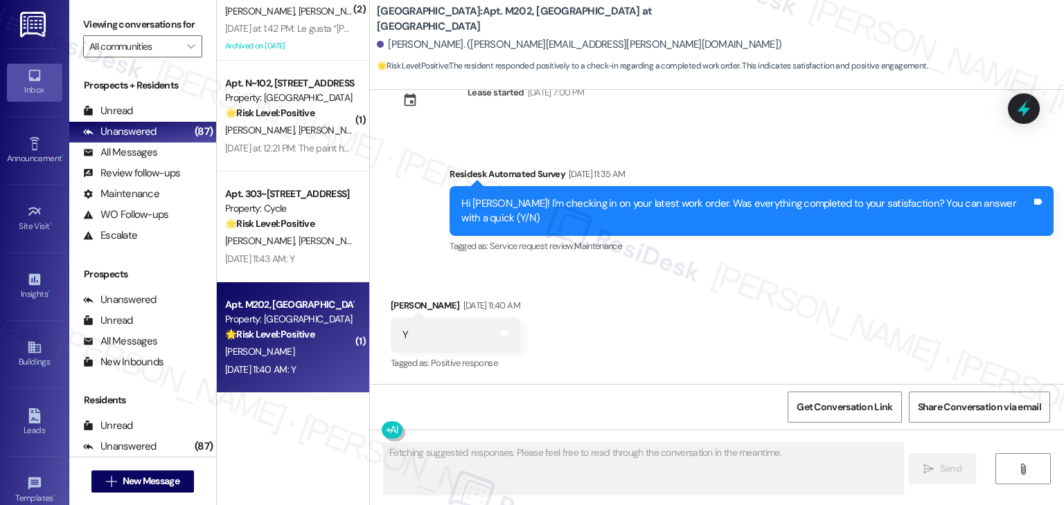
click at [693, 314] on div "Received via SMS Stewart Curtis Aug 22, 2025 at 11:40 AM Y Tags and notes Tagge…" at bounding box center [717, 325] width 694 height 117
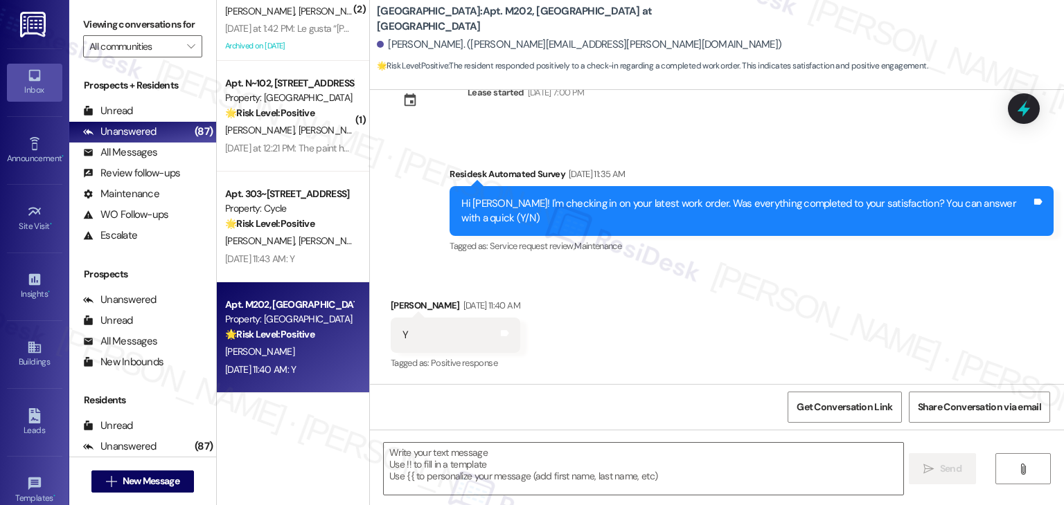
click at [693, 314] on div "Received via SMS Stewart Curtis Aug 22, 2025 at 11:40 AM Y Tags and notes Tagge…" at bounding box center [717, 325] width 694 height 117
click at [480, 466] on textarea at bounding box center [643, 469] width 519 height 52
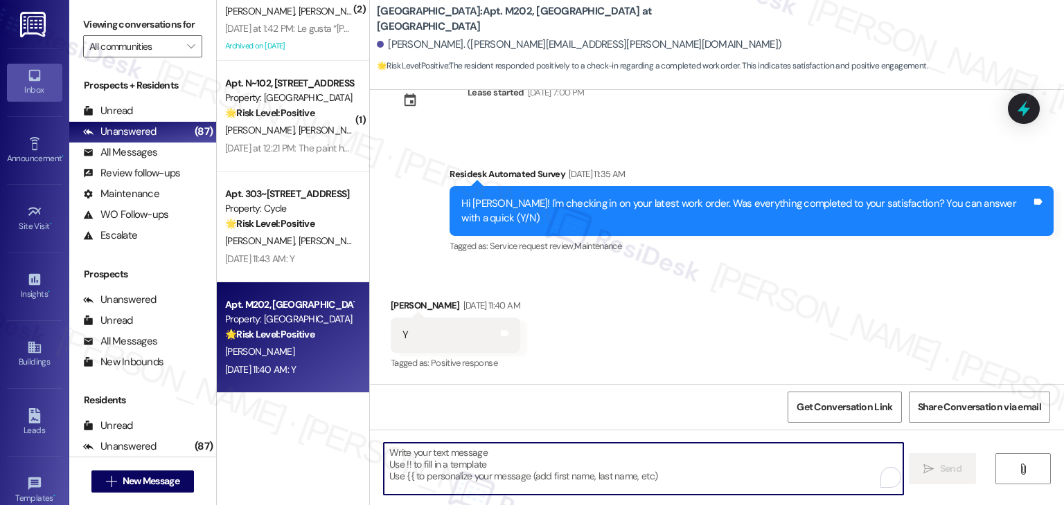
paste textarea "Hey {{first_name}}! I’m glad to hear your work order was completed to your sati…"
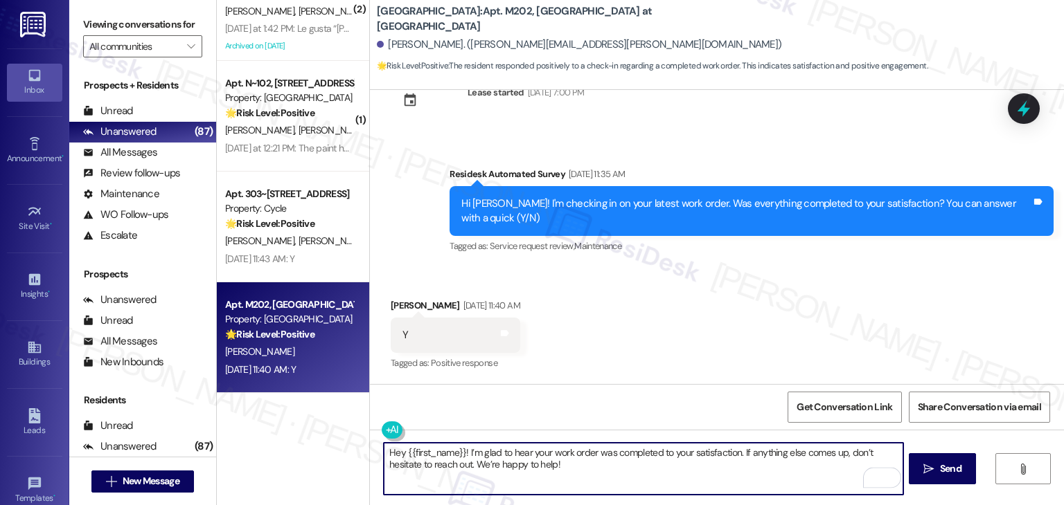
type textarea "Hey {{first_name}}! I’m glad to hear your work order was completed to your sati…"
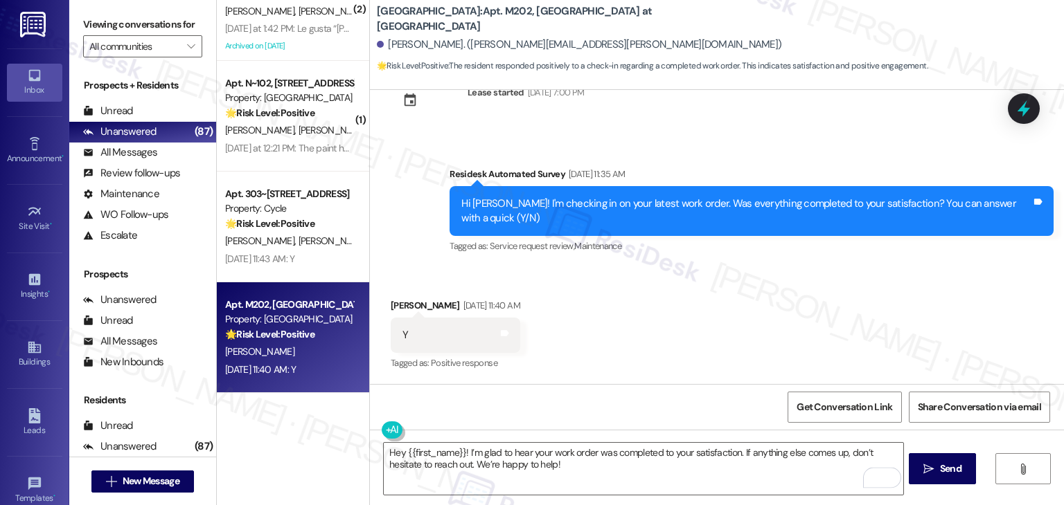
click at [699, 347] on div "Received via SMS Stewart Curtis Aug 22, 2025 at 11:40 AM Y Tags and notes Tagge…" at bounding box center [717, 325] width 694 height 117
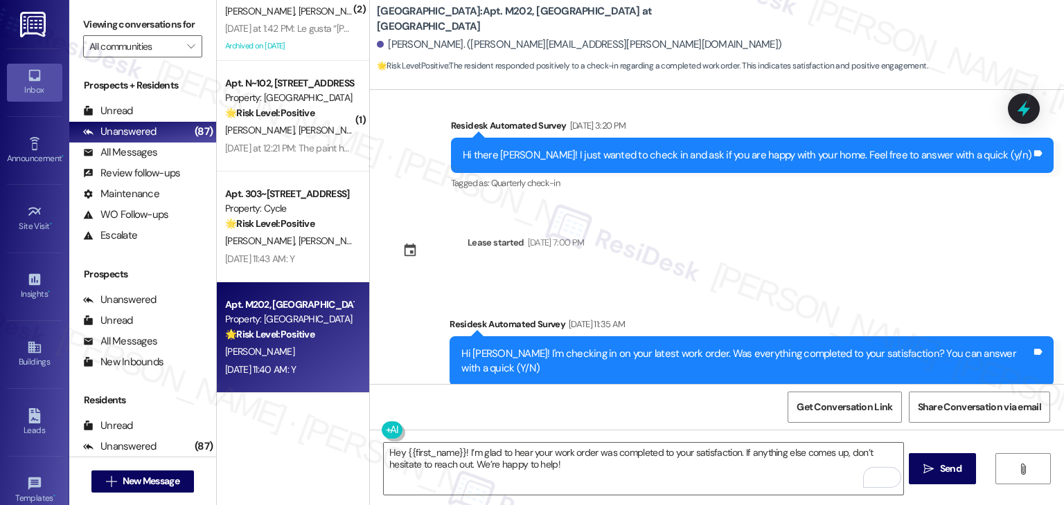
scroll to position [662, 0]
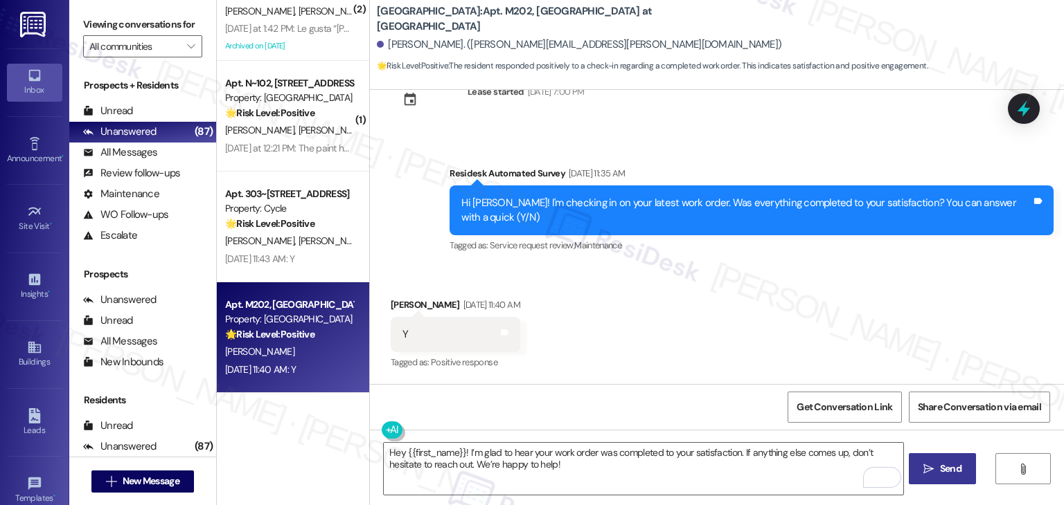
click at [940, 465] on span "Send" at bounding box center [950, 469] width 21 height 15
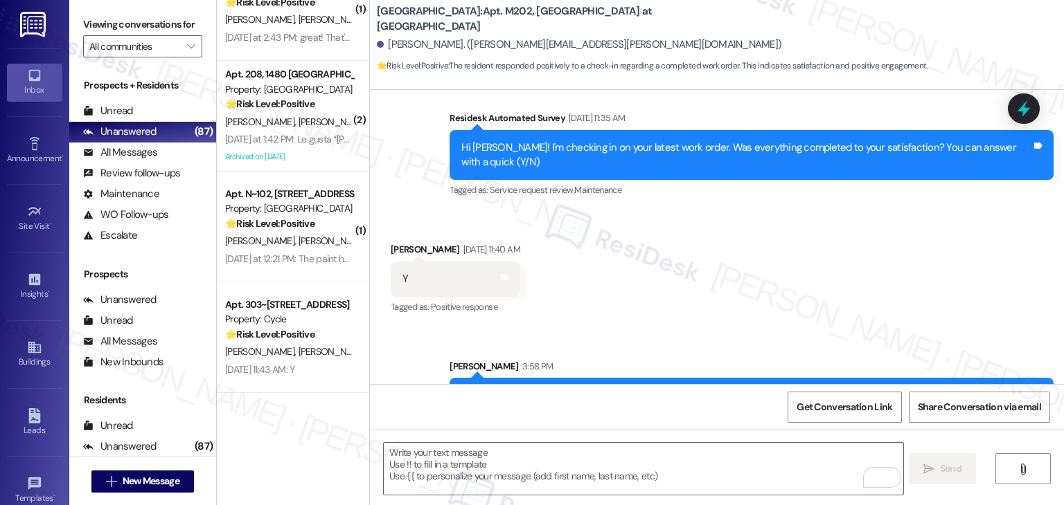
scroll to position [773, 0]
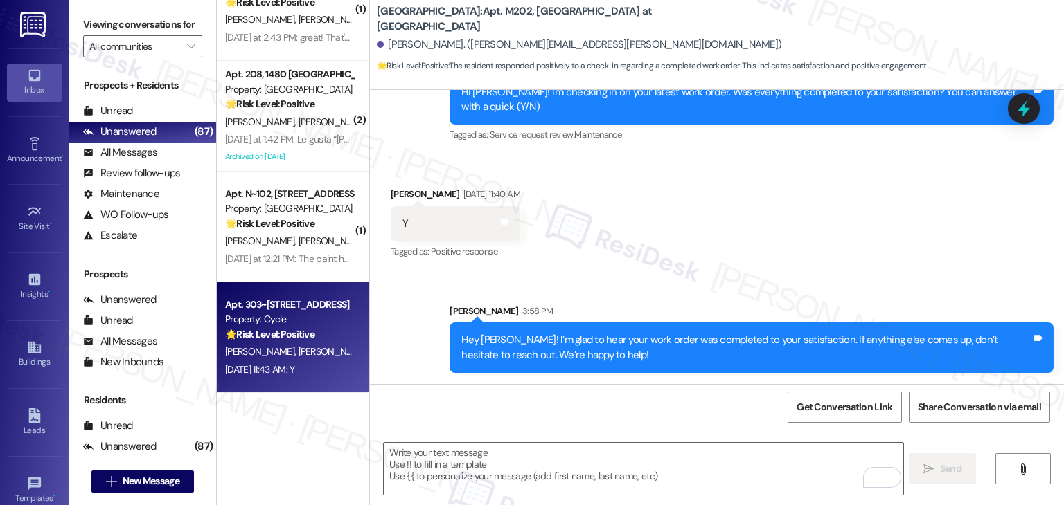
click at [296, 361] on div "[DATE] 11:43 AM: Y [DATE] 11:43 AM: Y" at bounding box center [289, 369] width 131 height 17
type textarea "Fetching suggested responses. Please feel free to read through the conversation…"
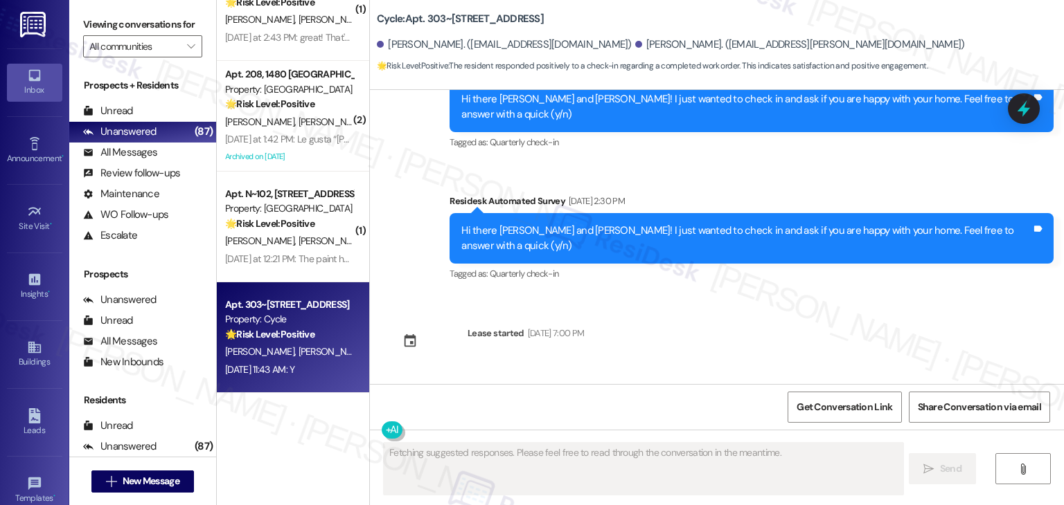
scroll to position [939, 0]
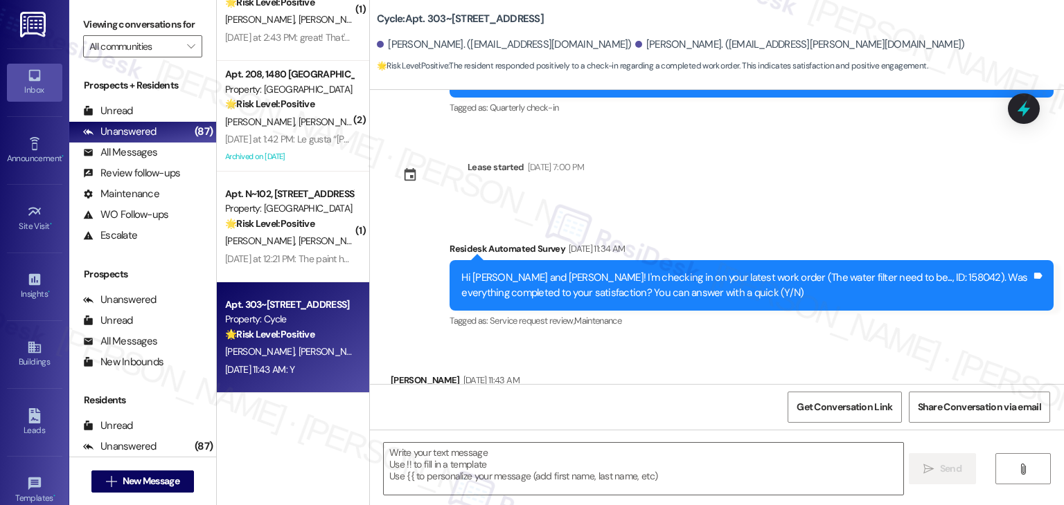
click at [667, 342] on div "Received via SMS Severina Flaherty Aug 22, 2025 at 11:43 AM Y Tags and notes Ta…" at bounding box center [717, 400] width 694 height 117
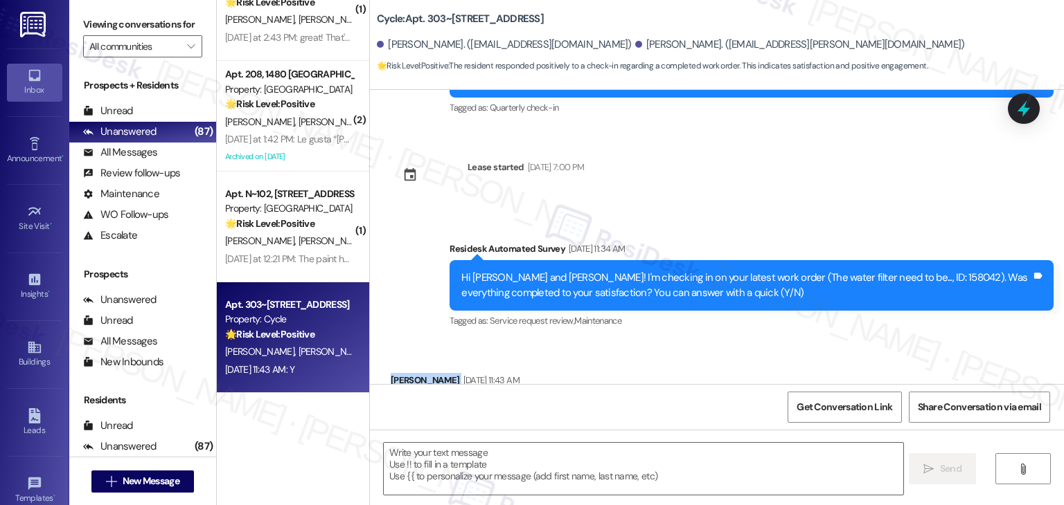
click at [667, 342] on div "Received via SMS Severina Flaherty Aug 22, 2025 at 11:43 AM Y Tags and notes Ta…" at bounding box center [717, 400] width 694 height 117
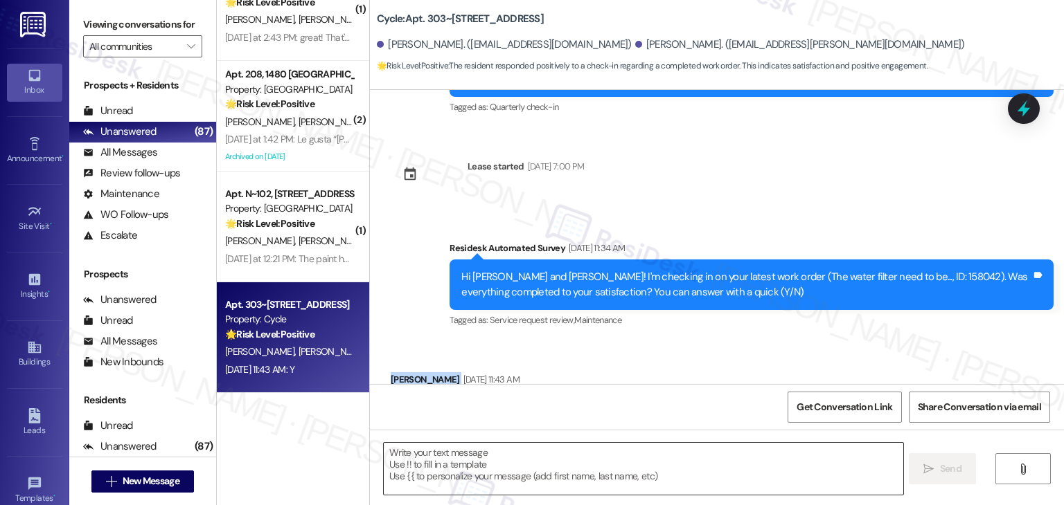
click at [576, 474] on textarea at bounding box center [643, 469] width 519 height 52
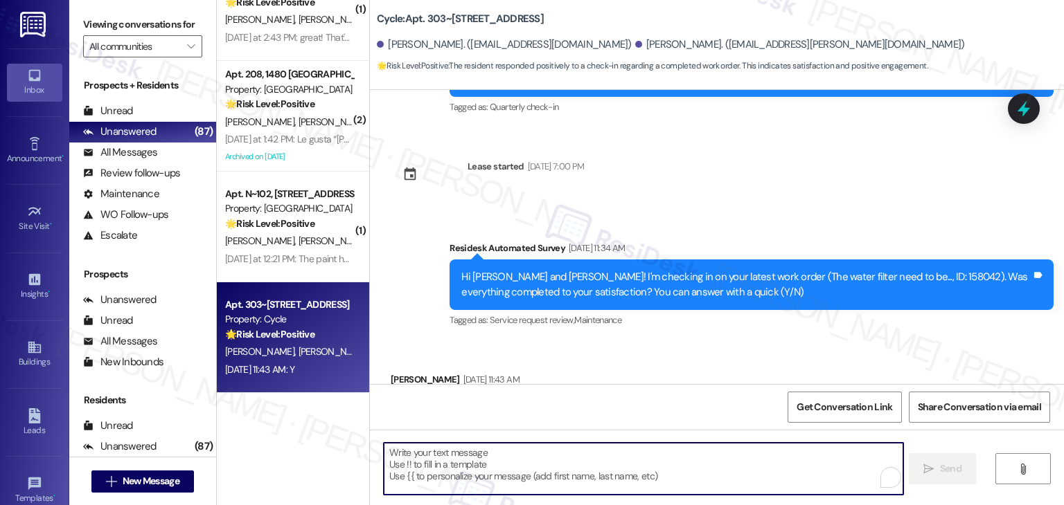
paste textarea "Hey {{first_name}}! I’m glad to hear your work order was completed to your sati…"
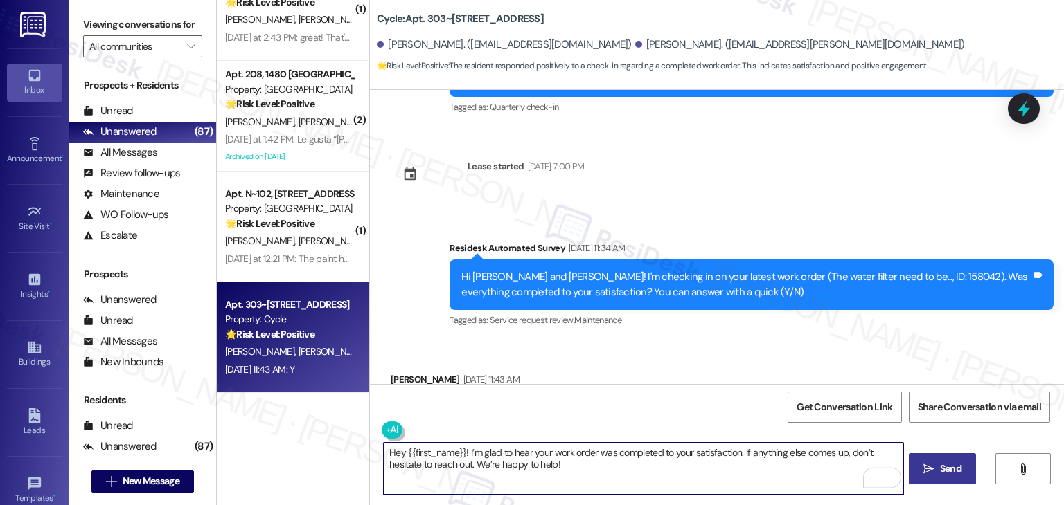
click at [405, 373] on div "Severina Flaherty Aug 22, 2025 at 11:43 AM" at bounding box center [455, 382] width 129 height 19
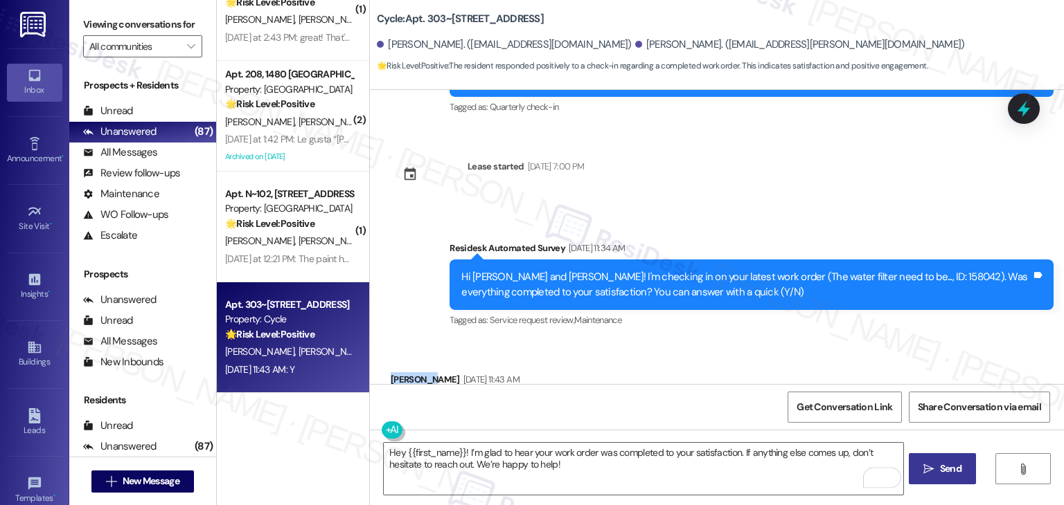
click at [405, 373] on div "Severina Flaherty Aug 22, 2025 at 11:43 AM" at bounding box center [455, 382] width 129 height 19
copy div "Severina"
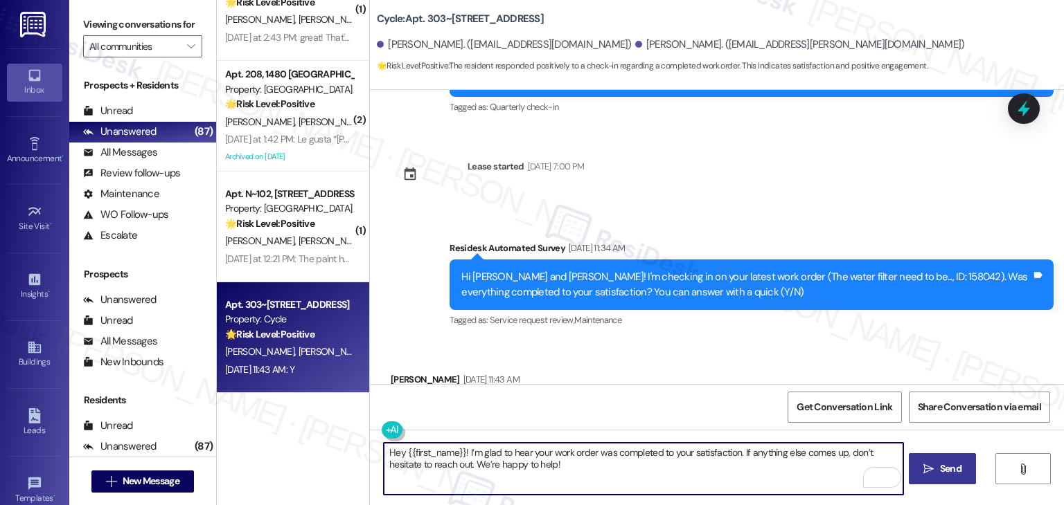
drag, startPoint x: 459, startPoint y: 449, endPoint x: 399, endPoint y: 451, distance: 60.3
click at [399, 451] on textarea "Hey {{first_name}}! I’m glad to hear your work order was completed to your sati…" at bounding box center [643, 469] width 519 height 52
paste textarea "Severina"
type textarea "Hey Severina! I’m glad to hear your work order was completed to your satisfacti…"
click at [708, 341] on div "Received via SMS Severina Flaherty Aug 22, 2025 at 11:43 AM Y Tags and notes Ta…" at bounding box center [717, 399] width 694 height 117
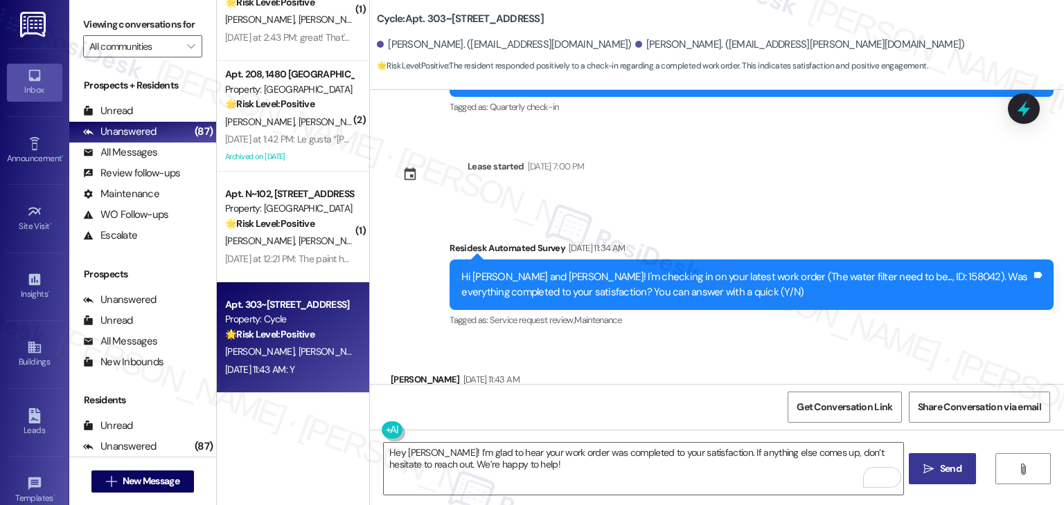
click at [940, 472] on span "Send" at bounding box center [950, 469] width 21 height 15
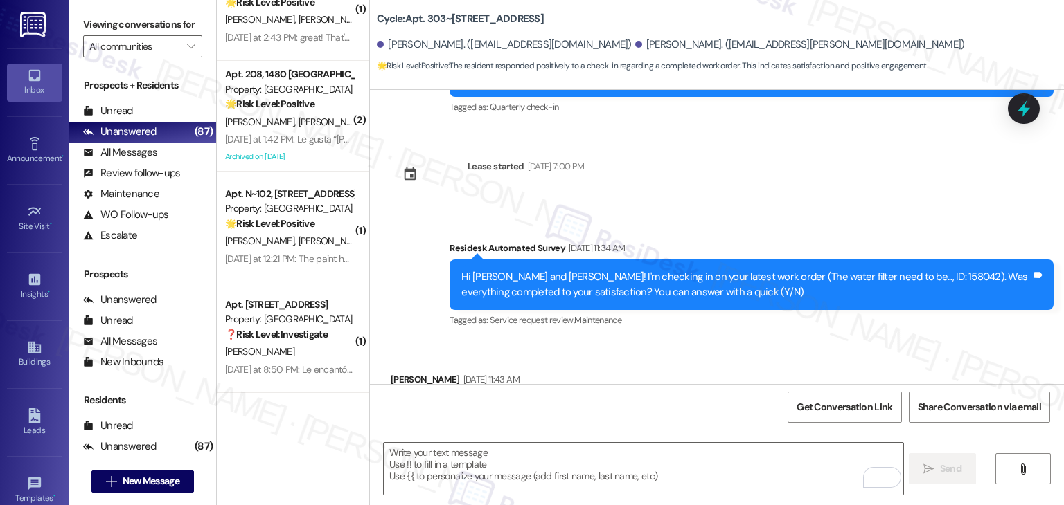
scroll to position [939, 0]
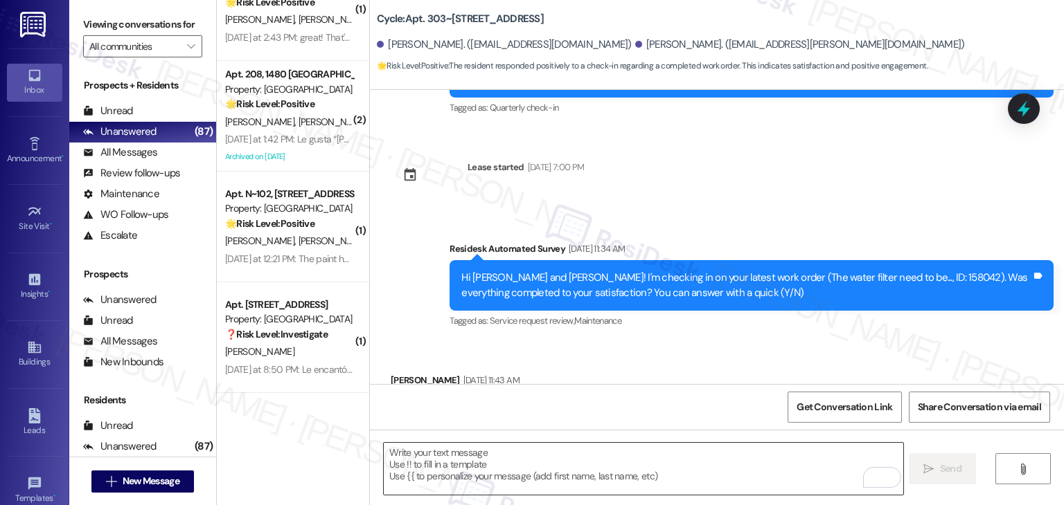
click at [488, 458] on textarea "To enrich screen reader interactions, please activate Accessibility in Grammarl…" at bounding box center [643, 469] width 519 height 52
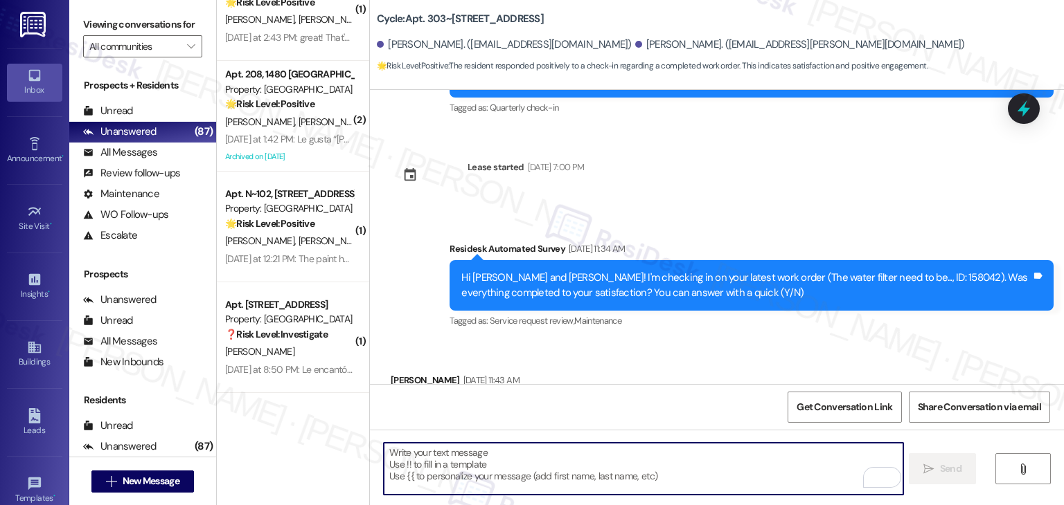
paste textarea "We're eager to know if {{property}} has met your expectations. Your feedback is…"
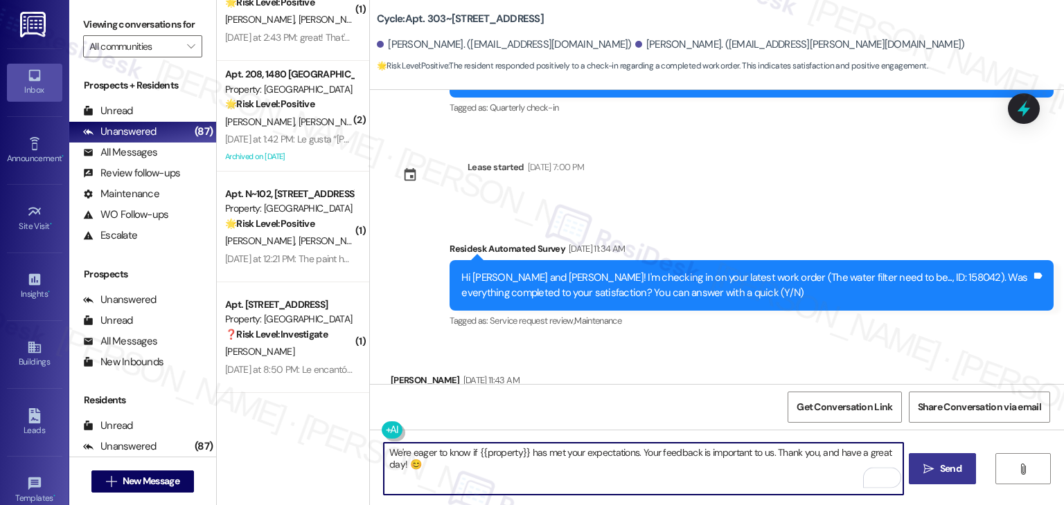
type textarea "We're eager to know if {{property}} has met your expectations. Your feedback is…"
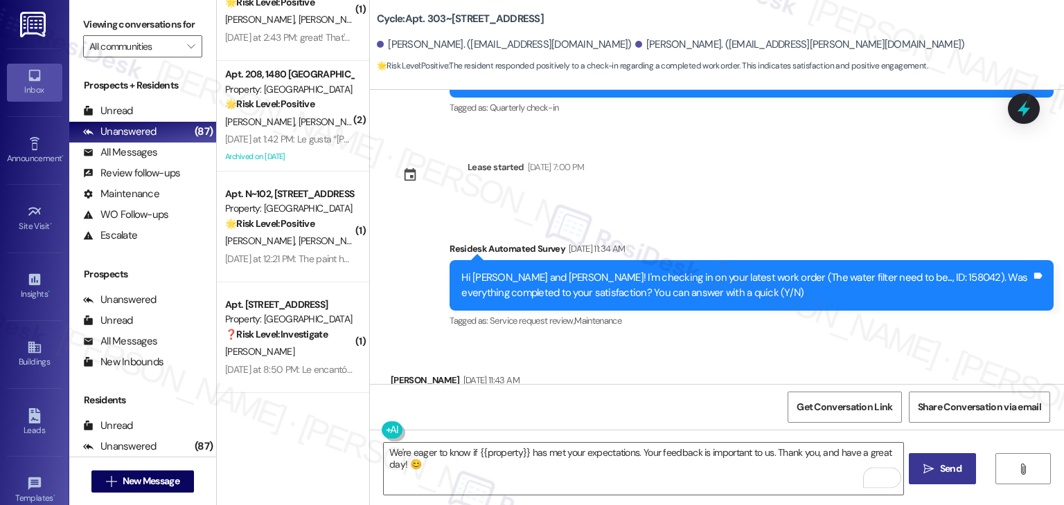
click at [953, 462] on span "Send" at bounding box center [950, 469] width 21 height 15
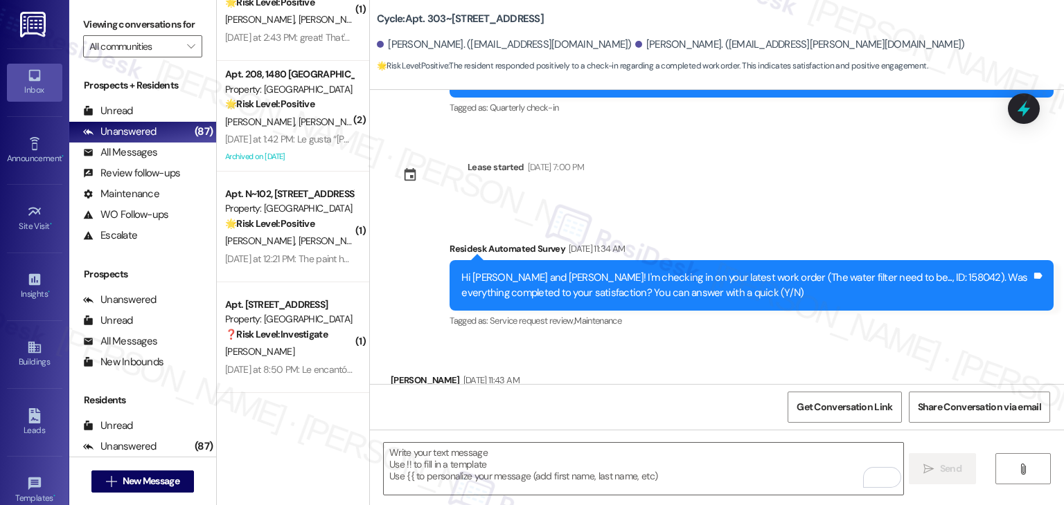
click at [768, 261] on div "Survey, sent via SMS Residesk Automated Survey Aug 22, 2025 at 11:34 AM Hi Dere…" at bounding box center [751, 286] width 625 height 111
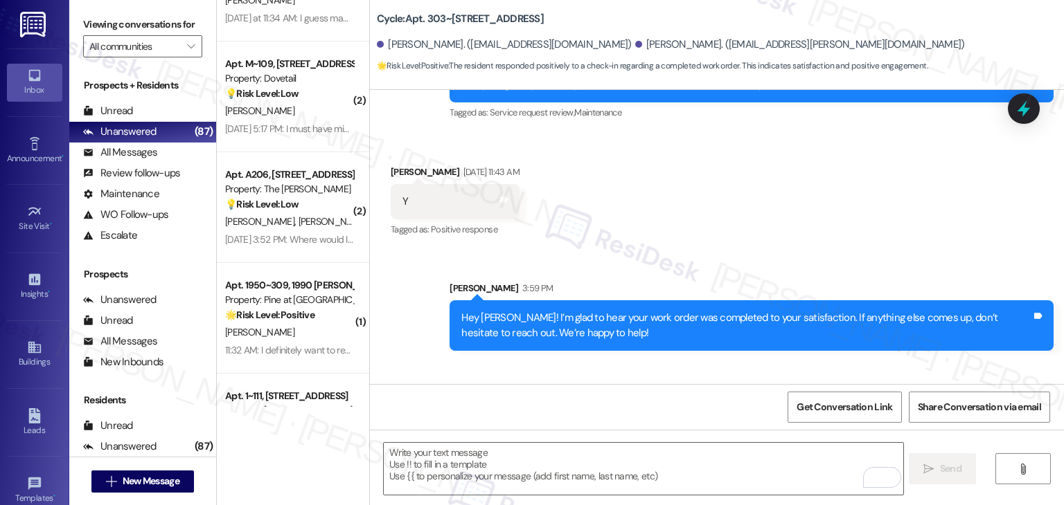
scroll to position [3193, 0]
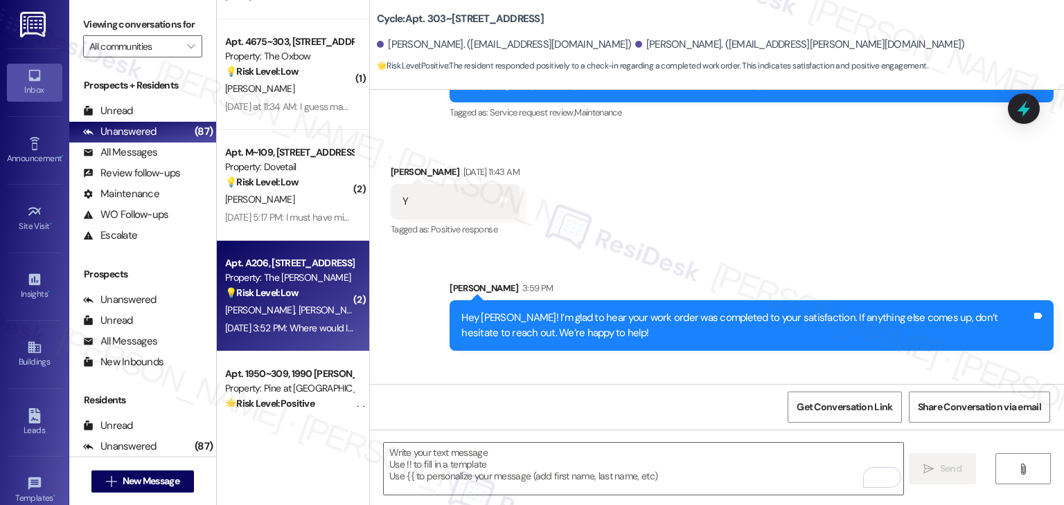
click at [294, 335] on div "Aug 26, 2025 at 3:52 PM: Where would I leave feedback? Aug 26, 2025 at 3:52 PM:…" at bounding box center [289, 328] width 131 height 17
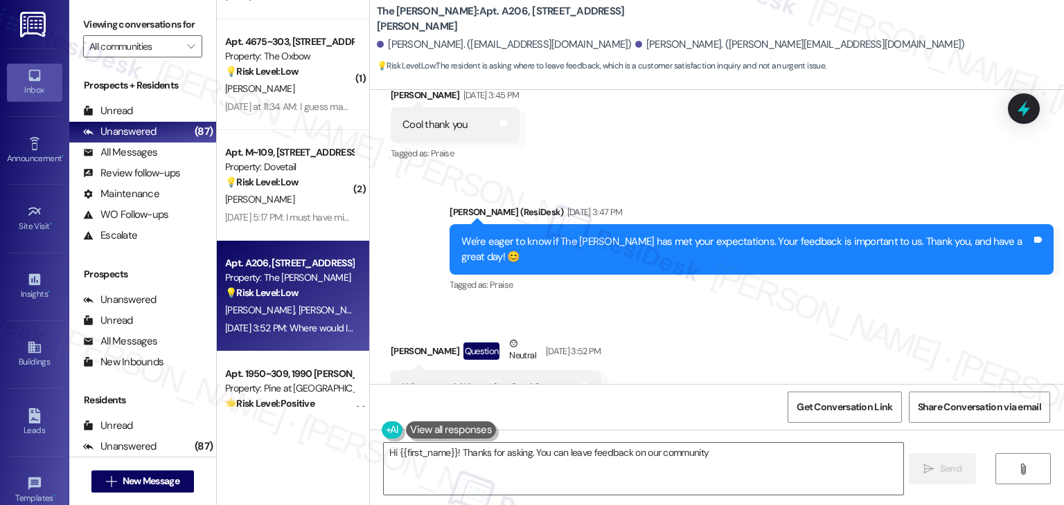
scroll to position [2113, 0]
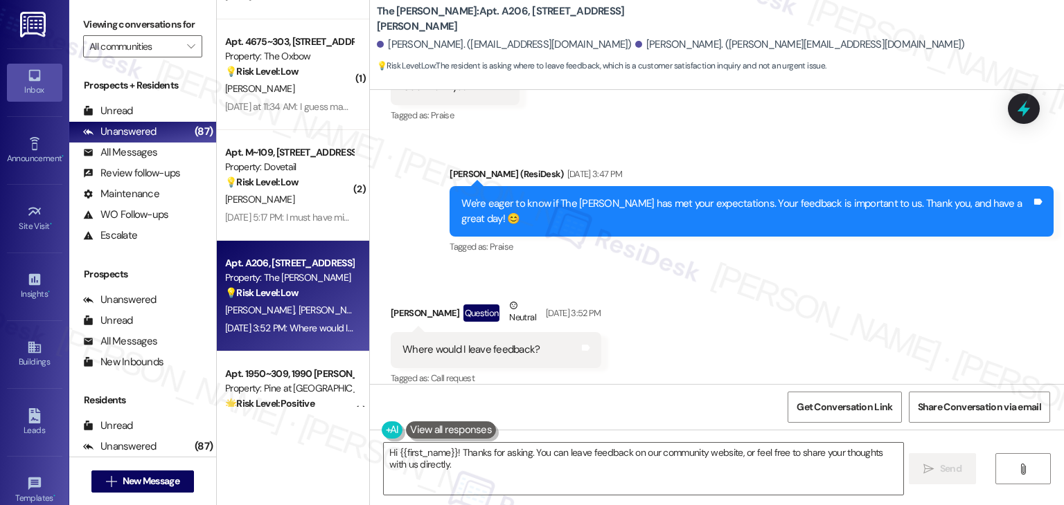
click at [804, 294] on div "Received via SMS Benjamin Woodhouse Question Neutral Aug 26, 2025 at 3:52 PM Wh…" at bounding box center [717, 333] width 694 height 132
click at [802, 300] on div "Received via SMS Benjamin Woodhouse Question Neutral Aug 26, 2025 at 3:52 PM Wh…" at bounding box center [717, 333] width 694 height 132
click at [802, 301] on div "Received via SMS Benjamin Woodhouse Question Neutral Aug 26, 2025 at 3:52 PM Wh…" at bounding box center [717, 333] width 694 height 132
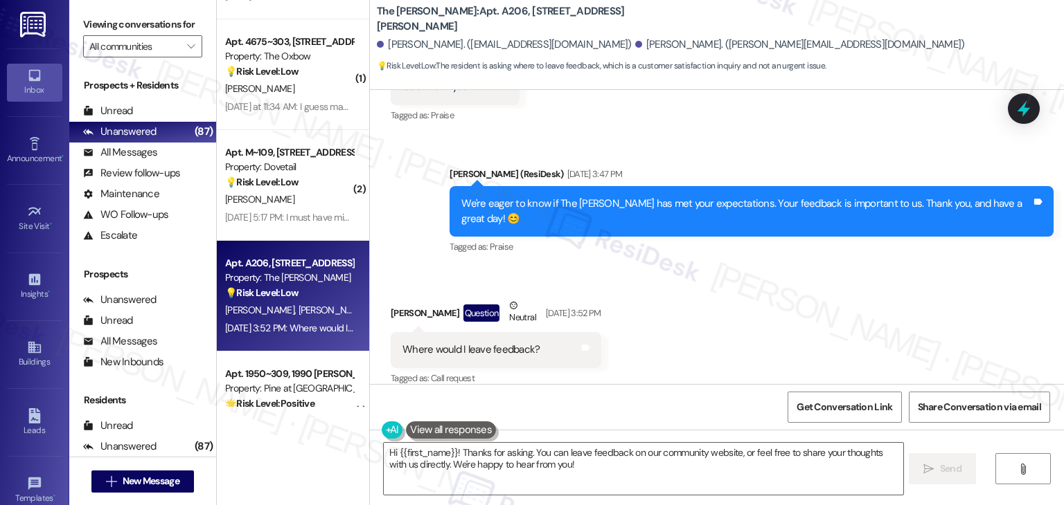
click at [800, 292] on div "Received via SMS Benjamin Woodhouse Question Neutral Aug 26, 2025 at 3:52 PM Wh…" at bounding box center [717, 333] width 694 height 132
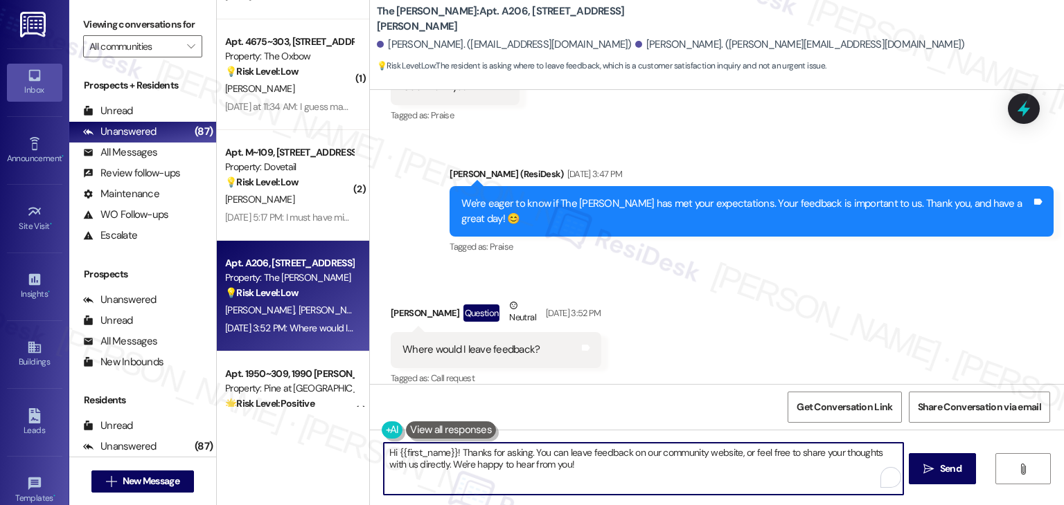
drag, startPoint x: 487, startPoint y: 472, endPoint x: 422, endPoint y: 469, distance: 65.1
click at [422, 469] on textarea "Hi {{first_name}}! Thanks for asking. You can leave feedback on our community w…" at bounding box center [643, 469] width 519 height 52
drag, startPoint x: 528, startPoint y: 464, endPoint x: 528, endPoint y: 456, distance: 7.6
click at [528, 456] on textarea "Hi {{first_name}}! Thanks for asking. You can leave feedback on our community w…" at bounding box center [643, 469] width 519 height 52
paste textarea "r feedback means so much to us and helps us improve while giving others insight…"
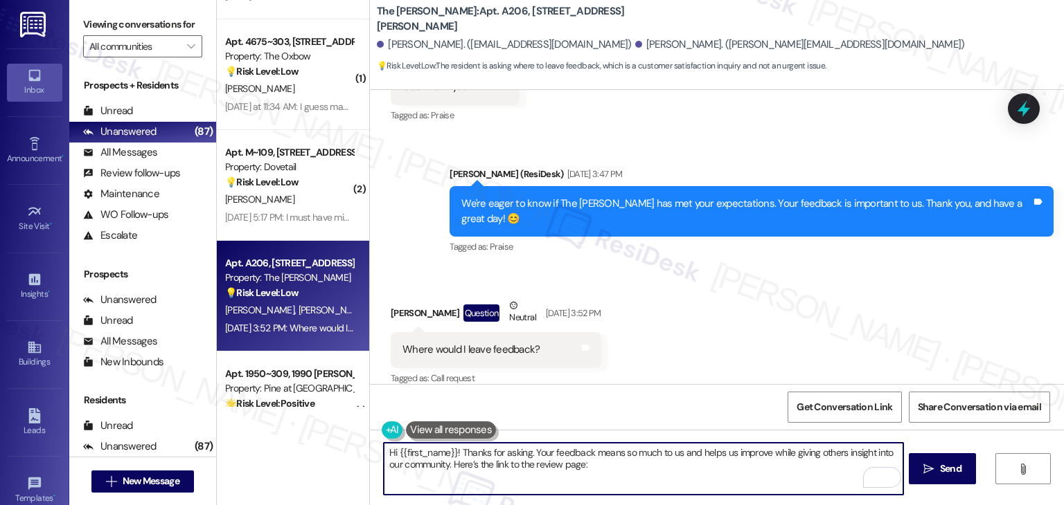
drag, startPoint x: 556, startPoint y: 462, endPoint x: 530, endPoint y: 465, distance: 25.9
click at [530, 465] on textarea "Hi {{first_name}}! Thanks for asking. Your feedback means so much to us and hel…" at bounding box center [643, 469] width 519 height 52
click at [629, 467] on textarea "Hi {{first_name}}! Thanks for asking. Your feedback means so much to us and hel…" at bounding box center [643, 469] width 519 height 52
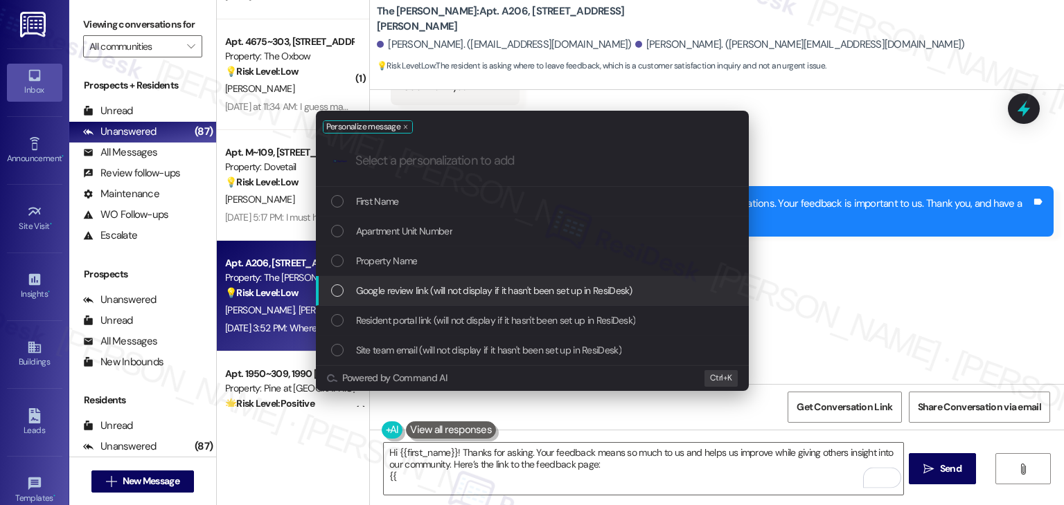
click at [340, 290] on div "List of options" at bounding box center [337, 291] width 12 height 12
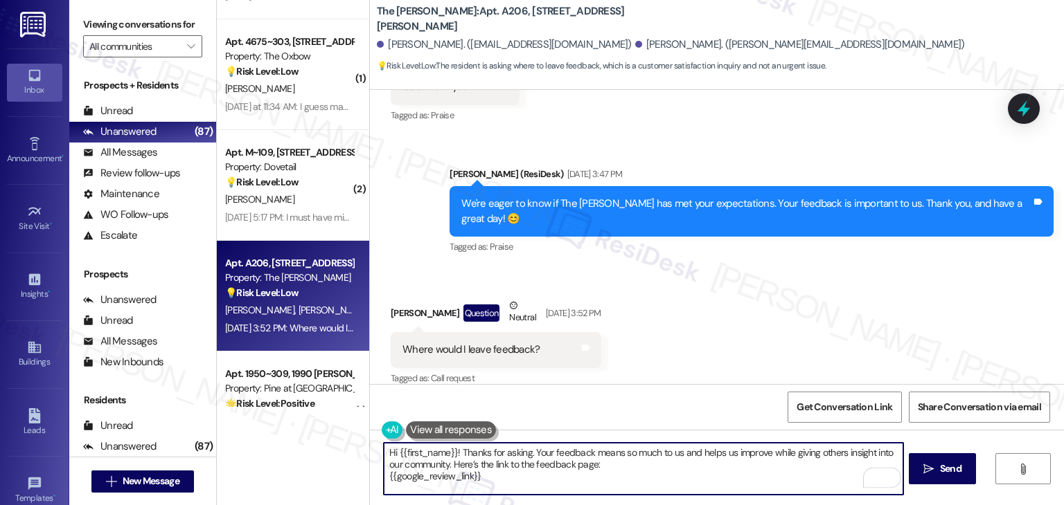
click at [410, 298] on div "Benjamin Woodhouse Question Neutral Aug 26, 2025 at 3:52 PM" at bounding box center [496, 315] width 210 height 34
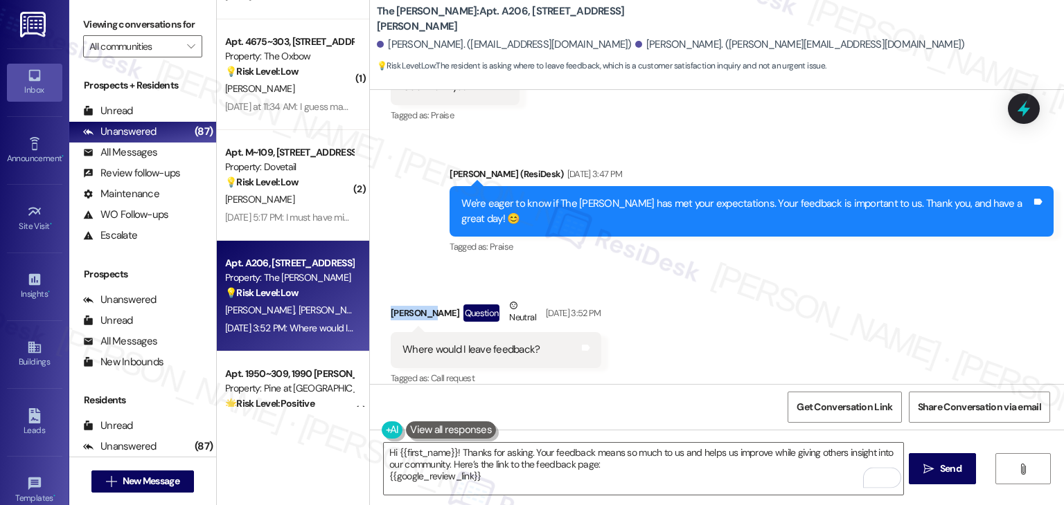
click at [410, 298] on div "Benjamin Woodhouse Question Neutral Aug 26, 2025 at 3:52 PM" at bounding box center [496, 315] width 210 height 34
copy div "Benjamin"
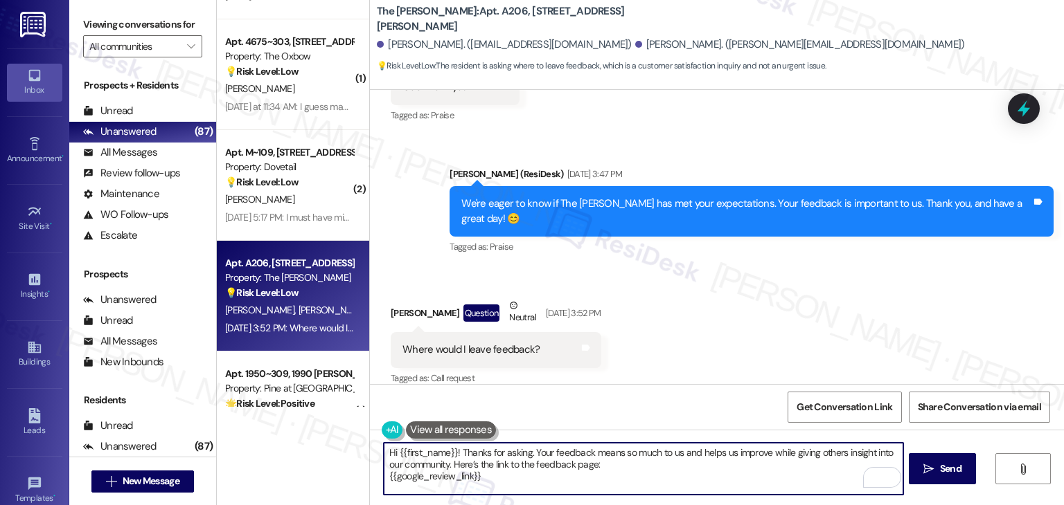
drag, startPoint x: 449, startPoint y: 451, endPoint x: 391, endPoint y: 451, distance: 58.9
click at [391, 451] on textarea "Hi {{first_name}}! Thanks for asking. Your feedback means so much to us and hel…" at bounding box center [643, 469] width 519 height 52
paste textarea "Benjamin"
click at [562, 468] on textarea "Hi Benjamin! Thanks for asking. Your feedback means so much to us and helps us …" at bounding box center [643, 469] width 519 height 52
type textarea "Hi Benjamin! Thanks for asking. Your feedback means so much to us and helps us …"
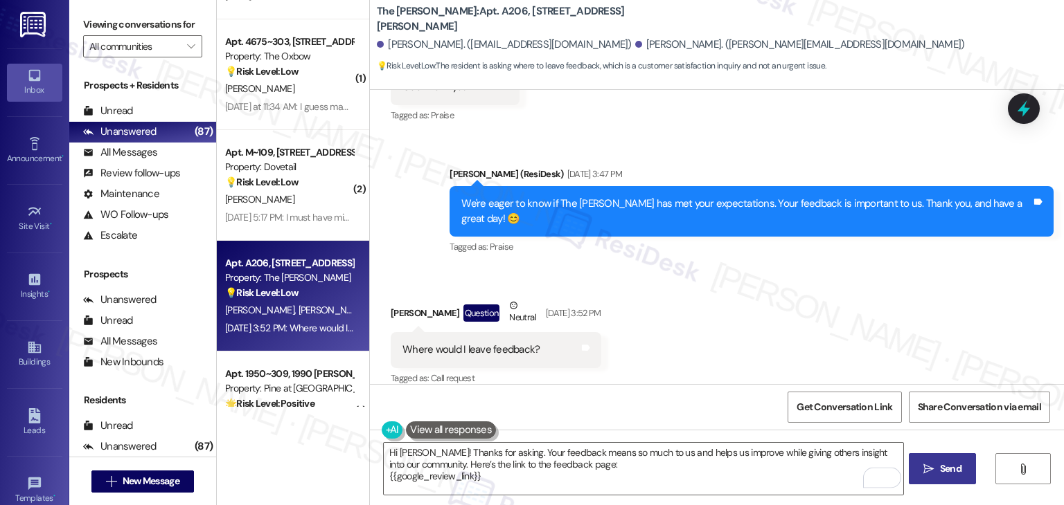
click at [958, 474] on span "Send" at bounding box center [950, 469] width 21 height 15
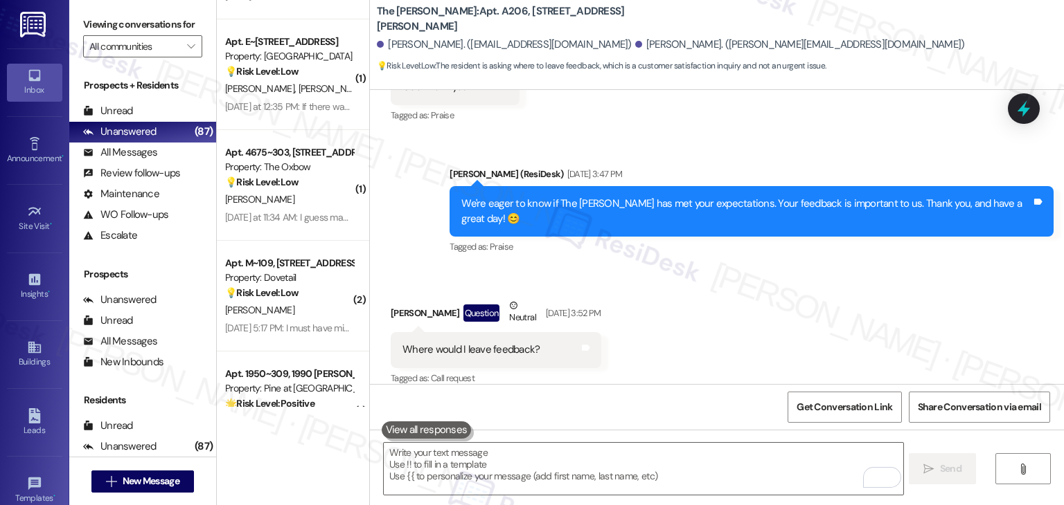
click at [745, 282] on div "Received via SMS Benjamin Woodhouse Question Neutral Aug 26, 2025 at 3:52 PM Wh…" at bounding box center [717, 333] width 694 height 132
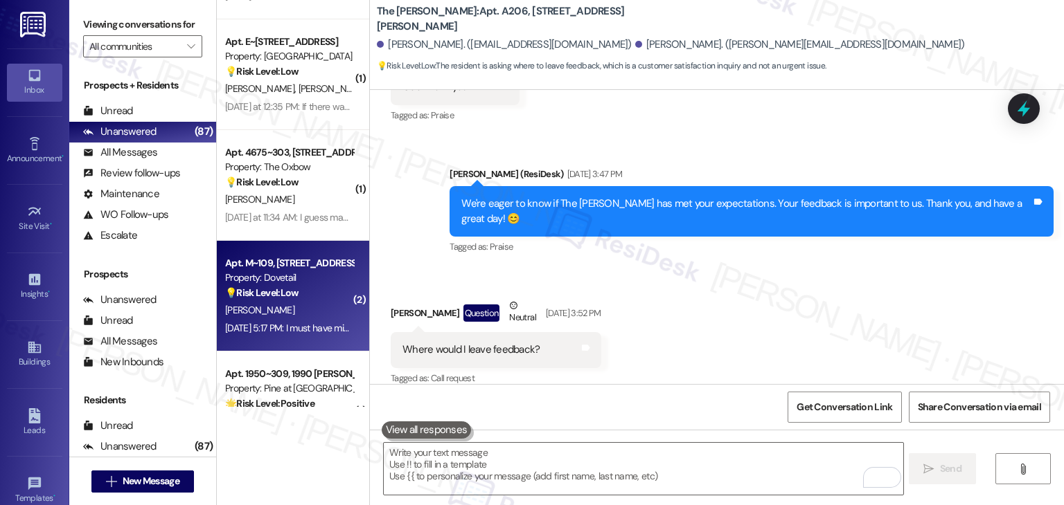
click at [276, 292] on strong "💡 Risk Level: Low" at bounding box center [261, 293] width 73 height 12
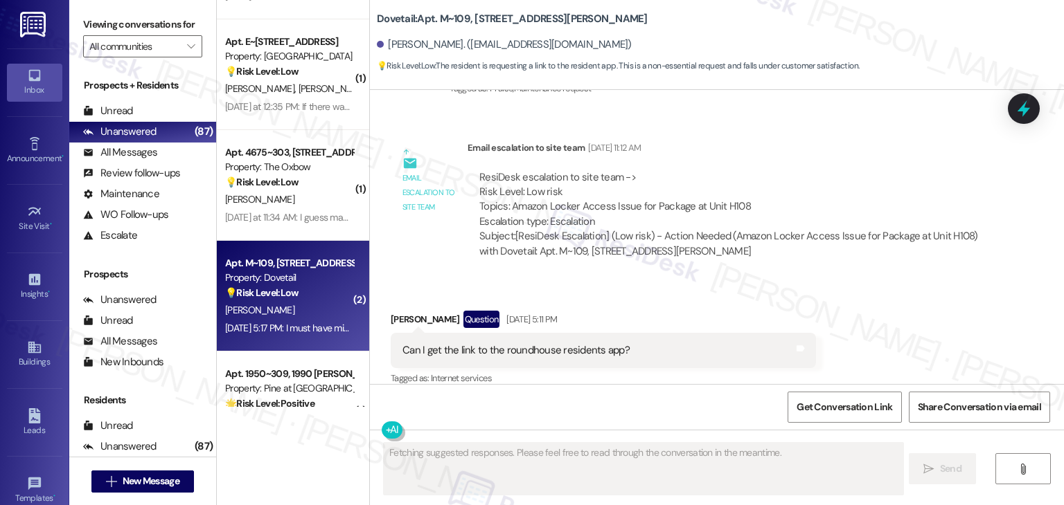
scroll to position [4104, 0]
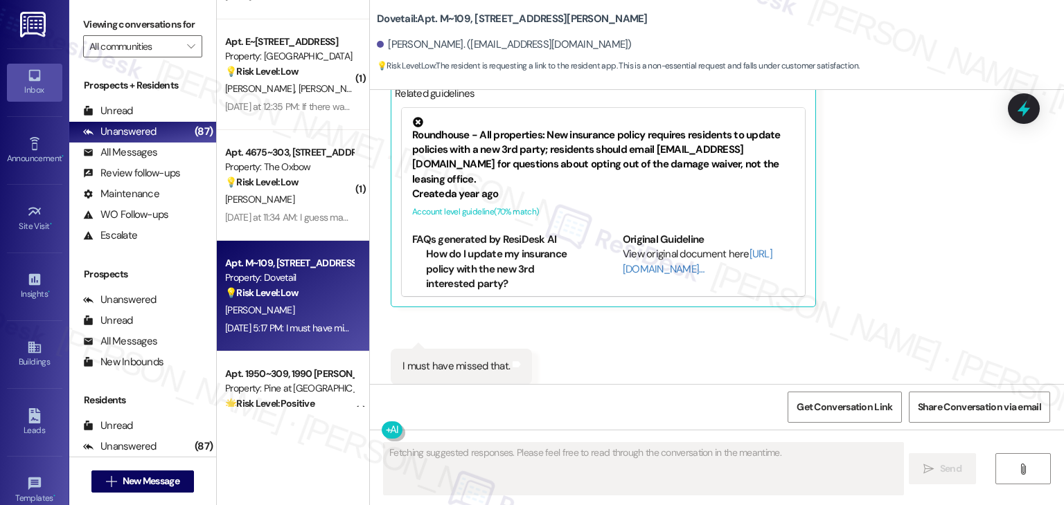
click at [884, 278] on div "Received via SMS Crystal Hobza Question Aug 26, 2025 at 5:11 PM Can I get the l…" at bounding box center [717, 185] width 694 height 460
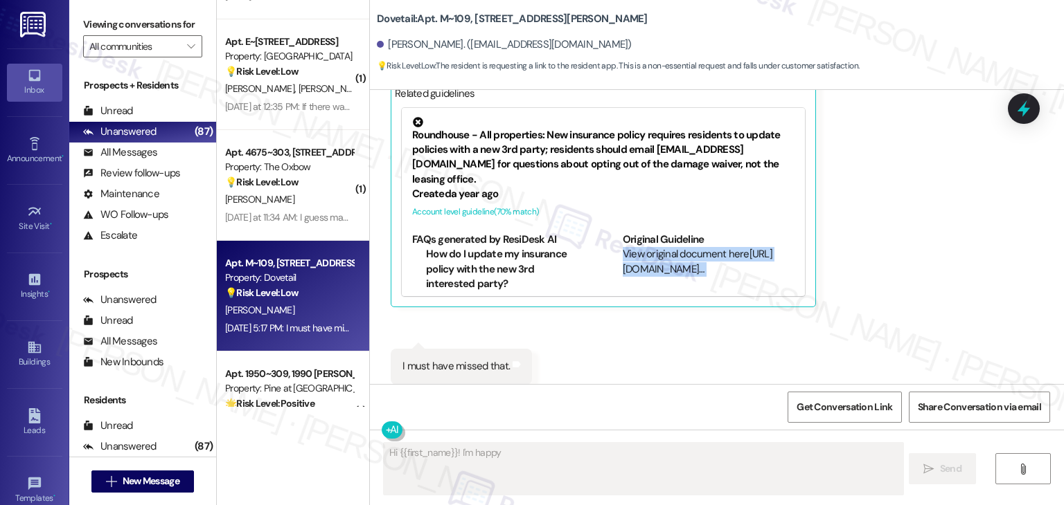
click at [884, 278] on div "Received via SMS Crystal Hobza Question Aug 26, 2025 at 5:11 PM Can I get the l…" at bounding box center [717, 185] width 694 height 460
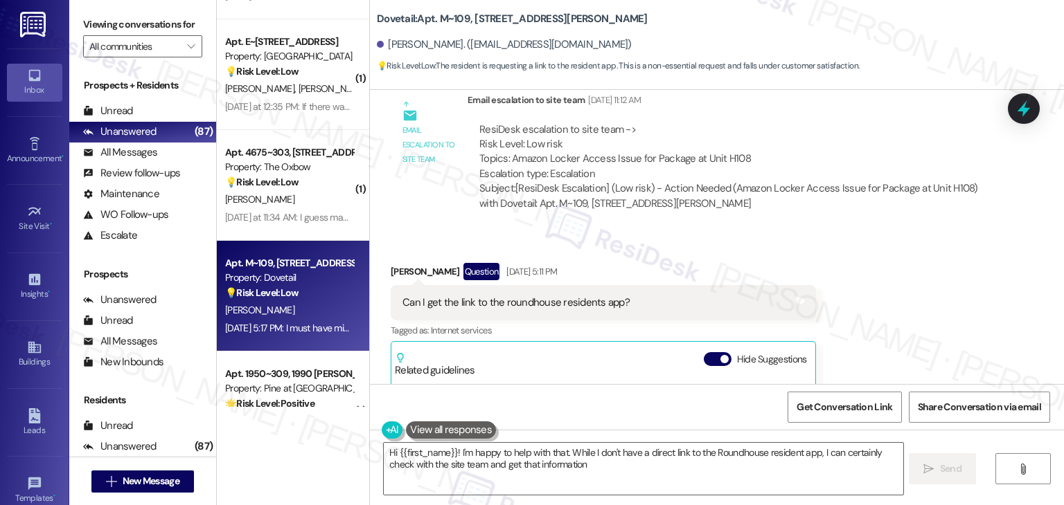
scroll to position [3828, 0]
click at [703, 352] on button "Hide Suggestions" at bounding box center [717, 359] width 28 height 14
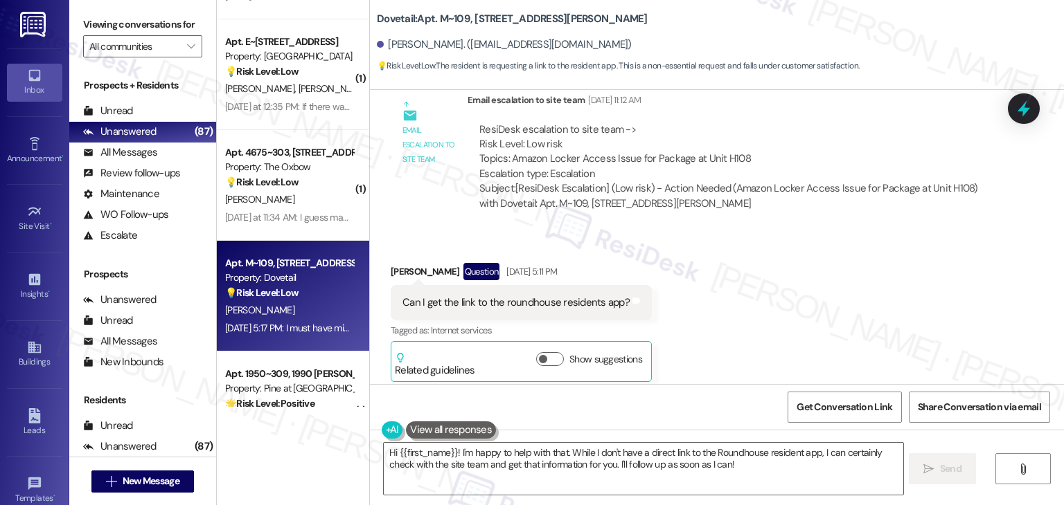
click at [840, 239] on div "Received via SMS Crystal Hobza Question Aug 26, 2025 at 5:11 PM Can I get the l…" at bounding box center [717, 361] width 694 height 258
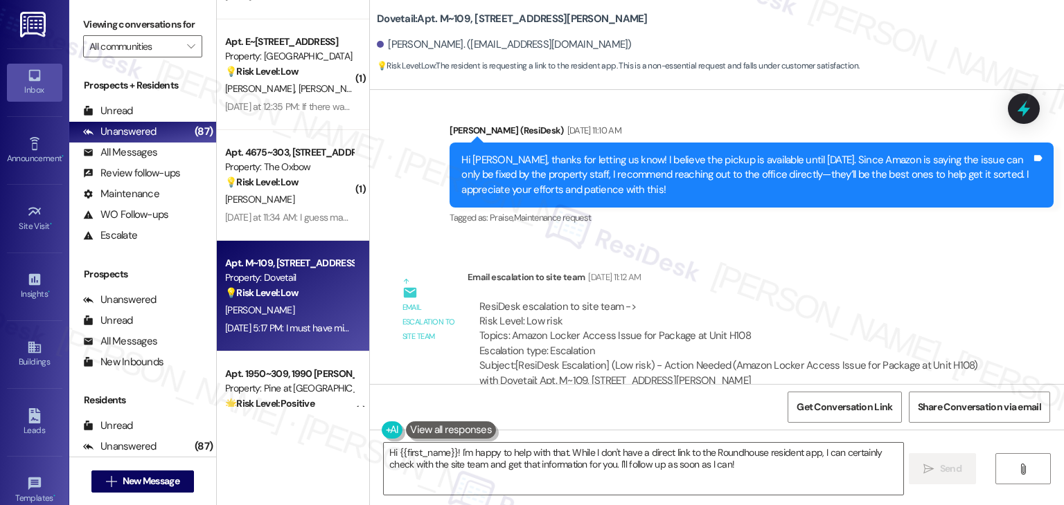
scroll to position [3620, 0]
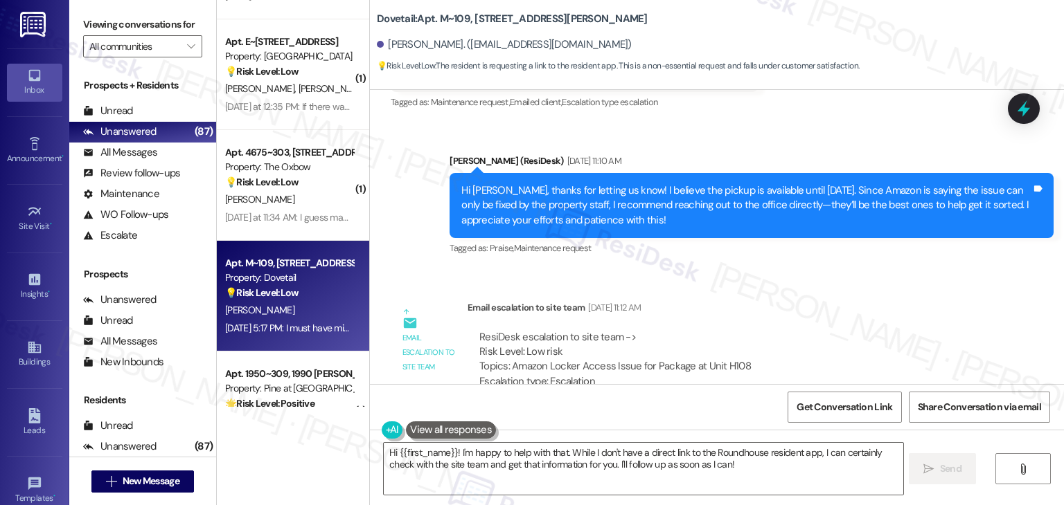
click at [758, 300] on div "Email escalation to site team Jul 21, 2025 at 11:12 AM" at bounding box center [730, 309] width 527 height 19
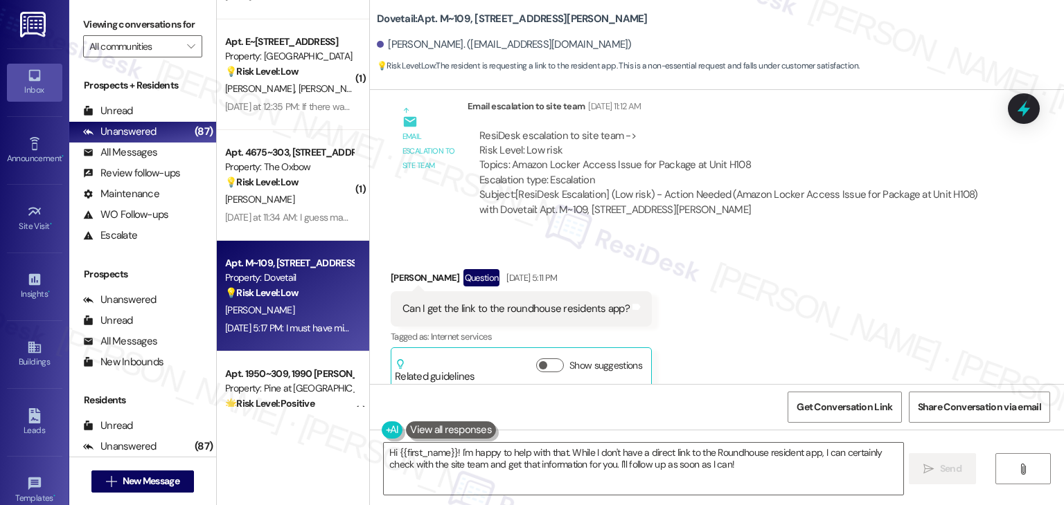
scroll to position [3902, 0]
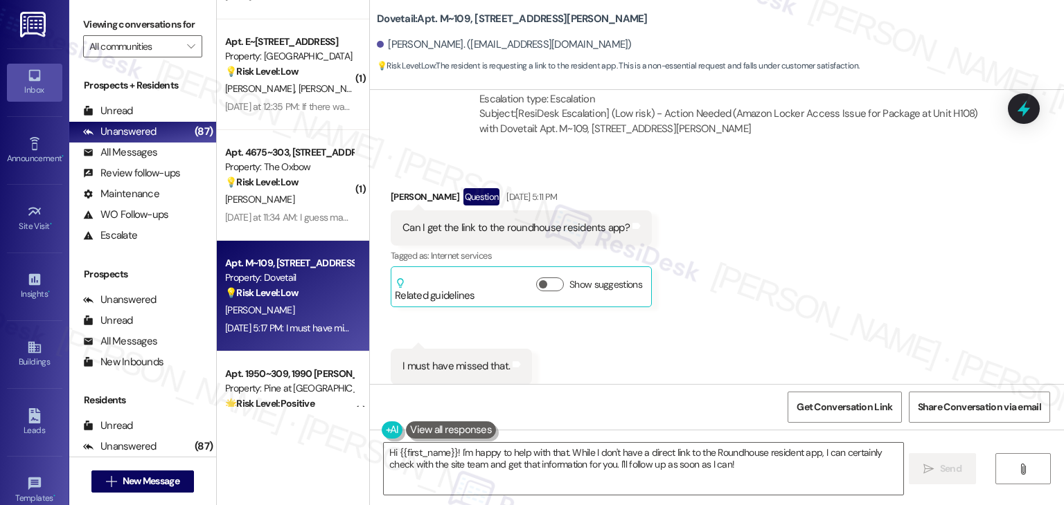
click at [524, 221] on div "Can I get the link to the roundhouse residents app?" at bounding box center [515, 228] width 227 height 15
copy div "Can I get the link to the roundhouse residents app? Tags and notes"
click at [733, 320] on div "Received via SMS Crystal Hobza Question Aug 26, 2025 at 5:11 PM Can I get the l…" at bounding box center [717, 286] width 694 height 258
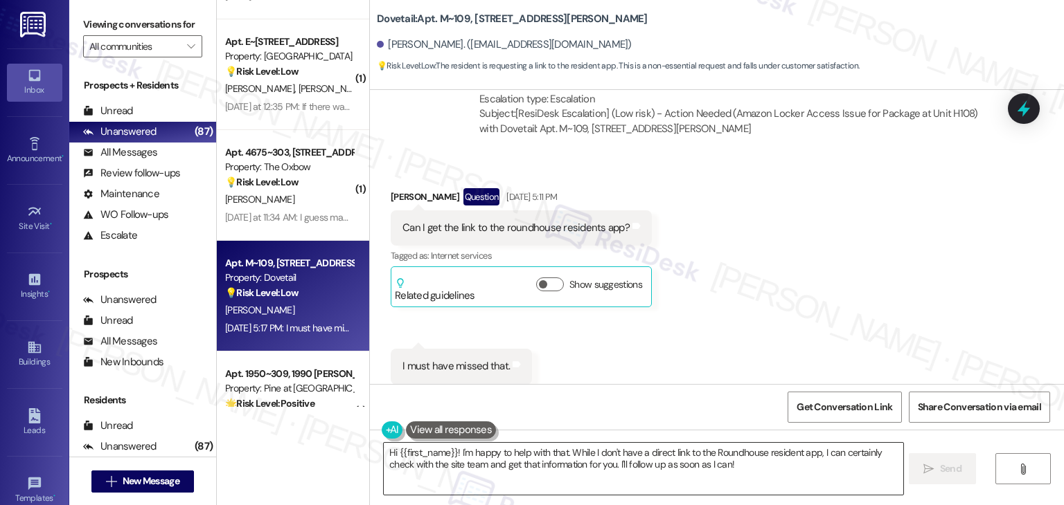
click at [514, 463] on textarea "Hi {{first_name}}! I'm happy to help with that. While I don't have a direct lin…" at bounding box center [643, 469] width 519 height 52
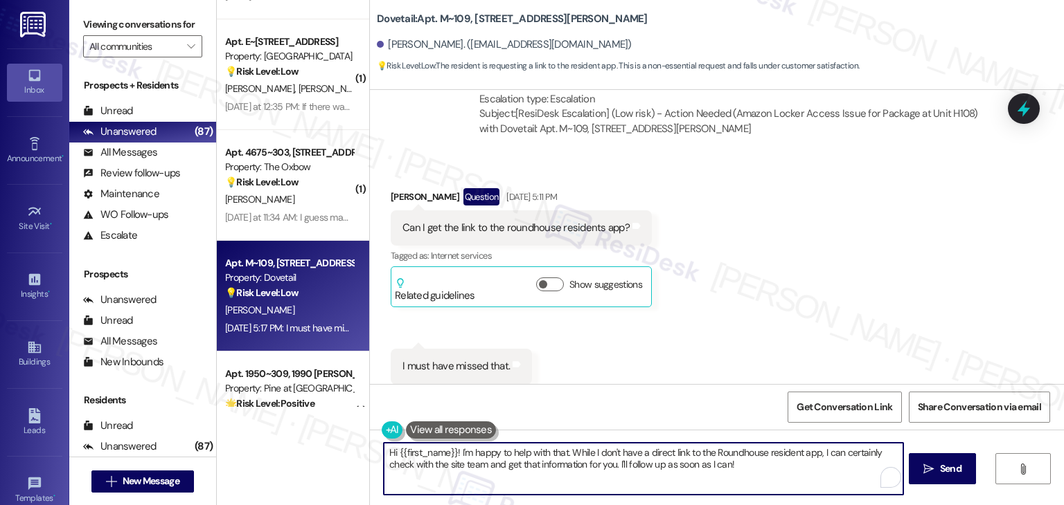
click at [514, 463] on textarea "Hi {{first_name}}! I'm happy to help with that. While I don't have a direct lin…" at bounding box center [643, 469] width 519 height 52
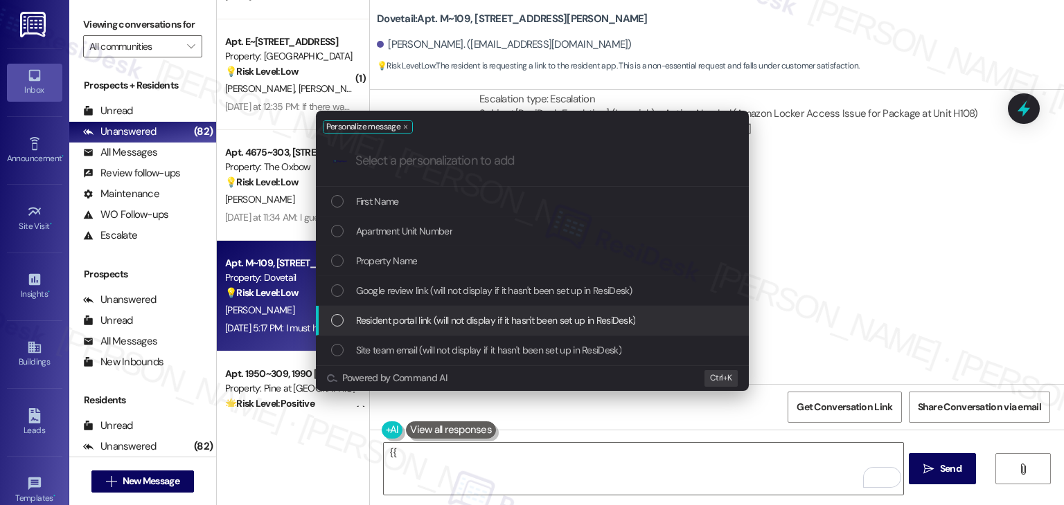
click at [341, 320] on div "List of options" at bounding box center [337, 320] width 12 height 12
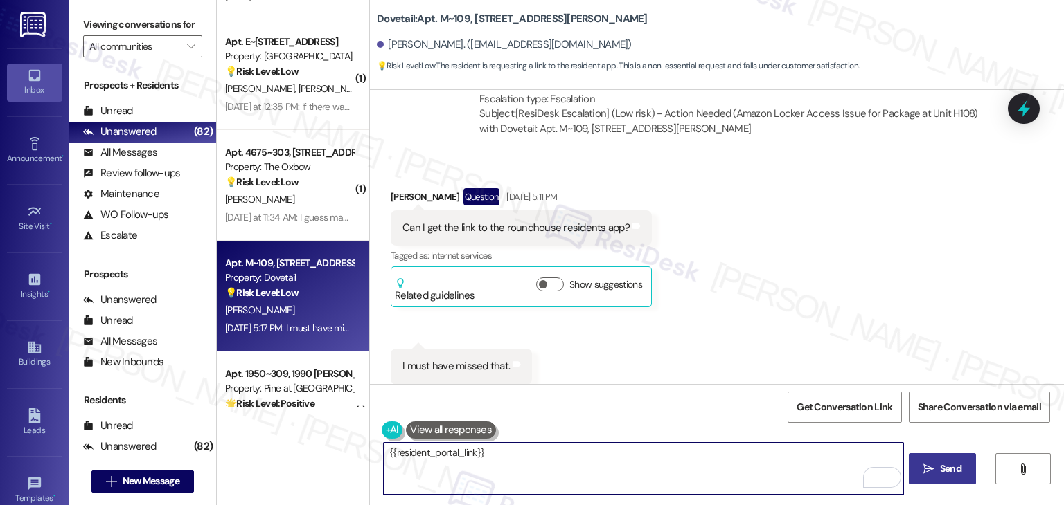
click at [958, 475] on span "Send" at bounding box center [950, 469] width 21 height 15
drag, startPoint x: 507, startPoint y: 455, endPoint x: 375, endPoint y: 460, distance: 132.3
click at [384, 460] on textarea "{{resident_portal_link}}" at bounding box center [643, 469] width 519 height 52
paste textarea "Hi Crystal, here’s the link to the Resident Portal app:"
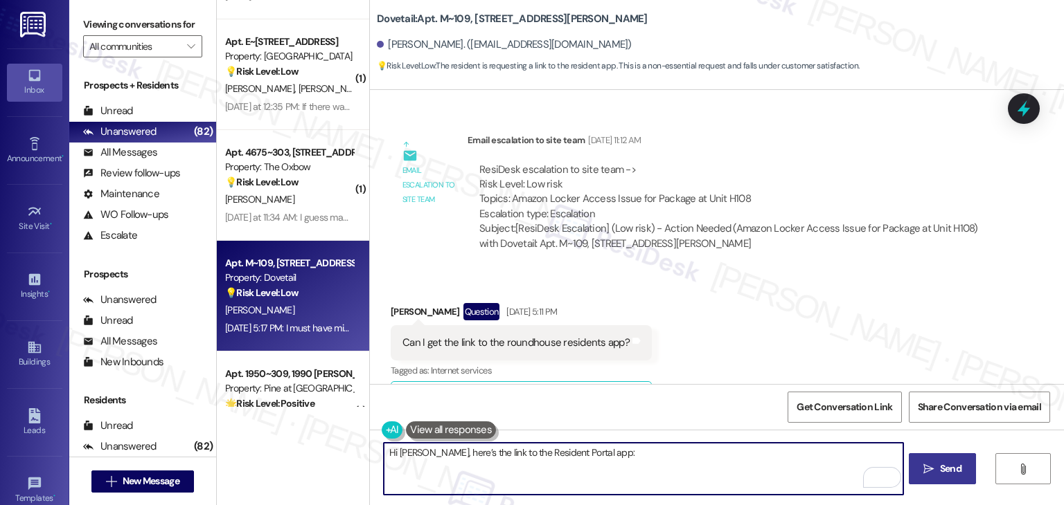
scroll to position [3764, 0]
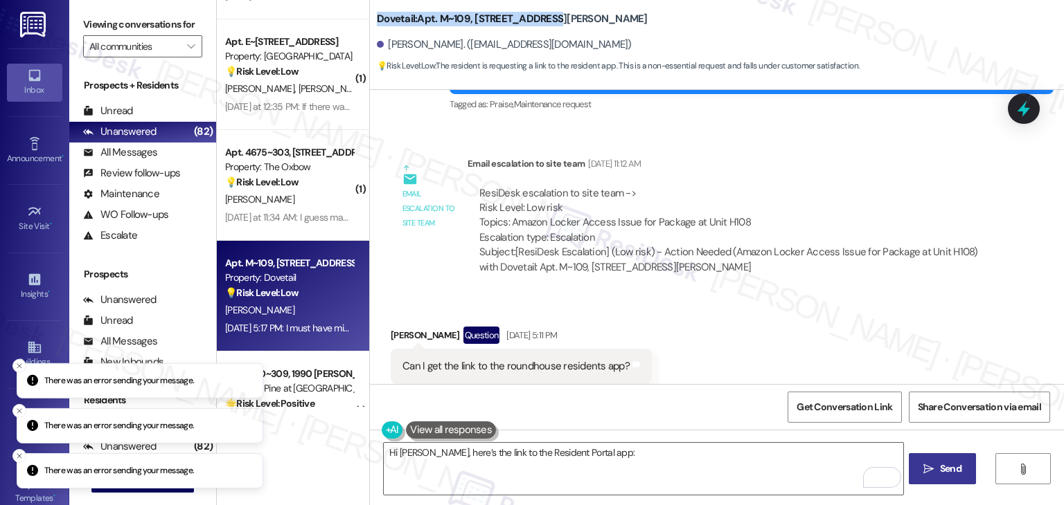
drag, startPoint x: 368, startPoint y: 12, endPoint x: 565, endPoint y: 17, distance: 196.7
click at [565, 17] on div "Dovetail: Apt. M~109, 1350 N Webb Way" at bounding box center [515, 18] width 277 height 17
copy b "Dovetail: Apt. M~109, 1350 N Webb Way"
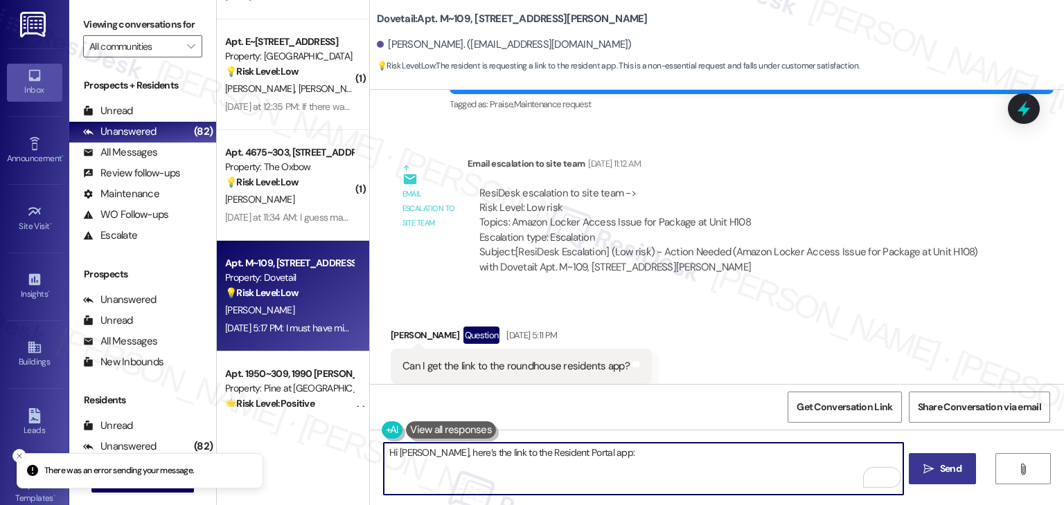
click at [602, 458] on textarea "Hi Crystal, here’s the link to the Resident Portal app:" at bounding box center [643, 469] width 519 height 52
paste textarea "https://jasperidaho.securecafenet.com/residentservices/jasper-apartments/userlo…"
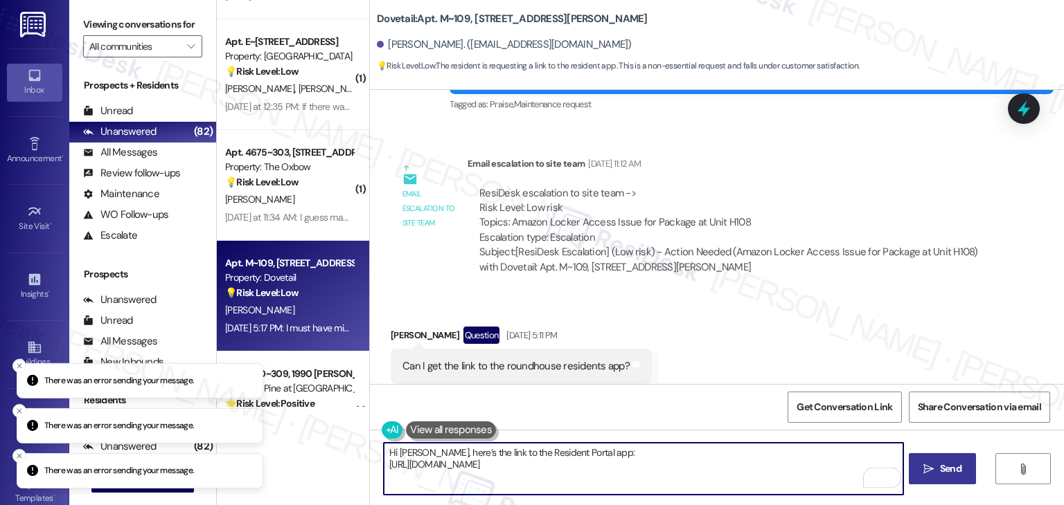
type textarea "Hi Crystal, here’s the link to the Resident Portal app: https://jasperidaho.sec…"
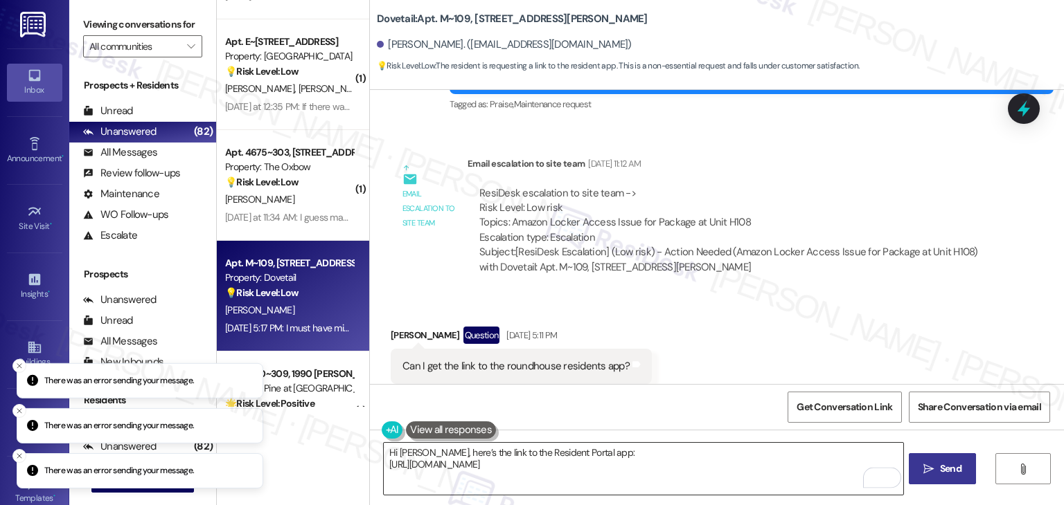
click at [737, 463] on textarea "Hi Crystal, here’s the link to the Resident Portal app: https://jasperidaho.sec…" at bounding box center [643, 469] width 519 height 52
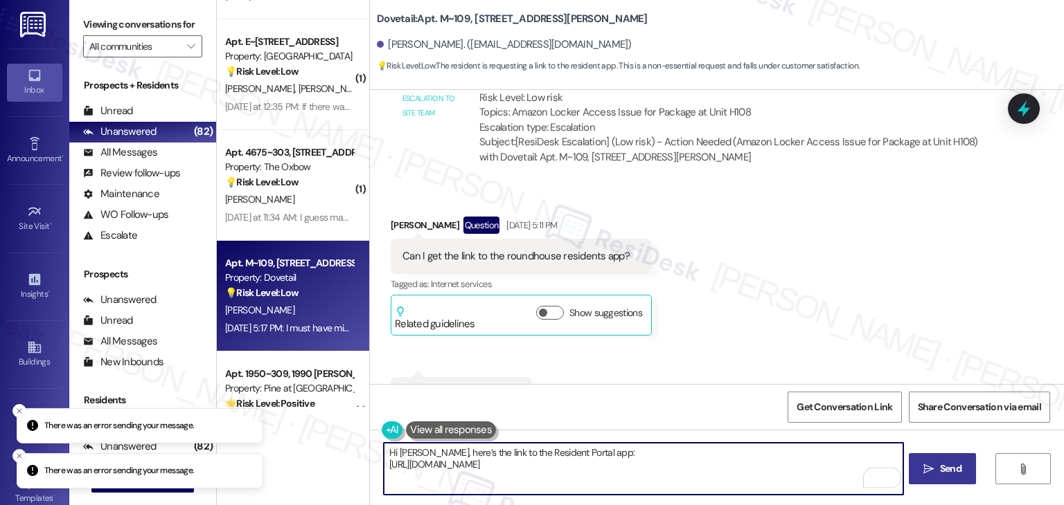
scroll to position [3902, 0]
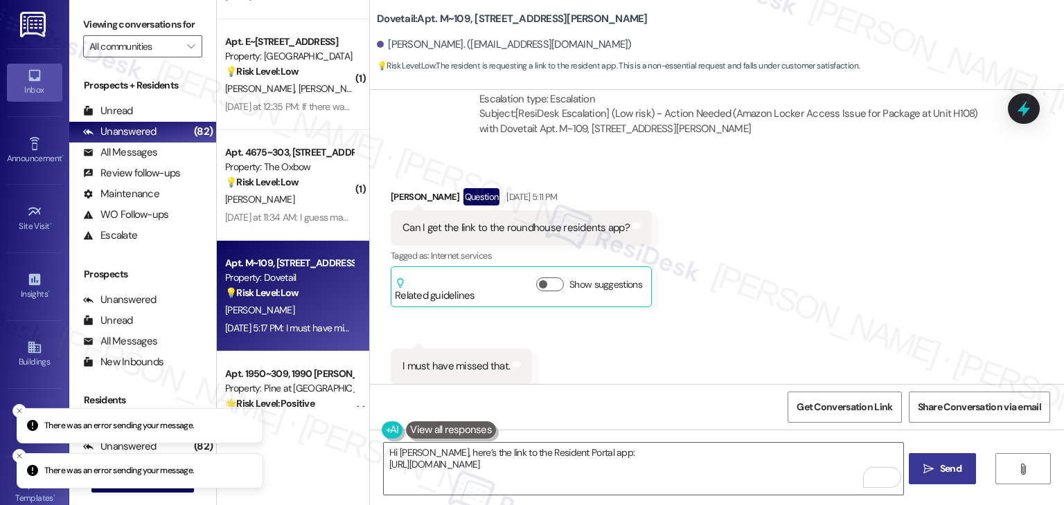
click at [931, 467] on icon "" at bounding box center [928, 469] width 10 height 11
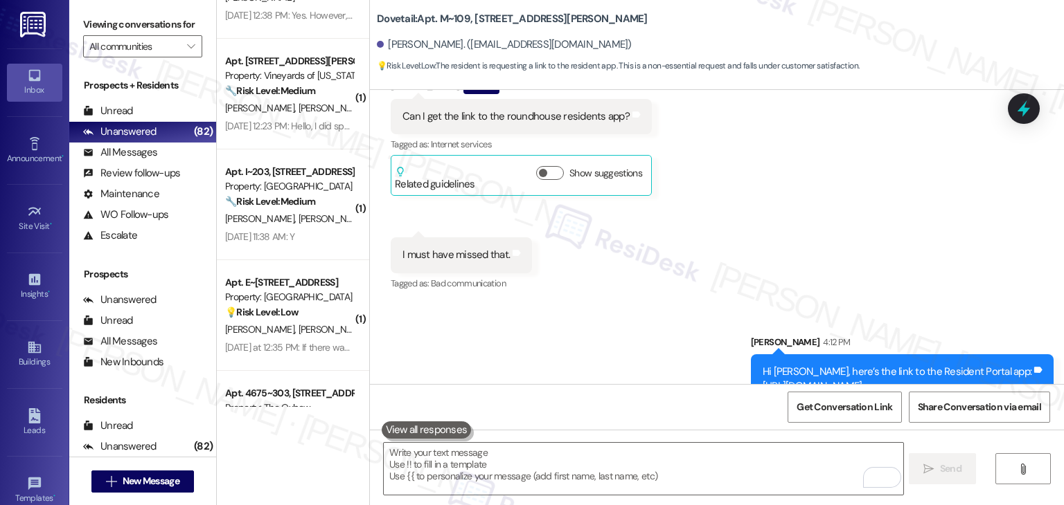
scroll to position [2847, 0]
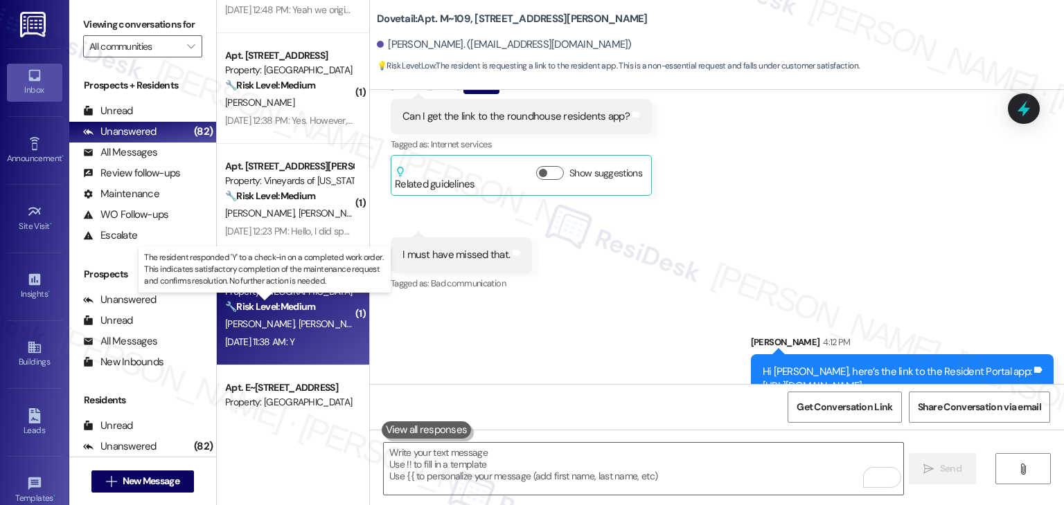
click at [291, 310] on strong "🔧 Risk Level: Medium" at bounding box center [270, 306] width 90 height 12
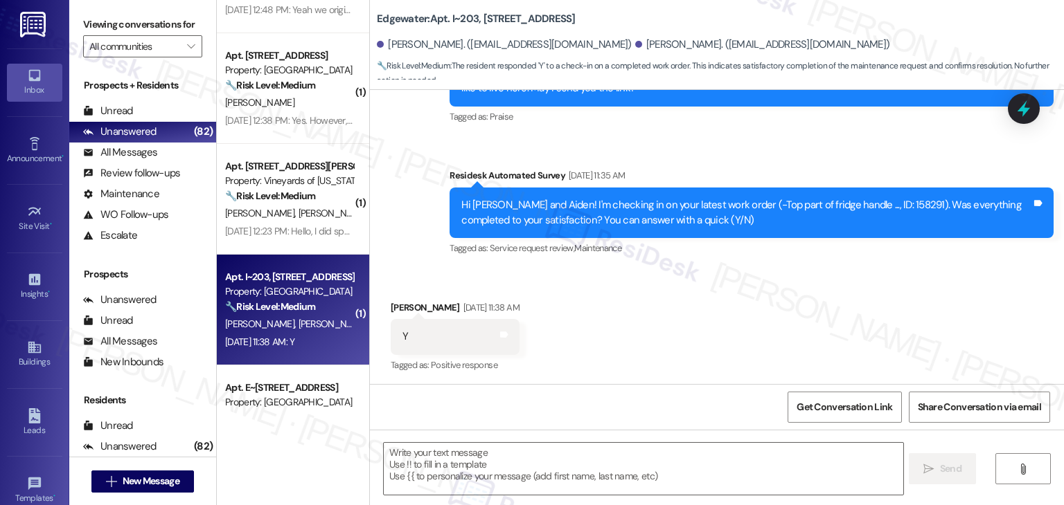
scroll to position [540, 0]
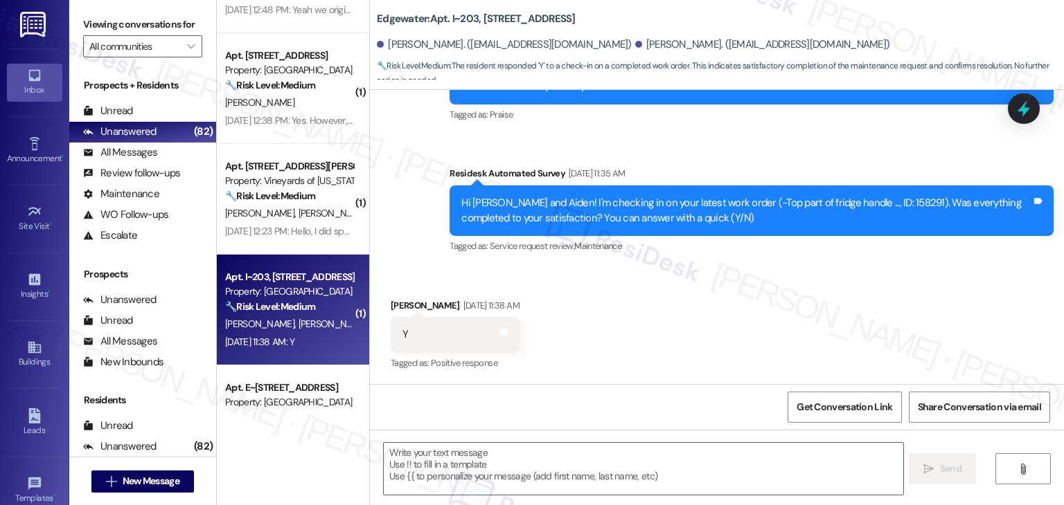
type textarea "Fetching suggested responses. Please feel free to read through the conversation…"
click at [607, 316] on div "Received via SMS Daniel Breck Aug 22, 2025 at 11:38 AM Y Tags and notes Tagged …" at bounding box center [717, 325] width 694 height 117
click at [452, 465] on textarea at bounding box center [643, 469] width 519 height 52
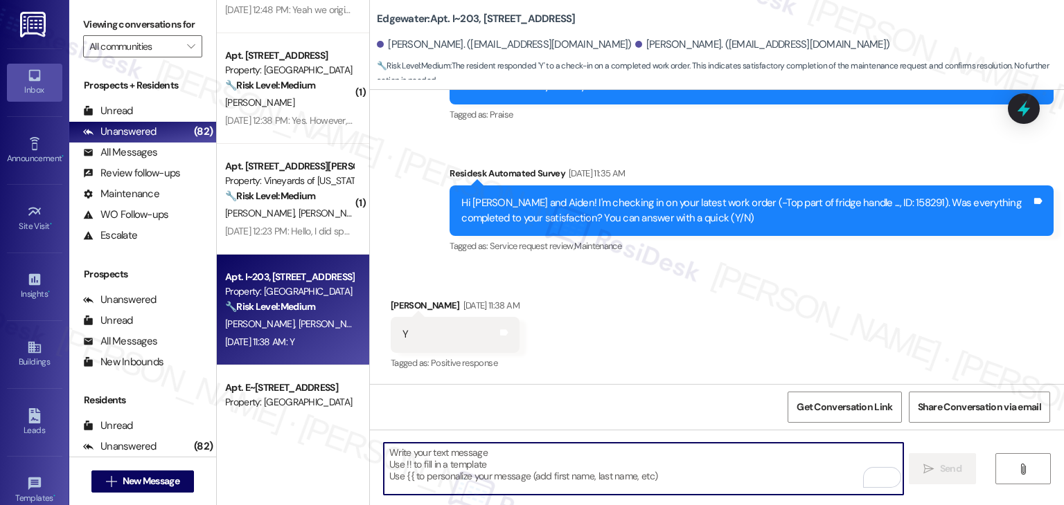
click at [454, 458] on textarea "To enrich screen reader interactions, please activate Accessibility in Grammarl…" at bounding box center [643, 469] width 519 height 52
paste textarea "Hey [PERSON_NAME]! I’m glad your latest work order was completed to your satisf…"
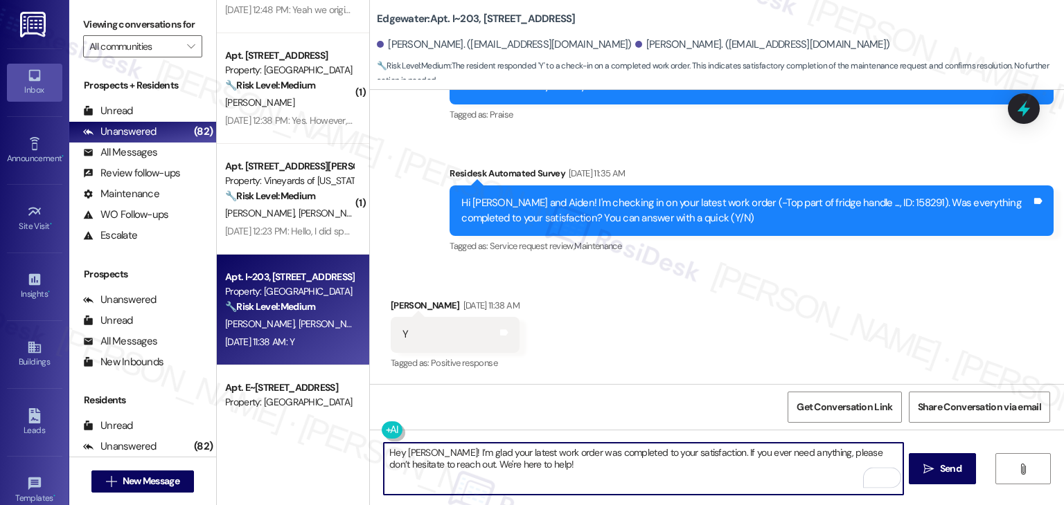
click at [404, 448] on textarea "Hey [PERSON_NAME]! I’m glad your latest work order was completed to your satisf…" at bounding box center [643, 469] width 519 height 52
type textarea "Hey Daniel! I’m glad your latest work order was completed to your satisfaction.…"
click at [629, 342] on div "Received via SMS Daniel Breck Aug 22, 2025 at 11:38 AM Y Tags and notes Tagged …" at bounding box center [717, 325] width 694 height 117
click at [538, 472] on textarea "Hey Daniel! I’m glad your latest work order was completed to your satisfaction.…" at bounding box center [643, 469] width 519 height 52
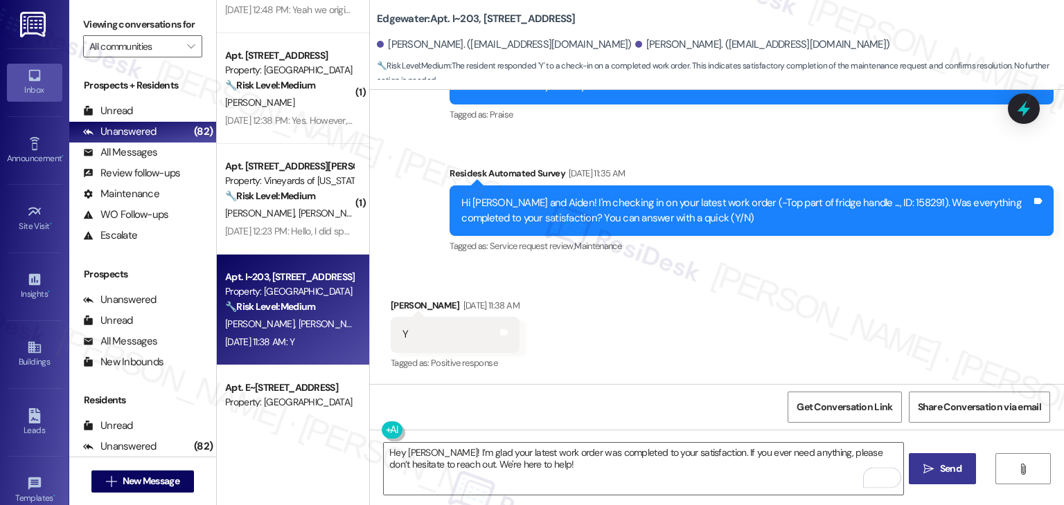
click at [953, 463] on span "Send" at bounding box center [950, 469] width 21 height 15
click at [662, 322] on div "Received via SMS Daniel Breck Aug 22, 2025 at 11:38 AM Y Tags and notes Tagged …" at bounding box center [717, 325] width 694 height 117
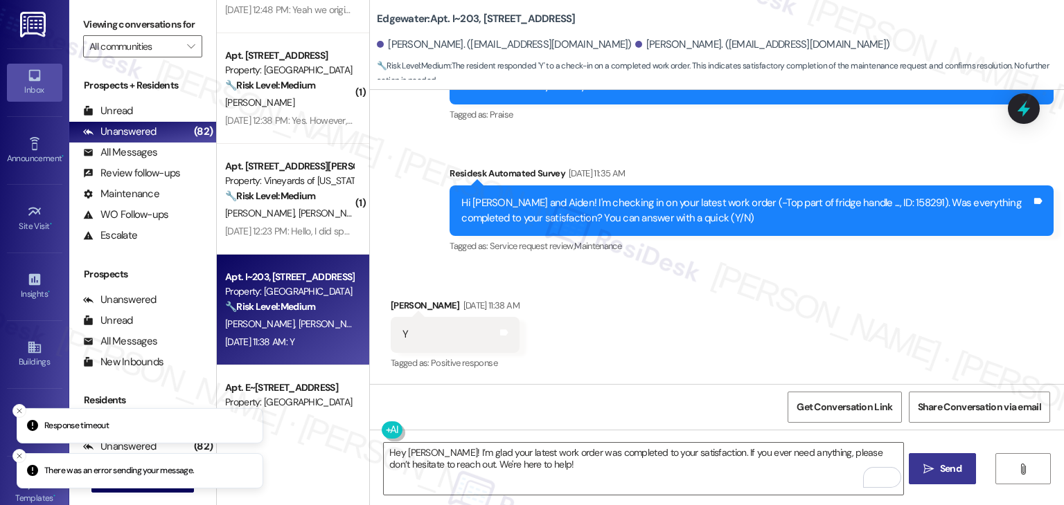
click at [667, 336] on div "Received via SMS Daniel Breck Aug 22, 2025 at 11:38 AM Y Tags and notes Tagged …" at bounding box center [717, 325] width 694 height 117
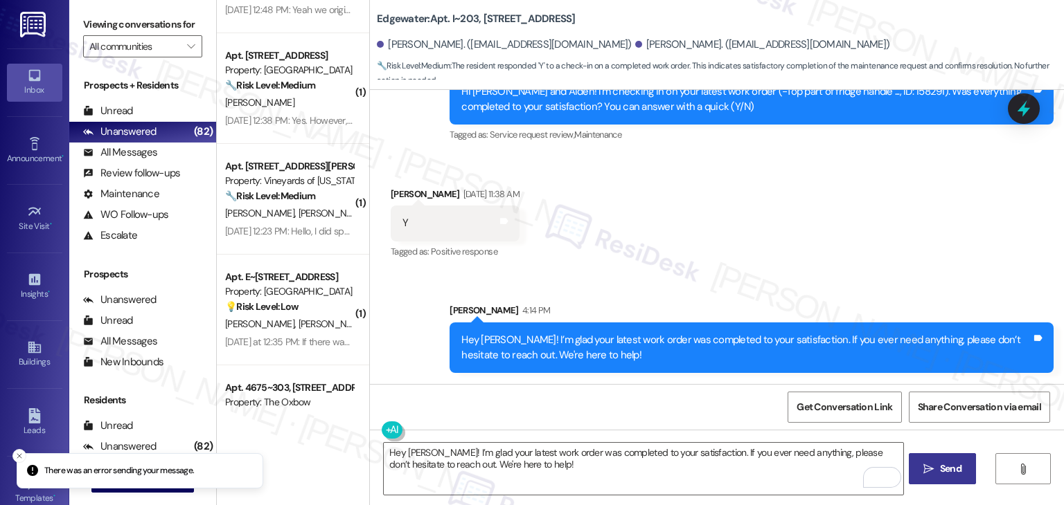
click at [298, 219] on span "D. Williams" at bounding box center [332, 213] width 69 height 12
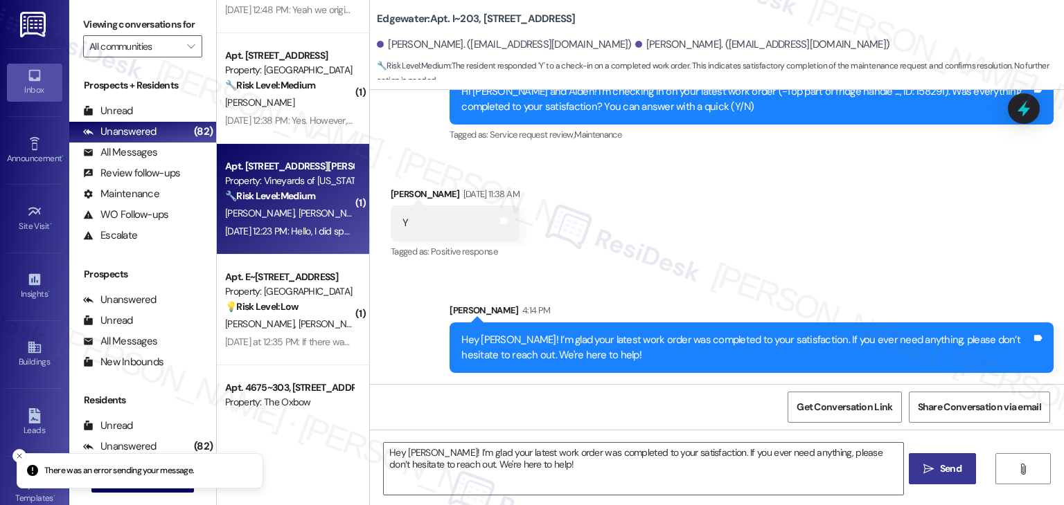
type textarea "Fetching suggested responses. Please feel free to read through the conversation…"
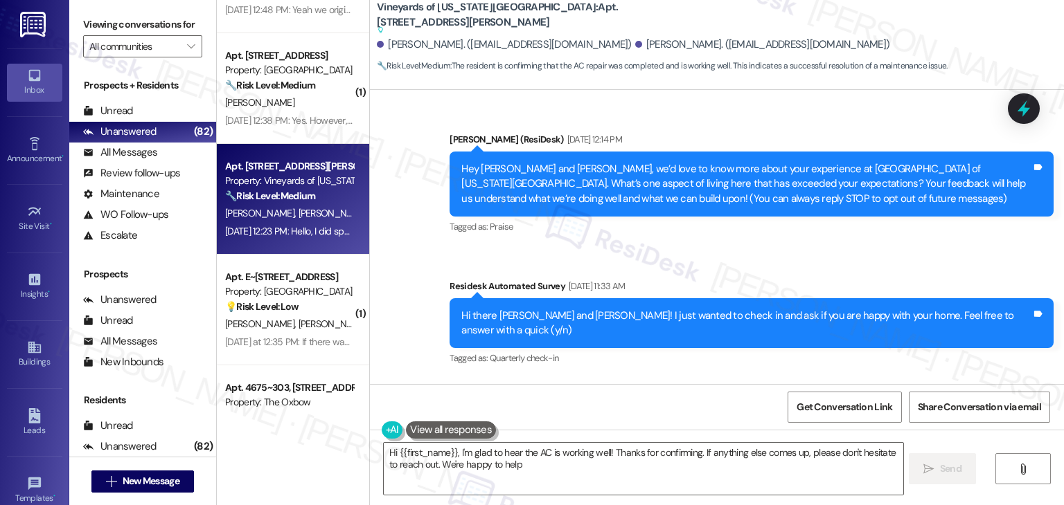
type textarea "Hi {{first_name}}, I'm glad to hear the AC is working well! Thanks for confirmi…"
